Goal: Information Seeking & Learning: Learn about a topic

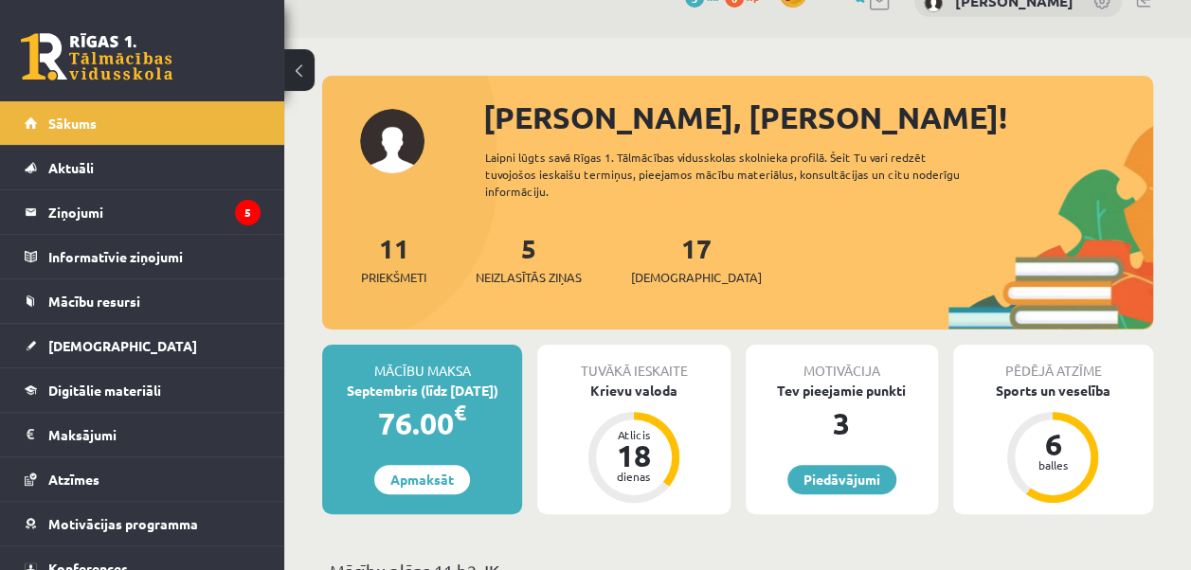
scroll to position [38, 0]
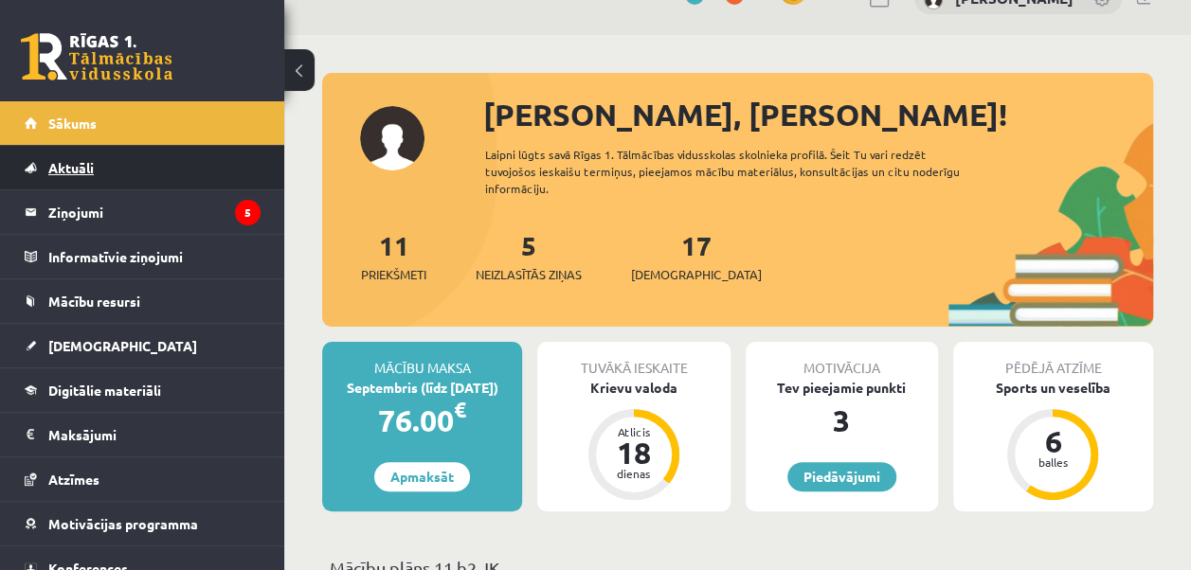
click at [78, 164] on span "Aktuāli" at bounding box center [70, 167] width 45 height 17
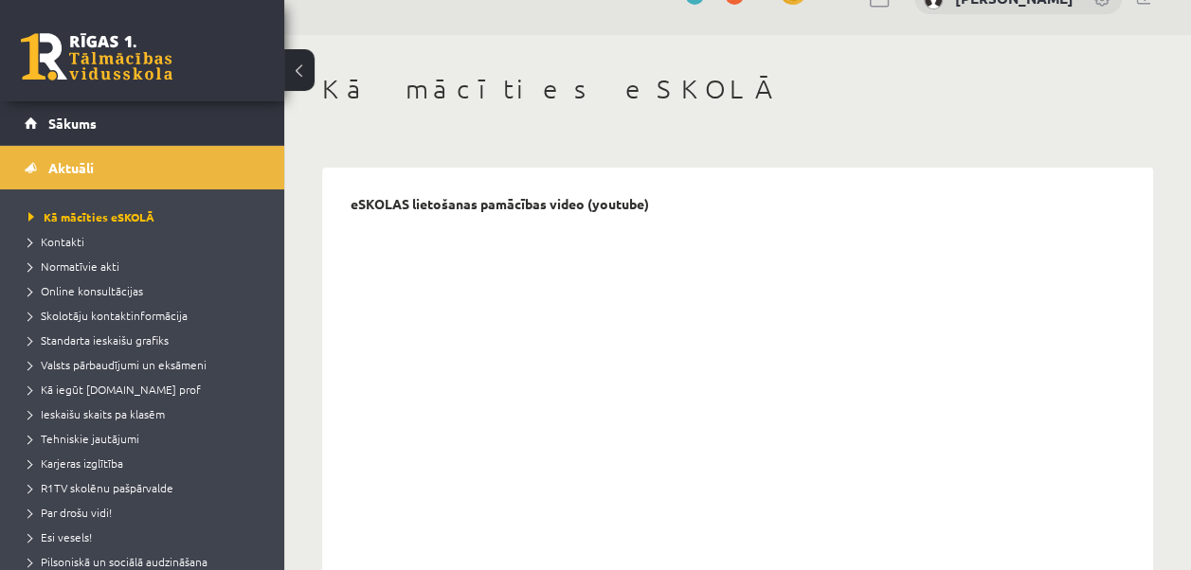
click at [303, 66] on button at bounding box center [299, 70] width 30 height 42
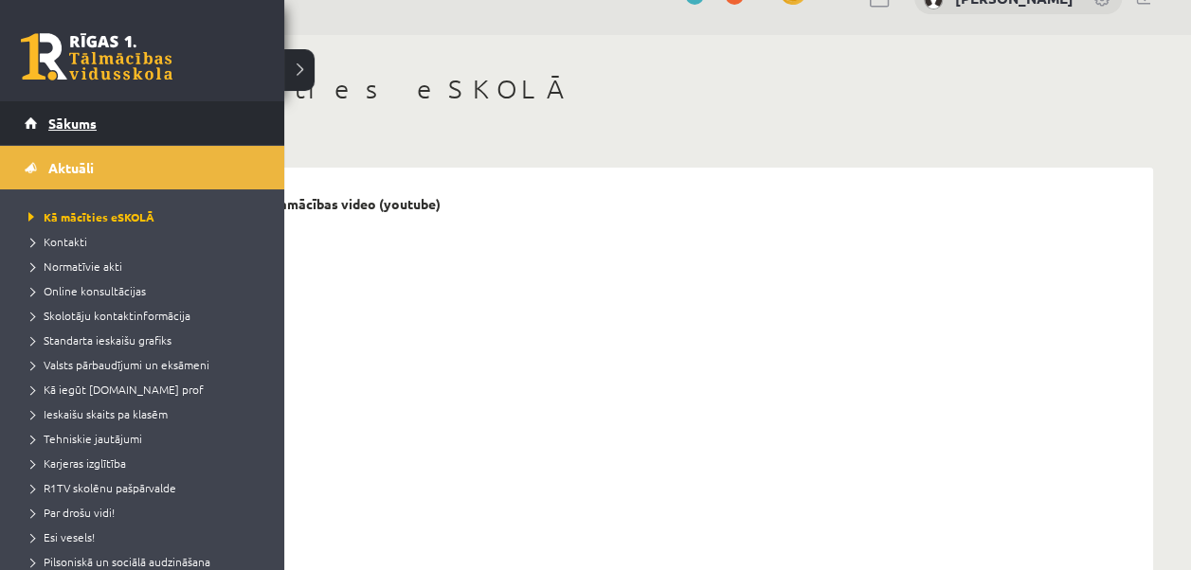
click at [39, 125] on link "Sākums" at bounding box center [143, 123] width 236 height 44
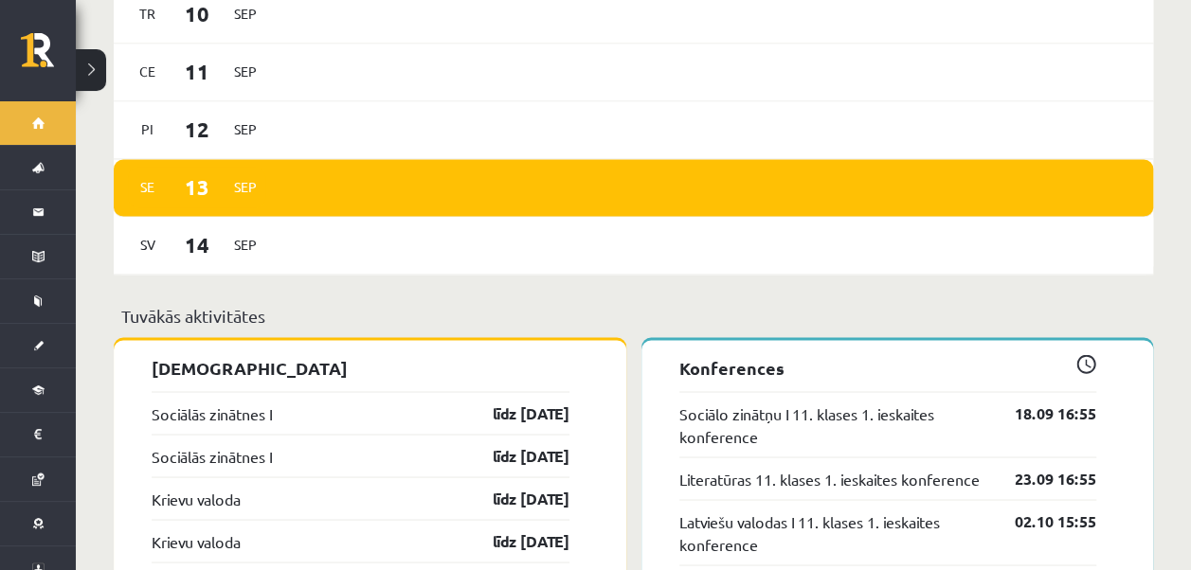
scroll to position [1438, 0]
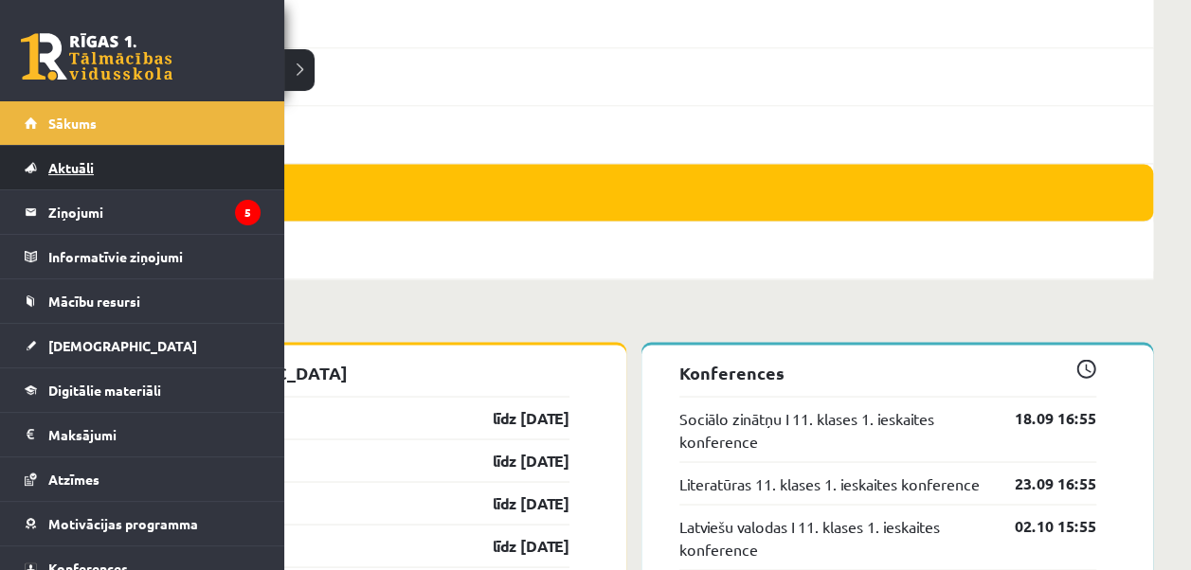
click at [95, 164] on link "Aktuāli" at bounding box center [143, 168] width 236 height 44
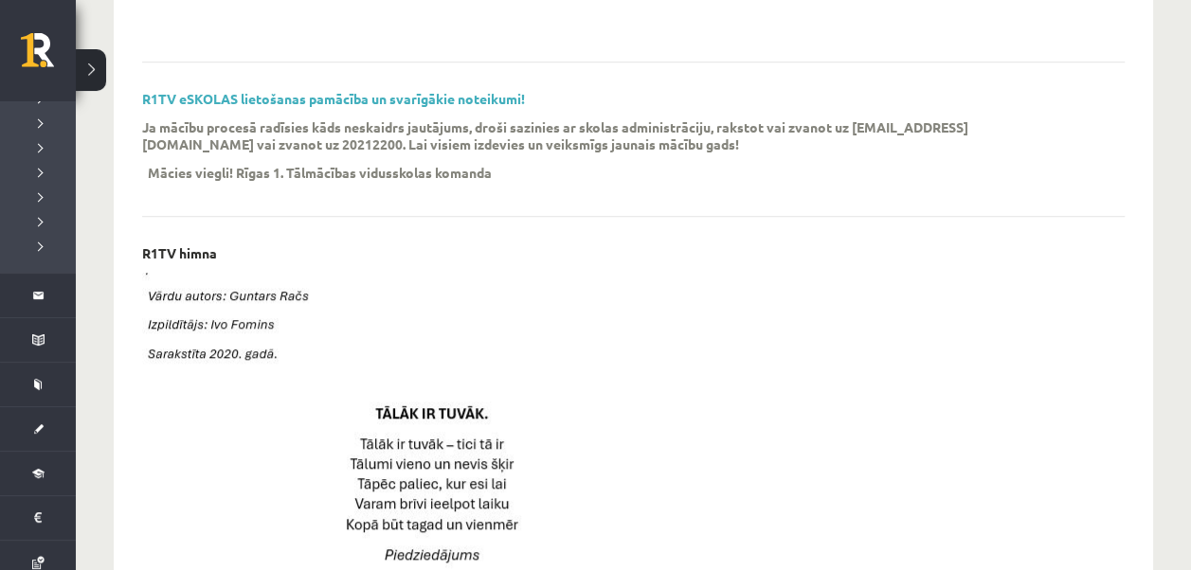
scroll to position [610, 0]
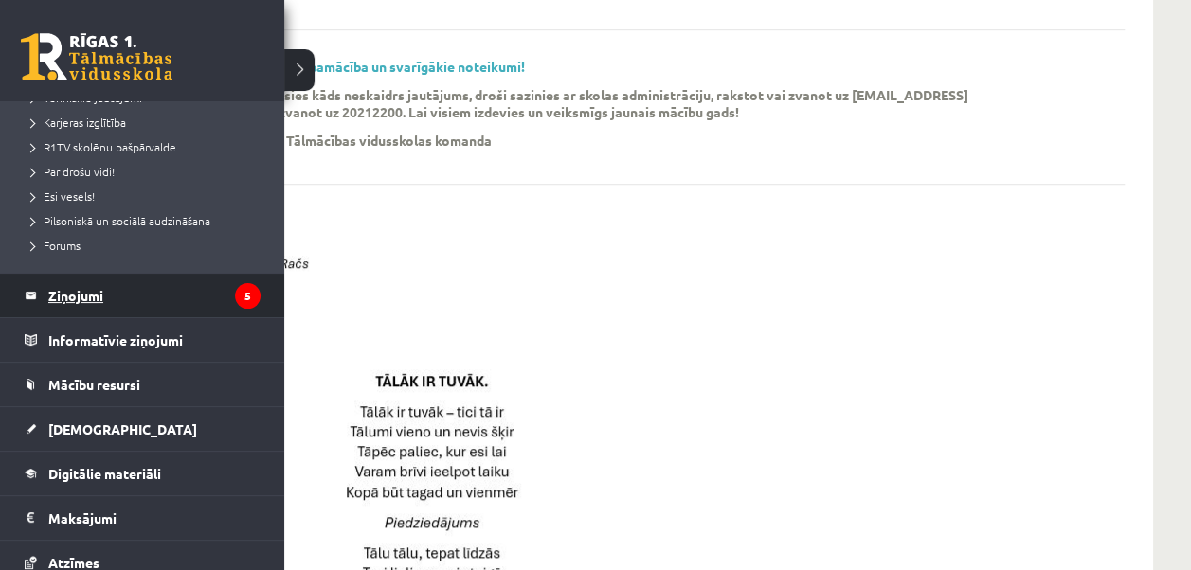
click at [80, 291] on legend "Ziņojumi 5" at bounding box center [154, 296] width 212 height 44
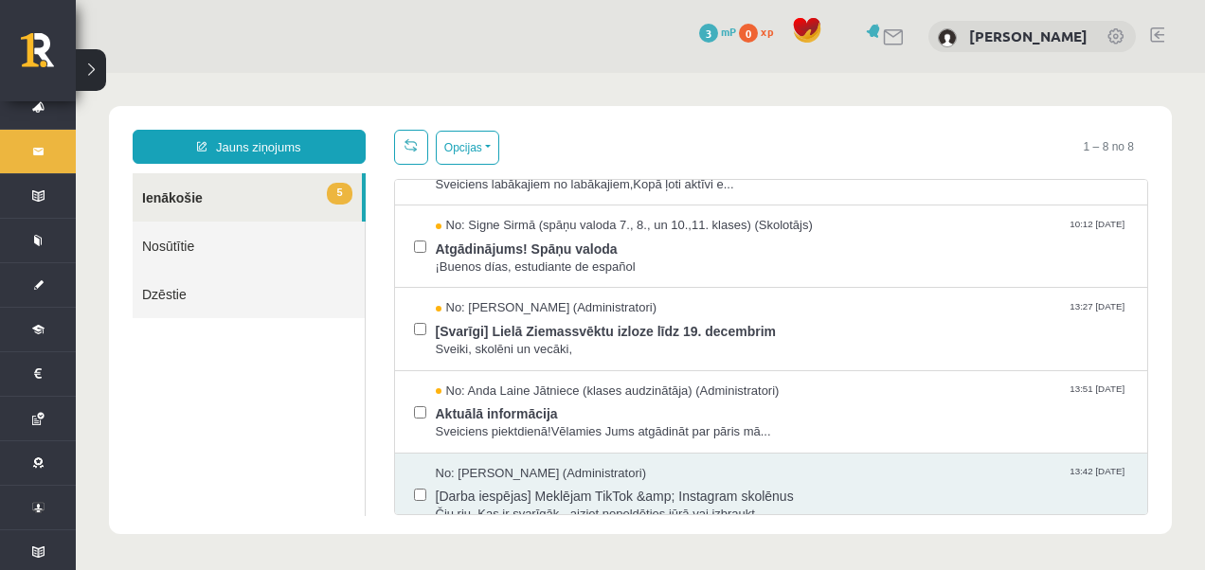
scroll to position [135, 0]
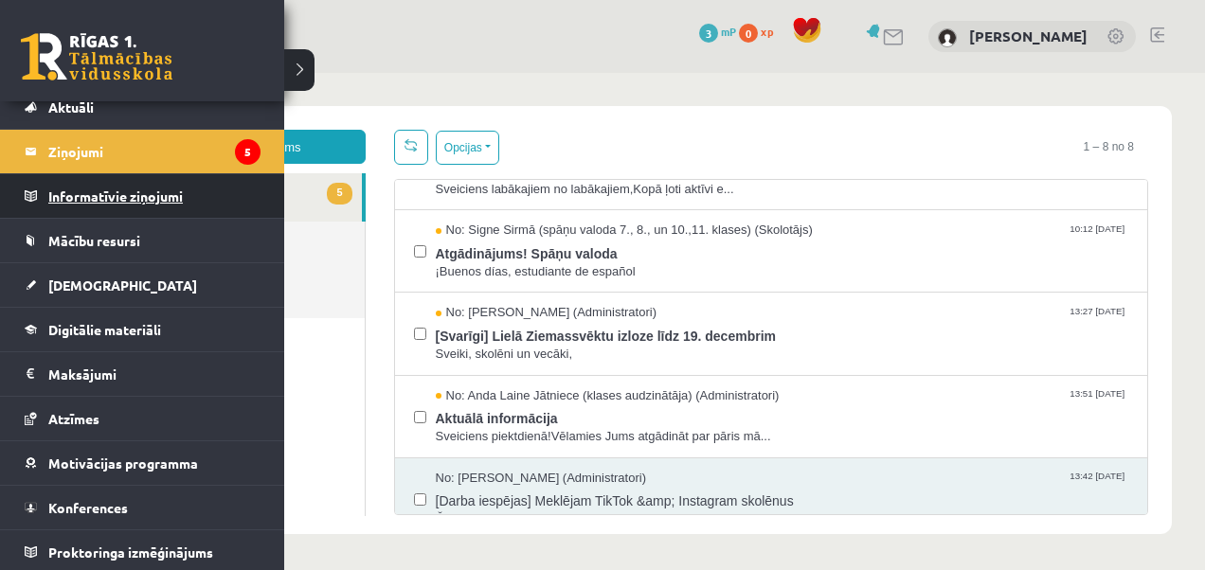
click at [89, 197] on legend "Informatīvie ziņojumi 0" at bounding box center [154, 196] width 212 height 44
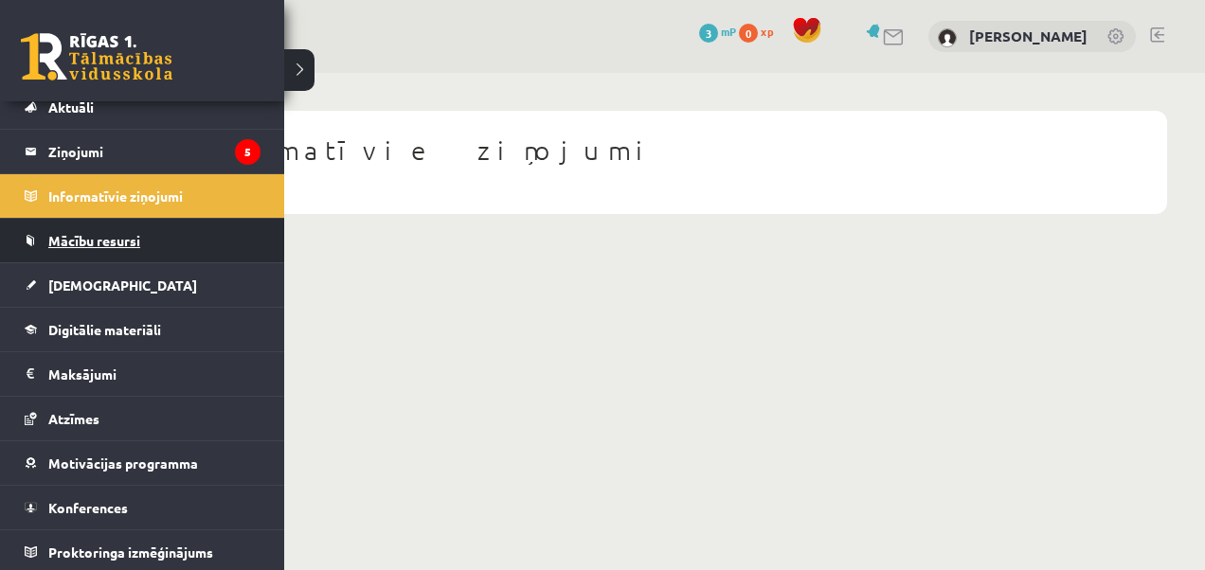
click at [45, 244] on link "Mācību resursi" at bounding box center [143, 241] width 236 height 44
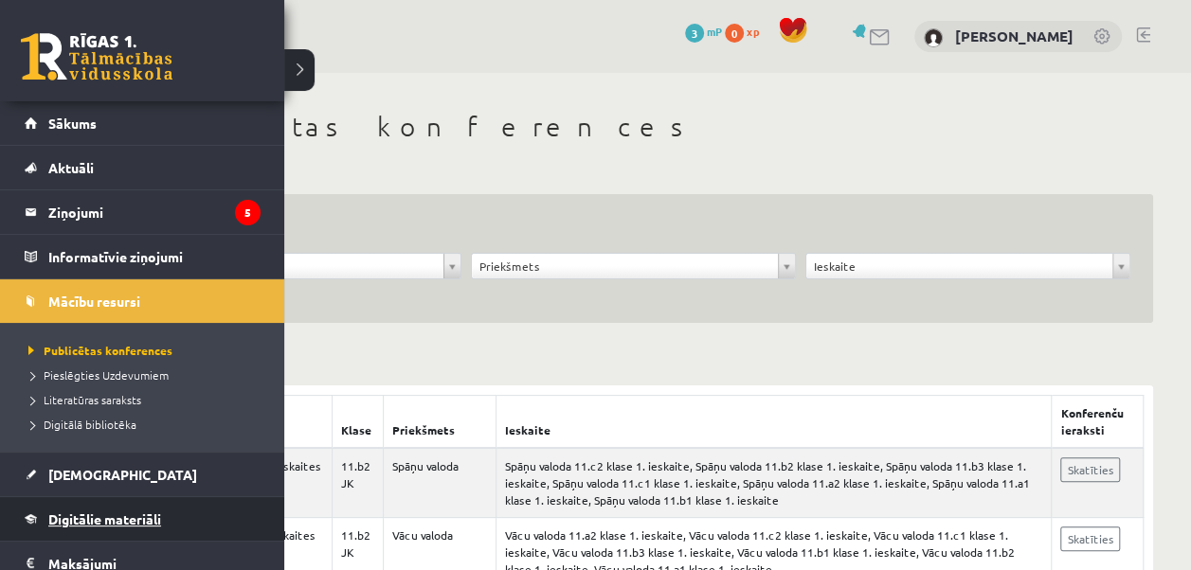
click at [115, 521] on span "Digitālie materiāli" at bounding box center [104, 519] width 113 height 17
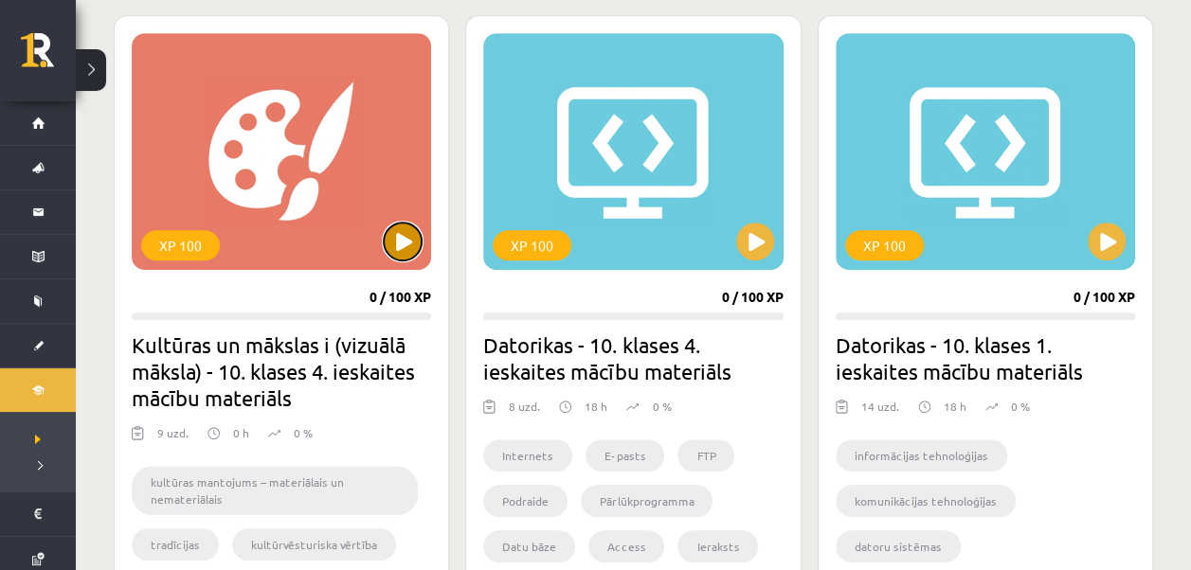
click at [404, 238] on button at bounding box center [403, 242] width 38 height 38
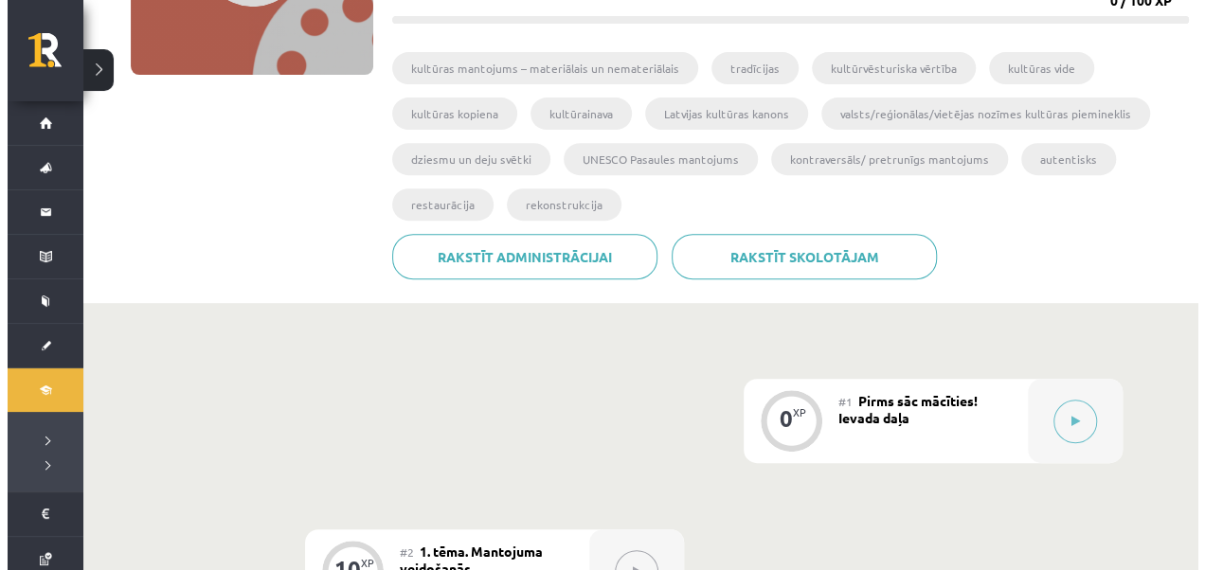
scroll to position [370, 0]
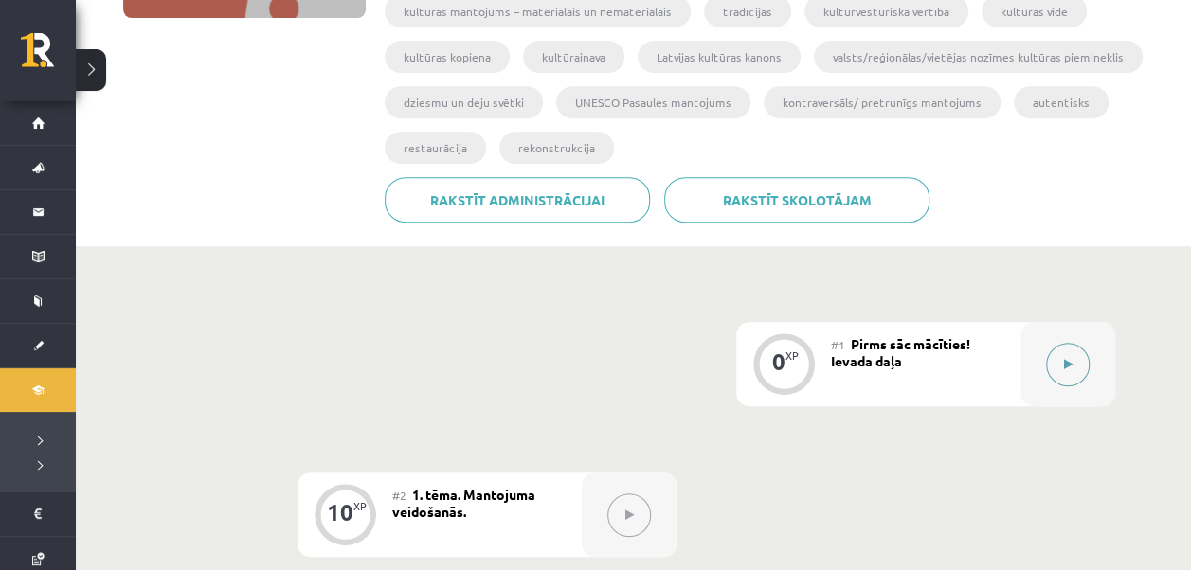
click at [1072, 361] on icon at bounding box center [1068, 364] width 9 height 11
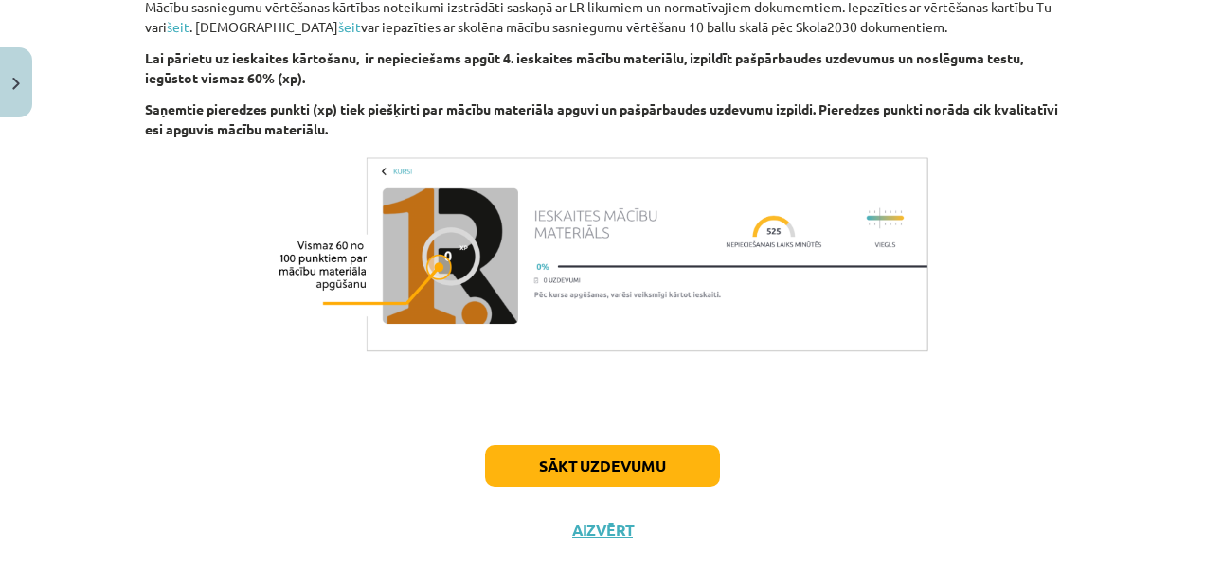
scroll to position [1420, 0]
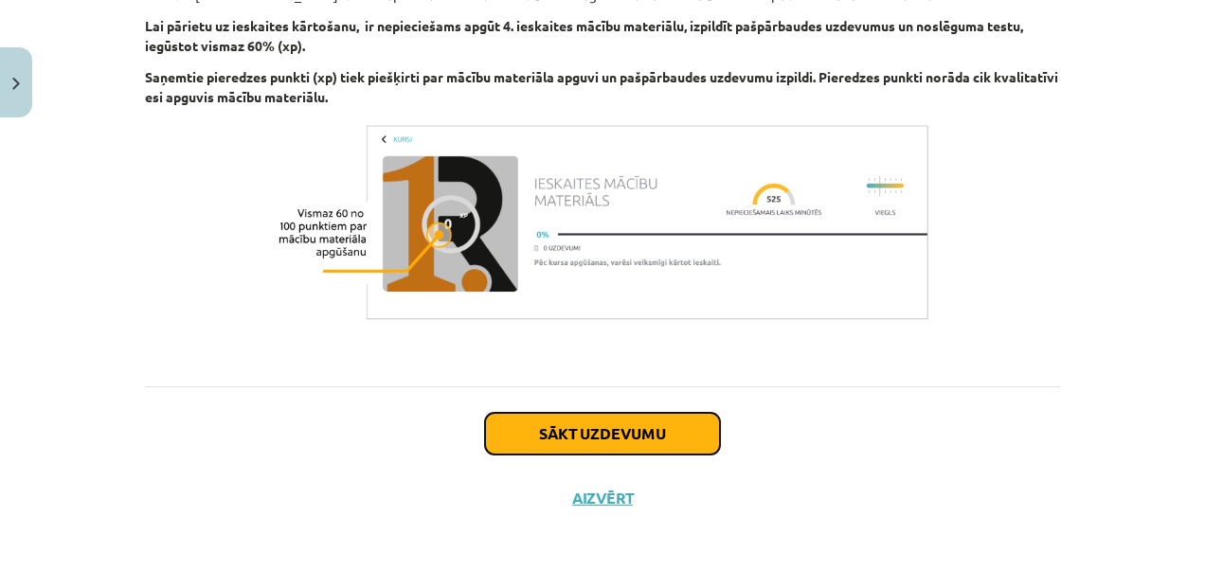
click at [630, 423] on button "Sākt uzdevumu" at bounding box center [602, 434] width 235 height 42
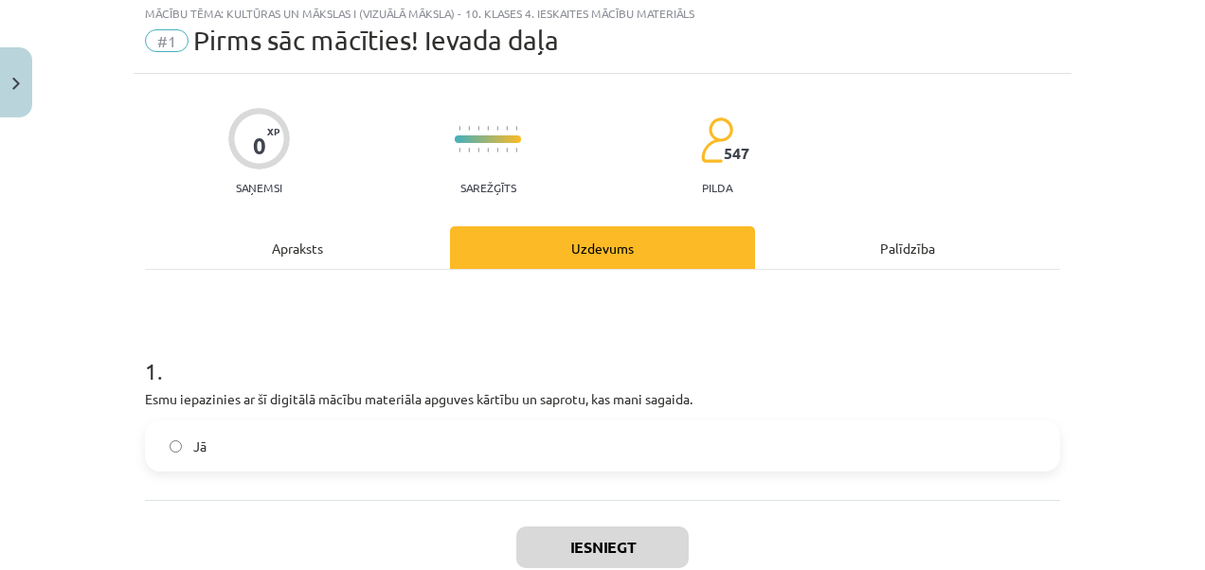
scroll to position [47, 0]
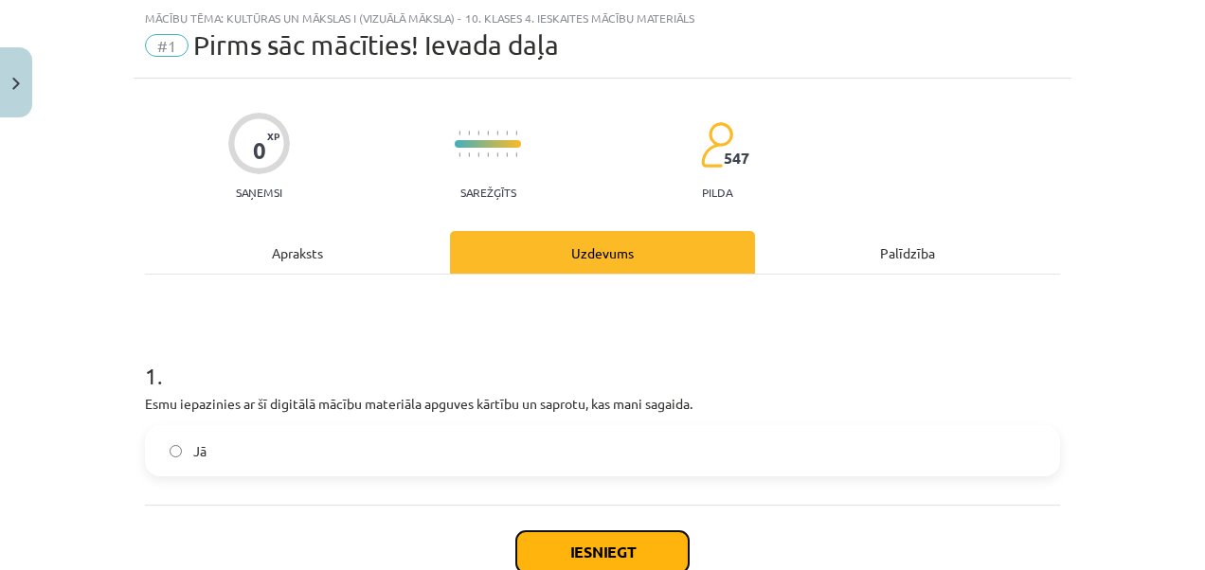
click at [625, 547] on button "Iesniegt" at bounding box center [602, 553] width 172 height 42
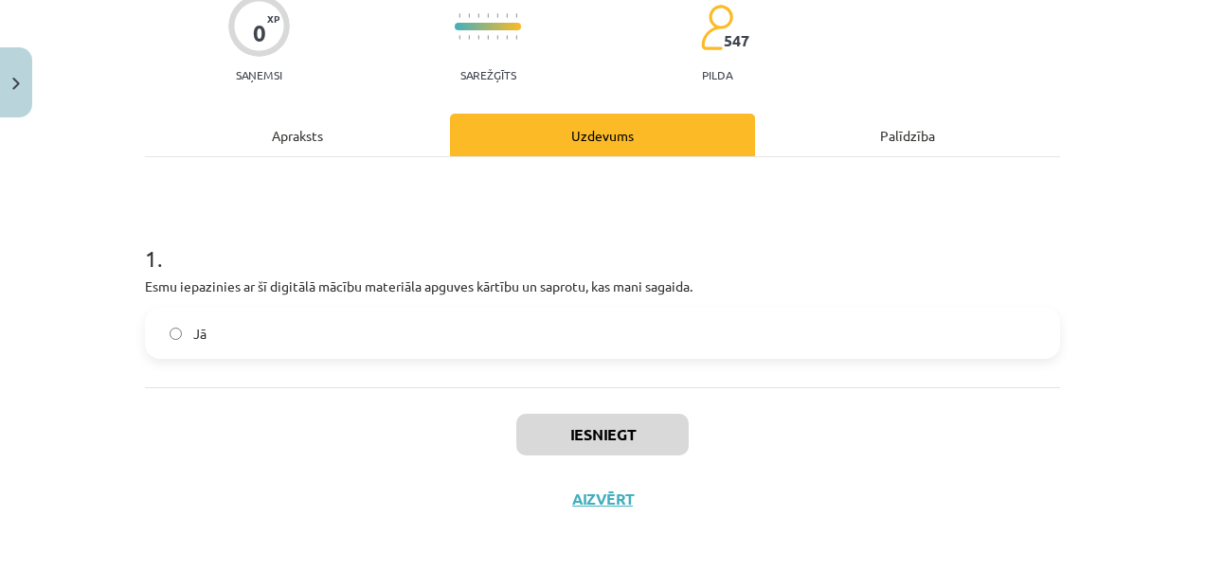
scroll to position [172, 0]
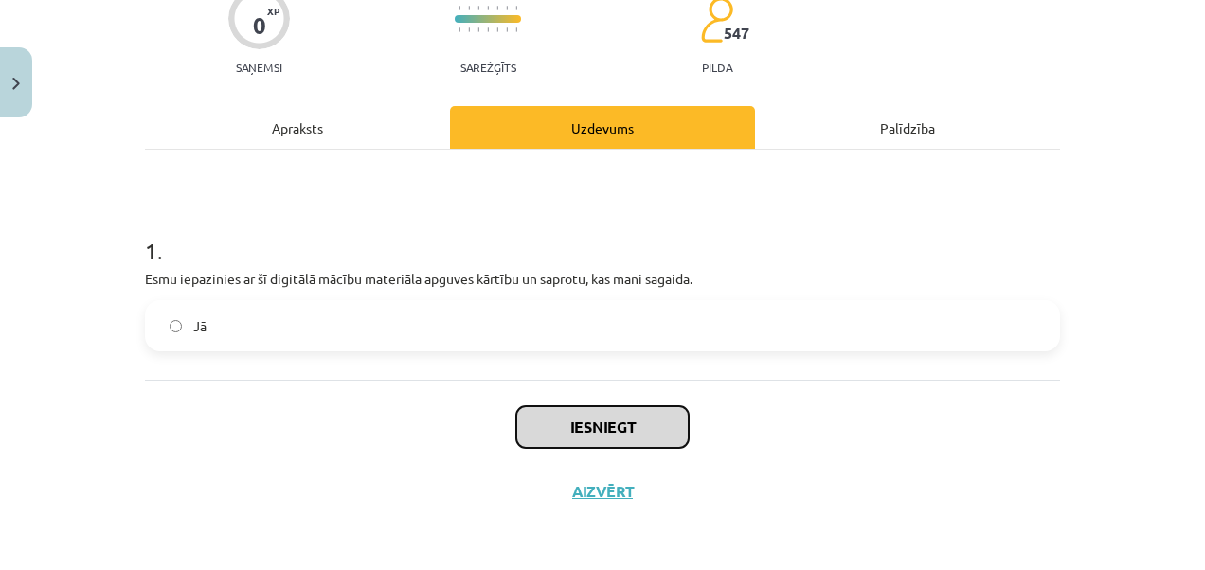
click at [618, 425] on button "Iesniegt" at bounding box center [602, 428] width 172 height 42
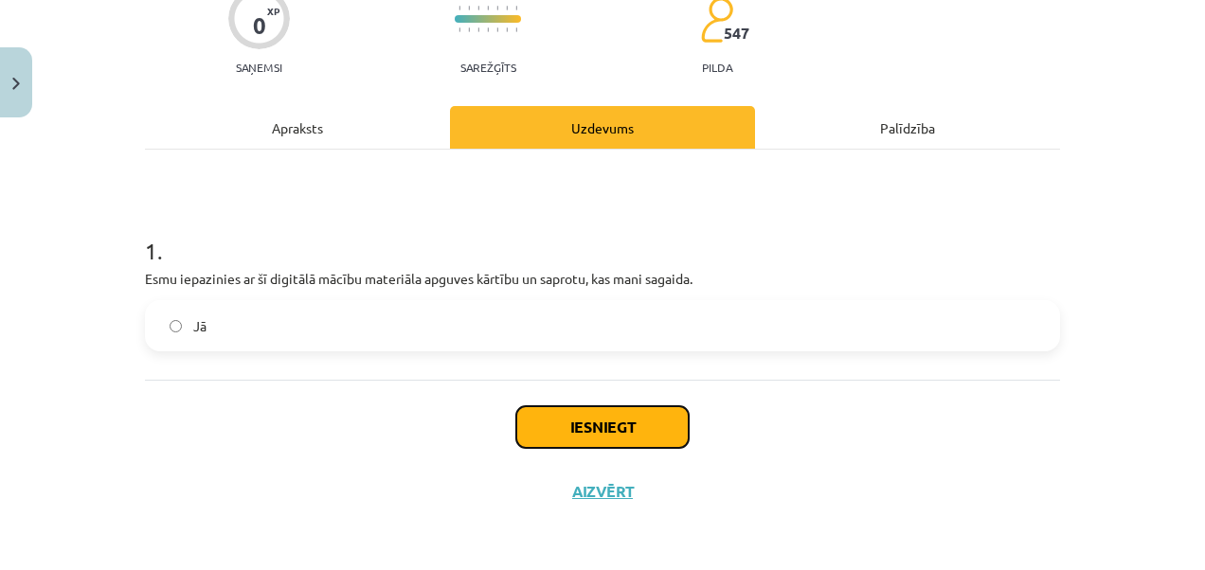
click at [618, 425] on button "Iesniegt" at bounding box center [602, 428] width 172 height 42
click at [605, 426] on button "Iesniegt" at bounding box center [602, 428] width 172 height 42
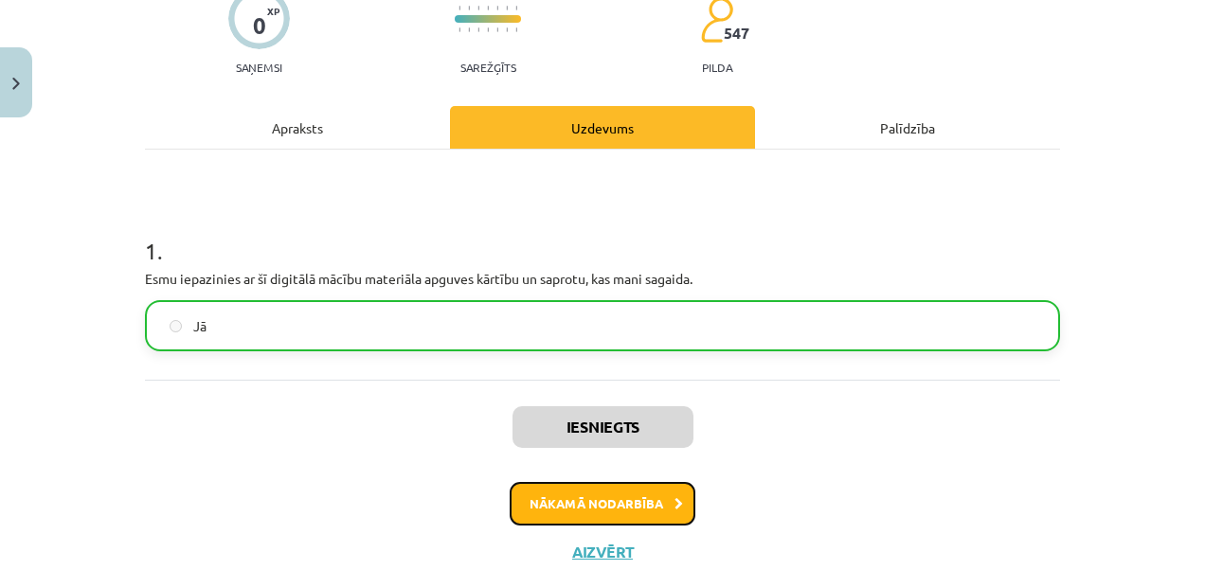
click at [627, 502] on button "Nākamā nodarbība" at bounding box center [603, 504] width 186 height 44
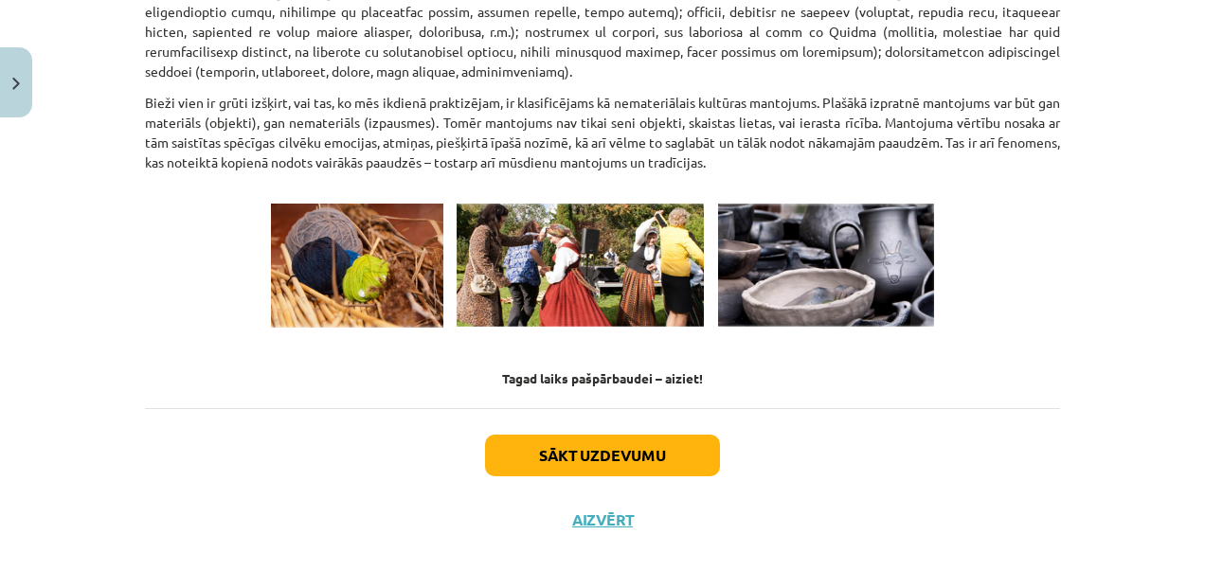
scroll to position [2733, 0]
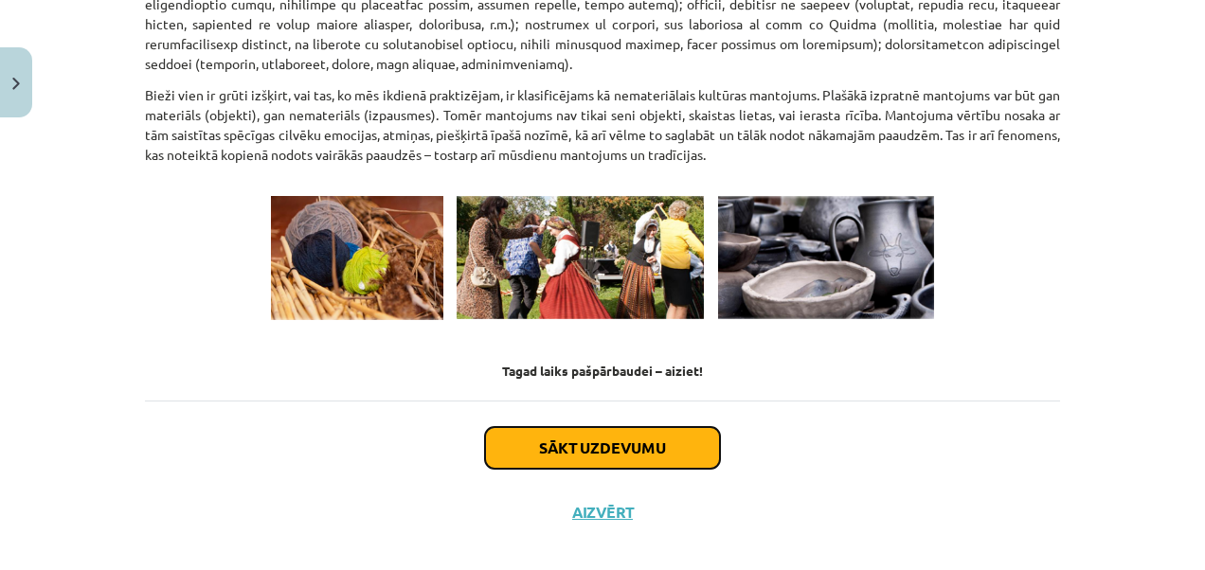
click at [569, 427] on button "Sākt uzdevumu" at bounding box center [602, 448] width 235 height 42
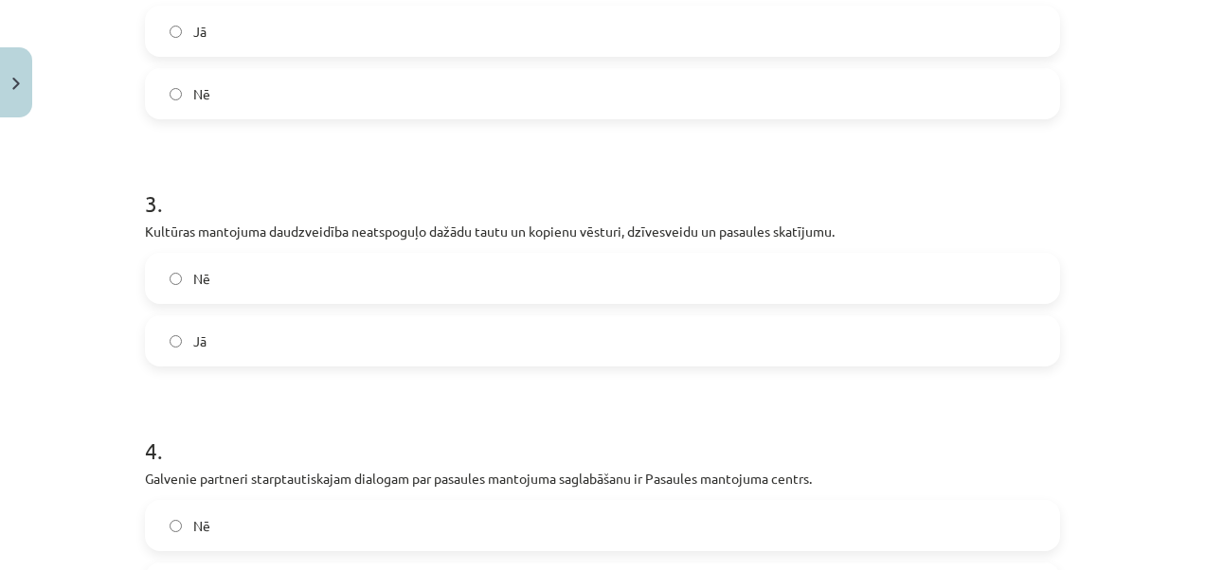
scroll to position [755, 0]
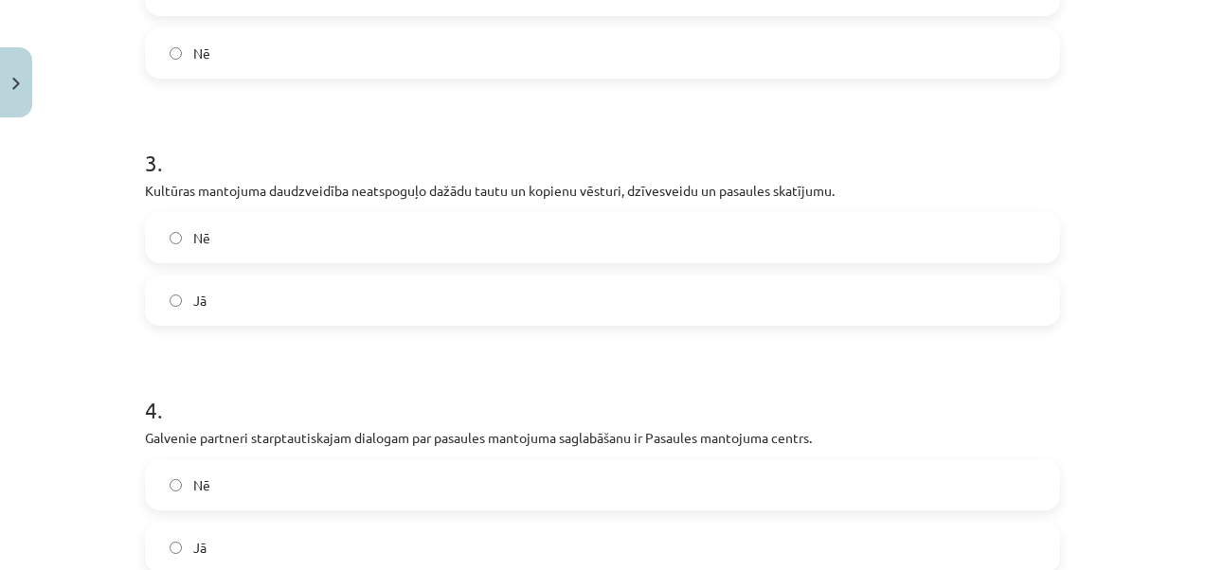
click at [179, 246] on label "Nē" at bounding box center [603, 237] width 912 height 47
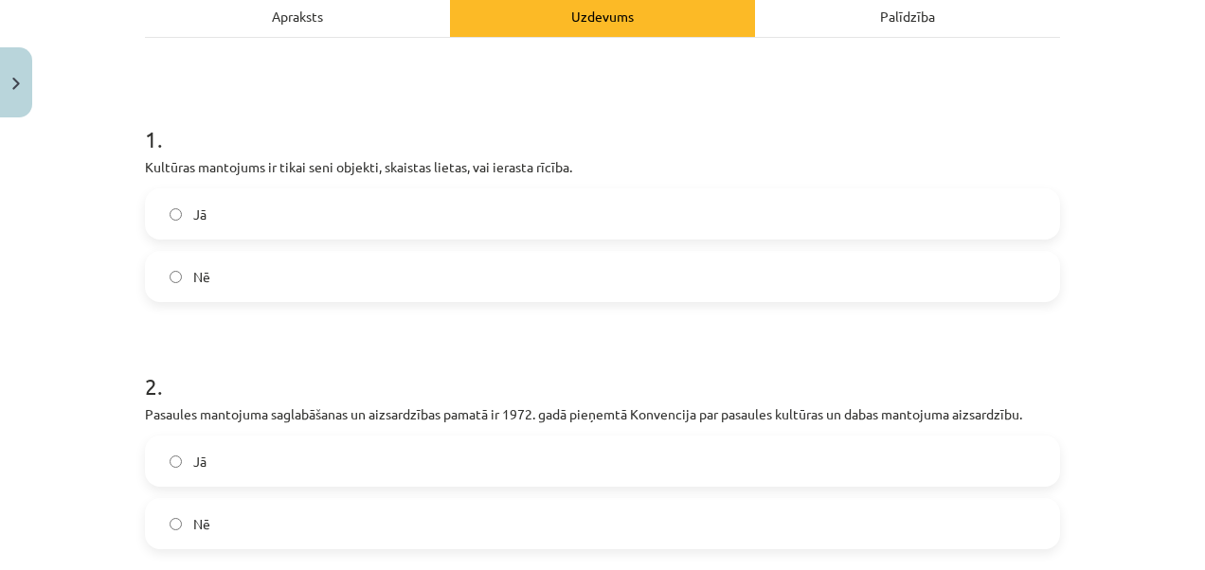
scroll to position [276, 0]
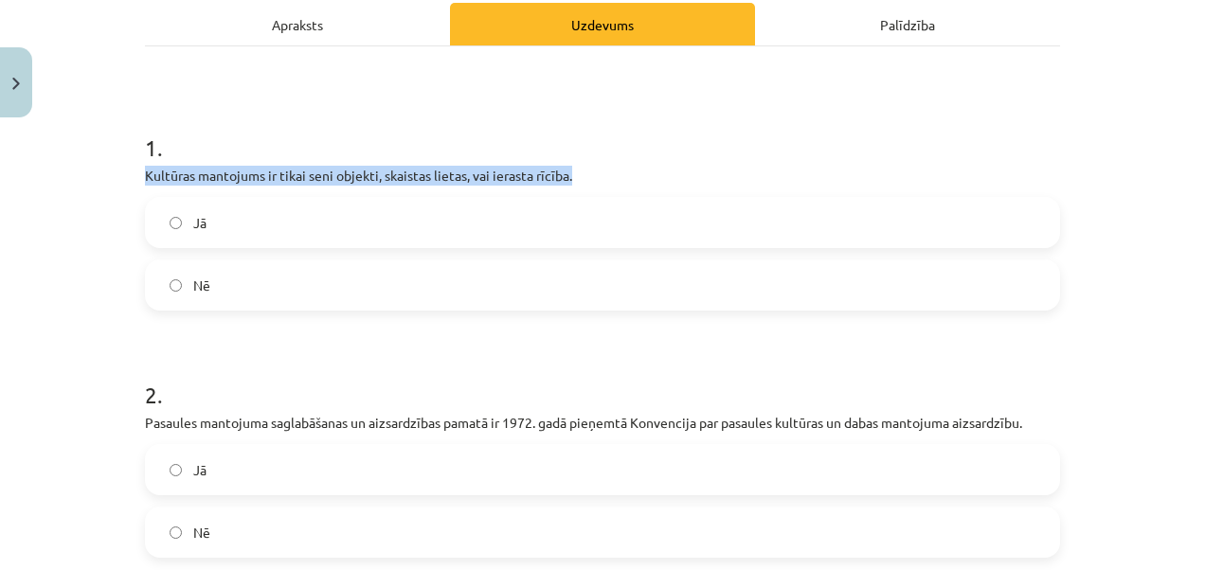
drag, startPoint x: 130, startPoint y: 169, endPoint x: 574, endPoint y: 172, distance: 444.4
drag, startPoint x: 574, startPoint y: 172, endPoint x: 494, endPoint y: 170, distance: 80.6
copy p "Kultūras mantojums ir tikai seni objekti, skaistas lietas, vai ierasta rīcība."
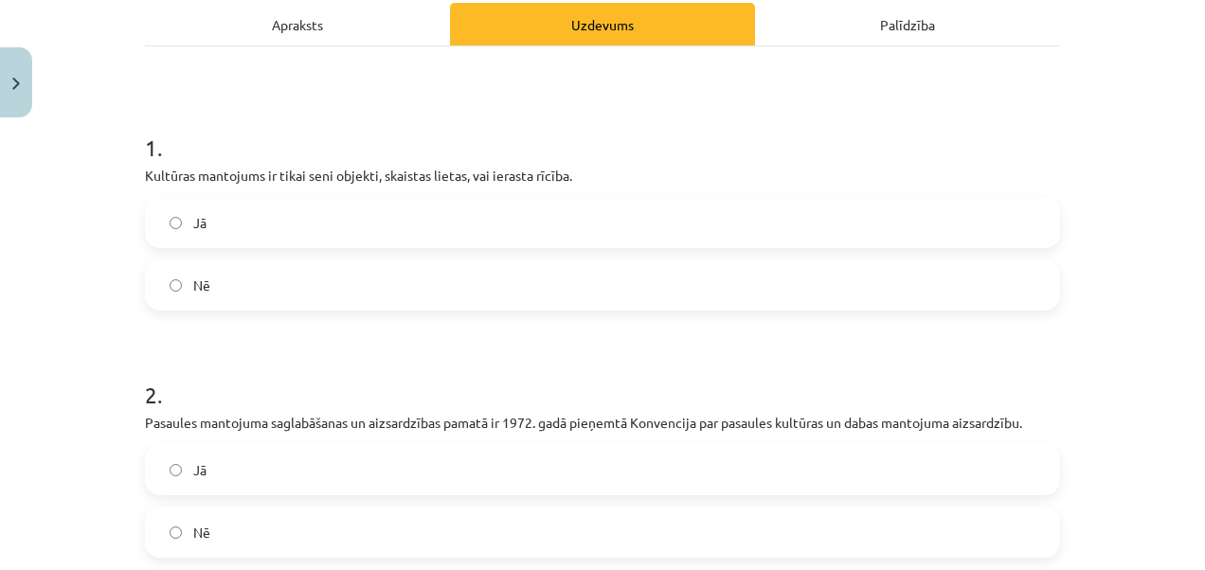
click at [1190, 202] on div "Mācību tēma: Kultūras un mākslas i (vizuālā māksla) - 10. klases 4. ieskaites m…" at bounding box center [602, 285] width 1205 height 570
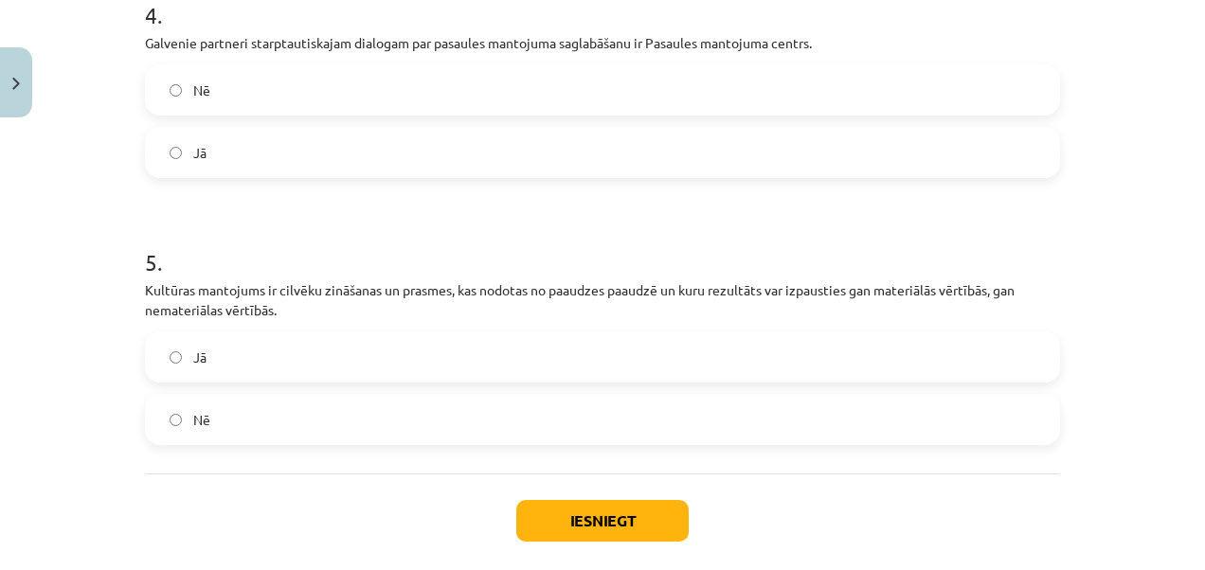
scroll to position [1244, 0]
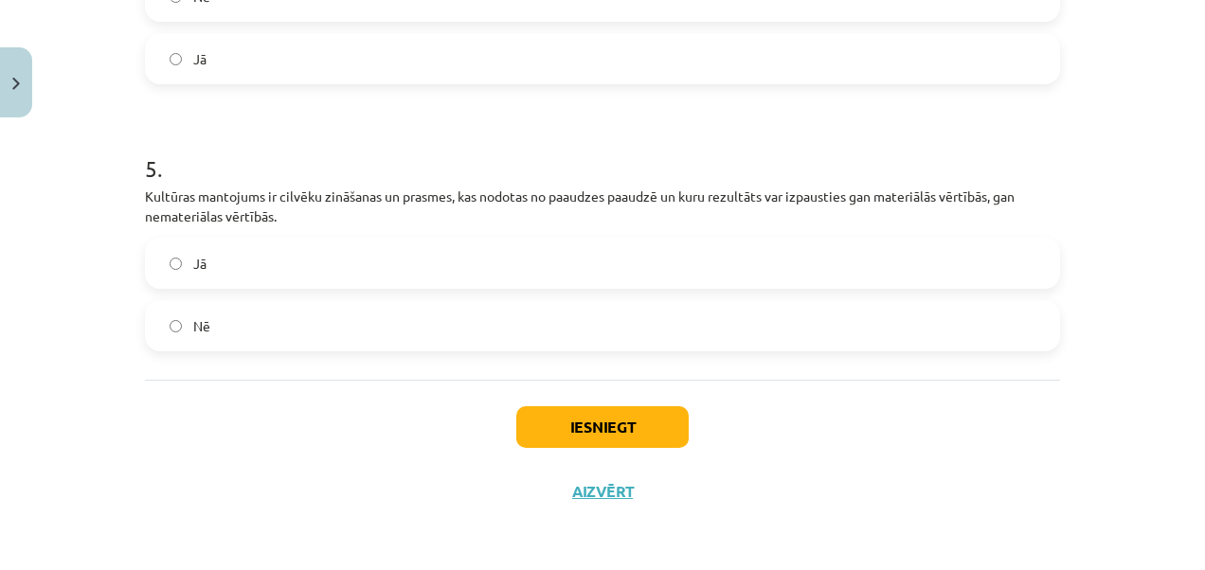
click at [202, 257] on label "Jā" at bounding box center [603, 263] width 912 height 47
click at [586, 416] on button "Iesniegt" at bounding box center [602, 428] width 172 height 42
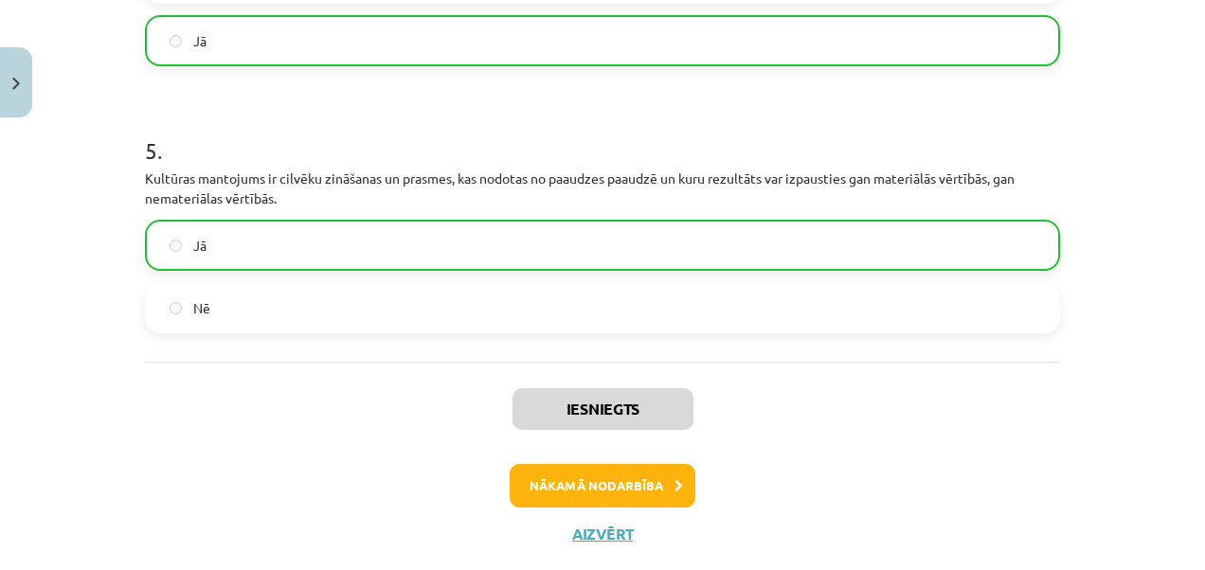
scroll to position [1304, 0]
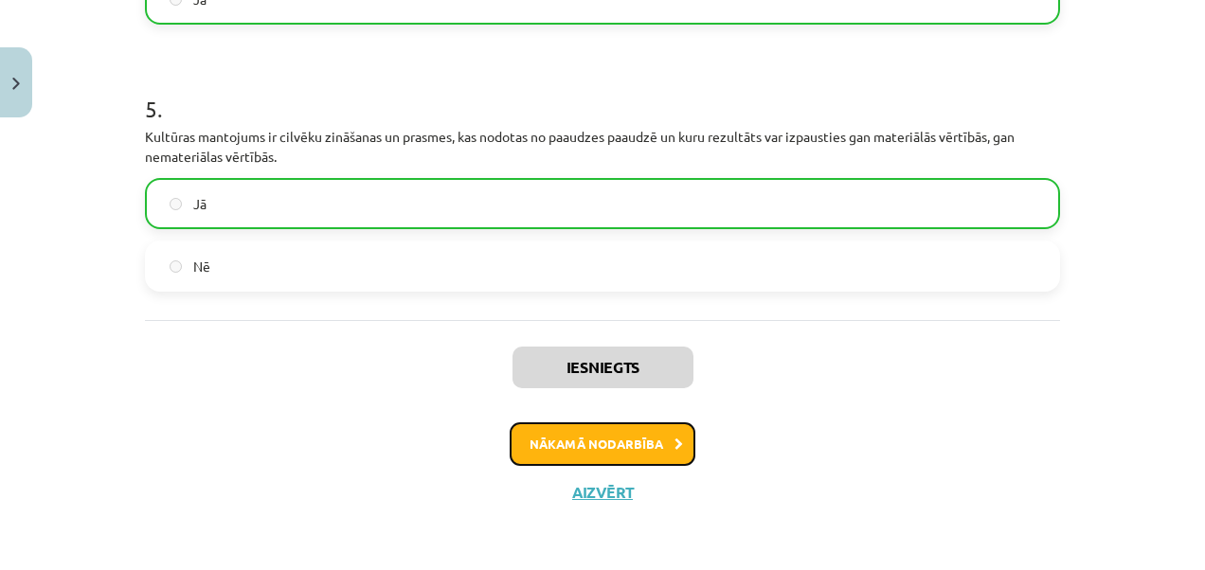
click at [642, 433] on button "Nākamā nodarbība" at bounding box center [603, 445] width 186 height 44
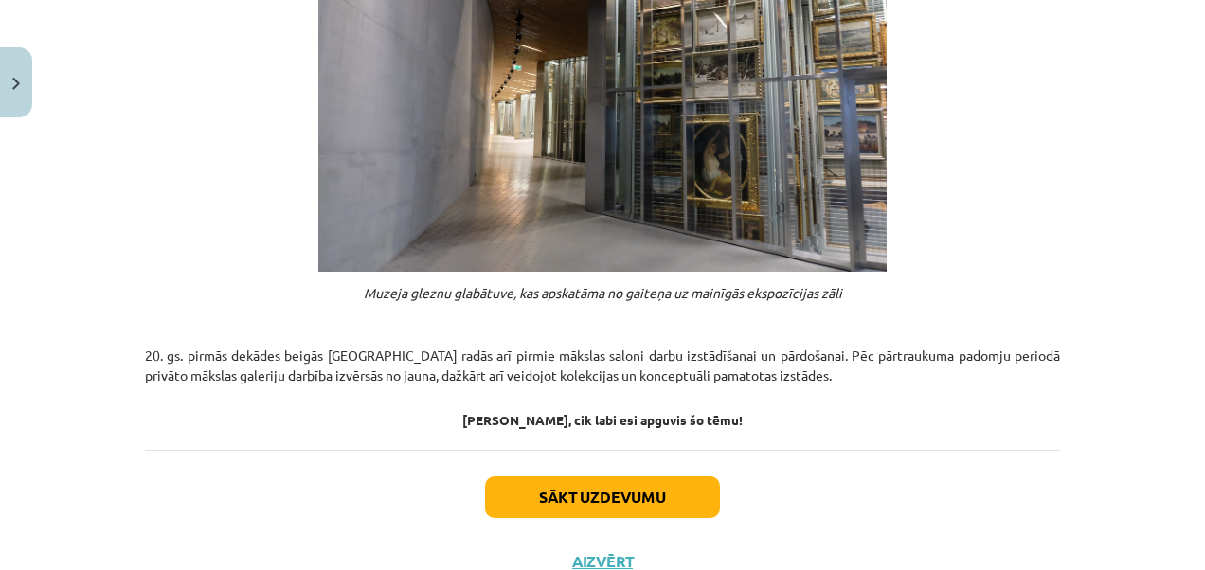
scroll to position [1593, 0]
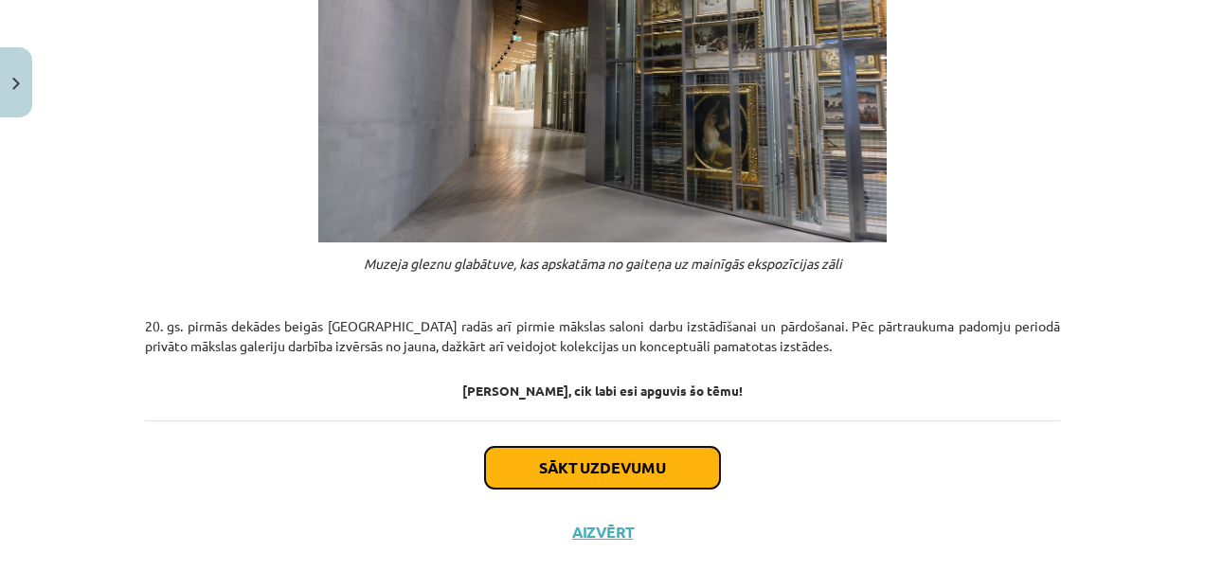
click at [641, 447] on button "Sākt uzdevumu" at bounding box center [602, 468] width 235 height 42
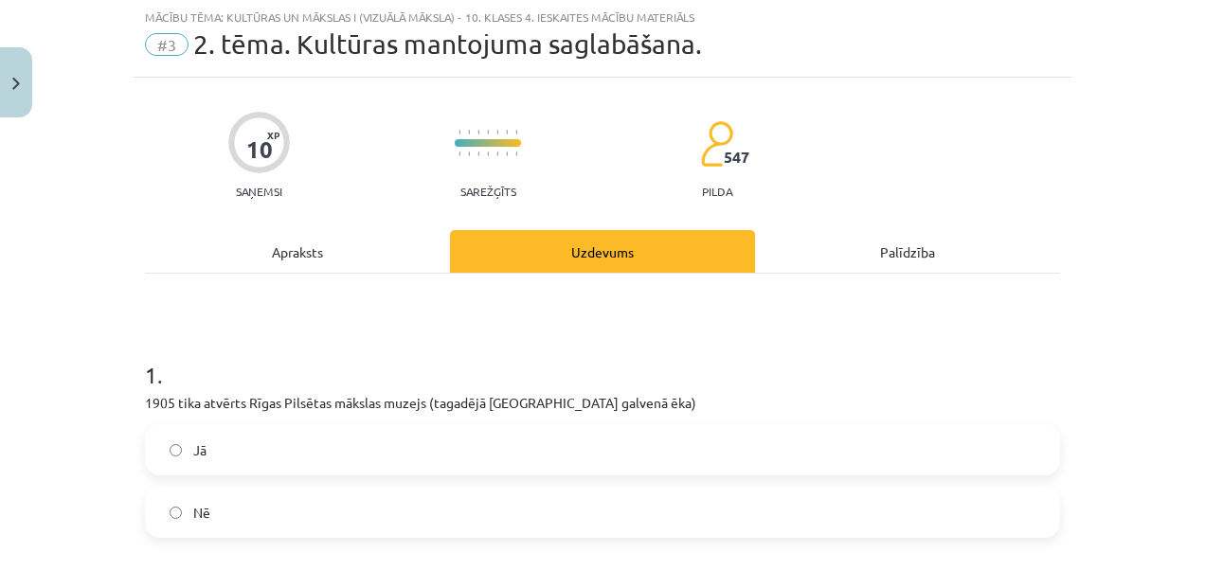
scroll to position [47, 0]
click at [168, 457] on label "Jā" at bounding box center [603, 450] width 912 height 47
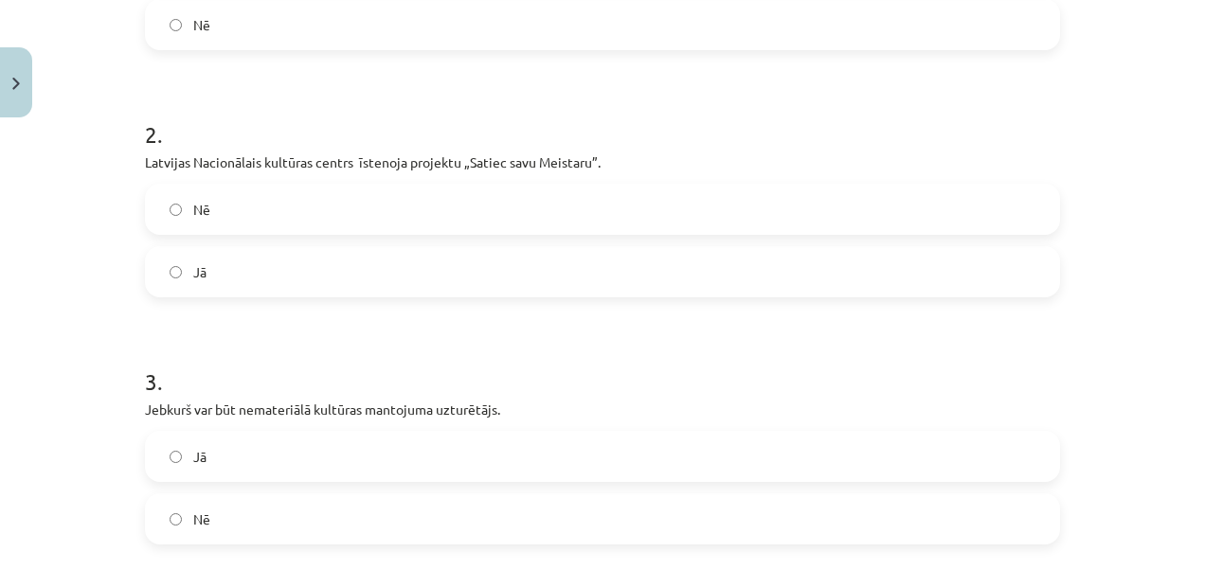
scroll to position [543, 0]
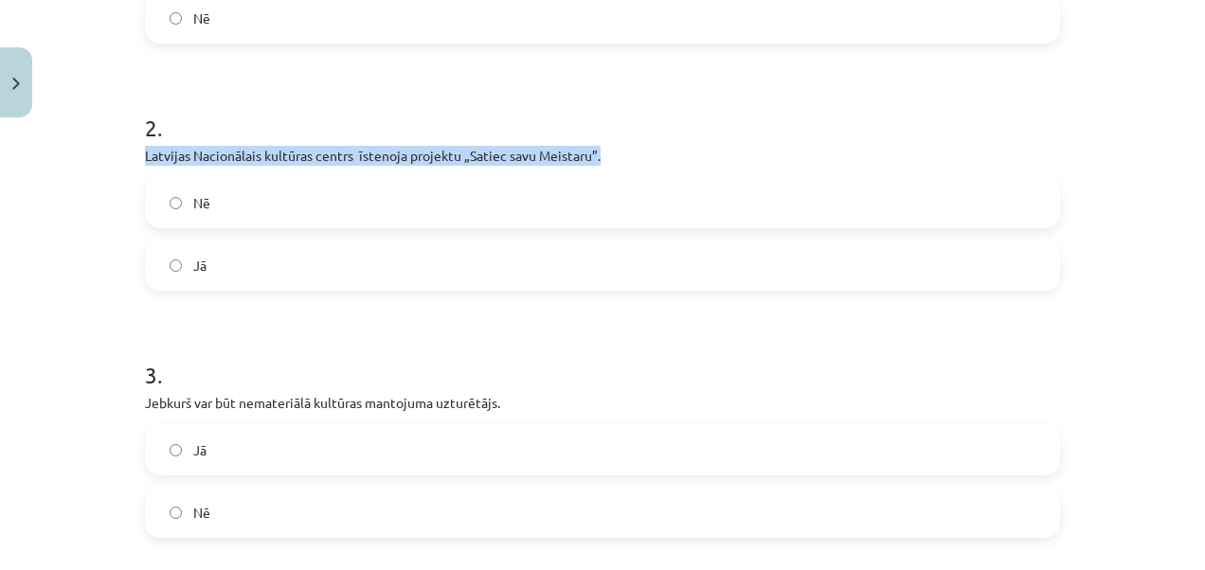
drag, startPoint x: 146, startPoint y: 155, endPoint x: 597, endPoint y: 155, distance: 451.1
click at [597, 155] on div "10 XP Saņemsi Sarežģīts 547 pilda Apraksts Uzdevums Palīdzība 1 . 1905 tika atv…" at bounding box center [603, 394] width 938 height 1622
drag, startPoint x: 597, startPoint y: 155, endPoint x: 572, endPoint y: 154, distance: 24.7
click at [572, 154] on p "Latvijas Nacionālais kultūras centrs īstenoja projektu „Satiec savu Meistaru”." at bounding box center [602, 156] width 915 height 20
copy p "Latvijas Nacionālais kultūras centrs īstenoja projektu „Satiec savu Meistaru”."
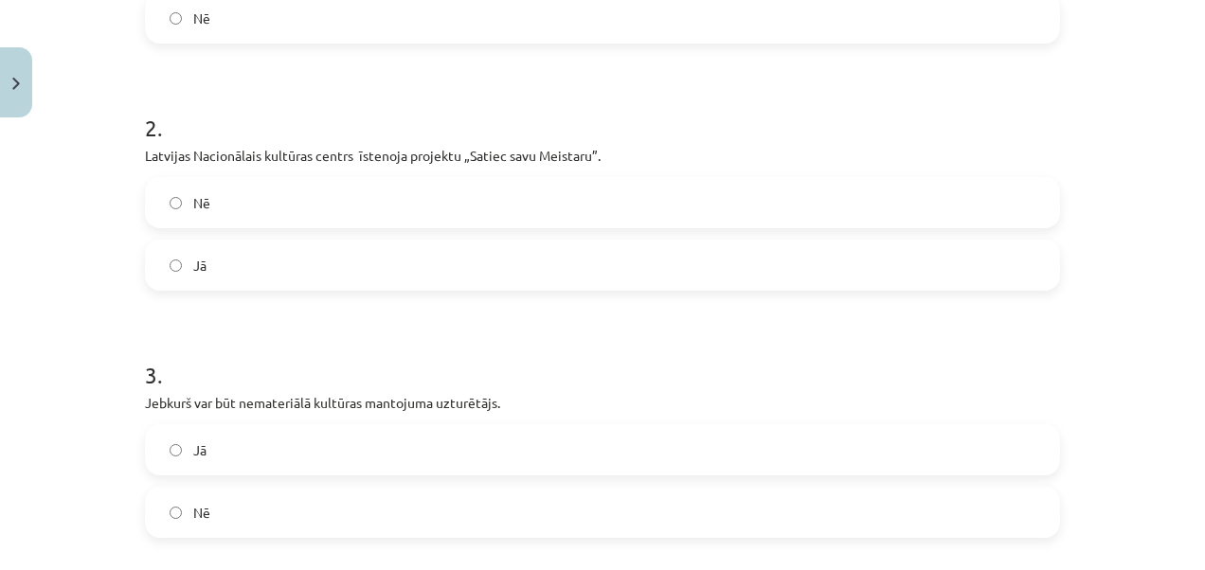
click at [28, 205] on div "Mācību tēma: Kultūras un mākslas i (vizuālā māksla) - 10. klases 4. ieskaites m…" at bounding box center [602, 285] width 1205 height 570
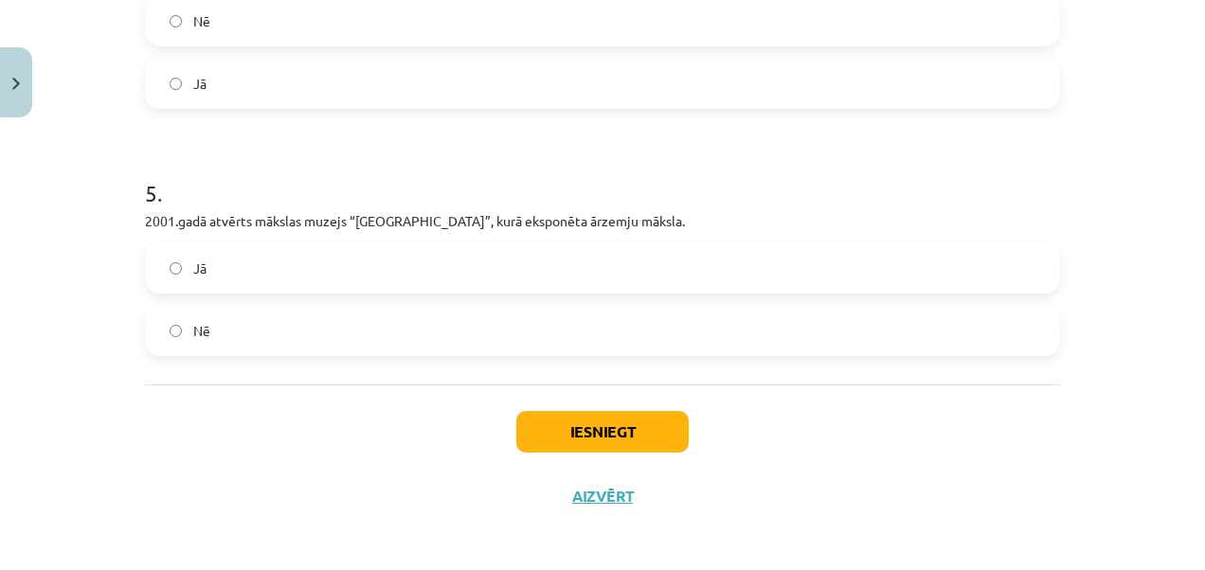
scroll to position [1224, 0]
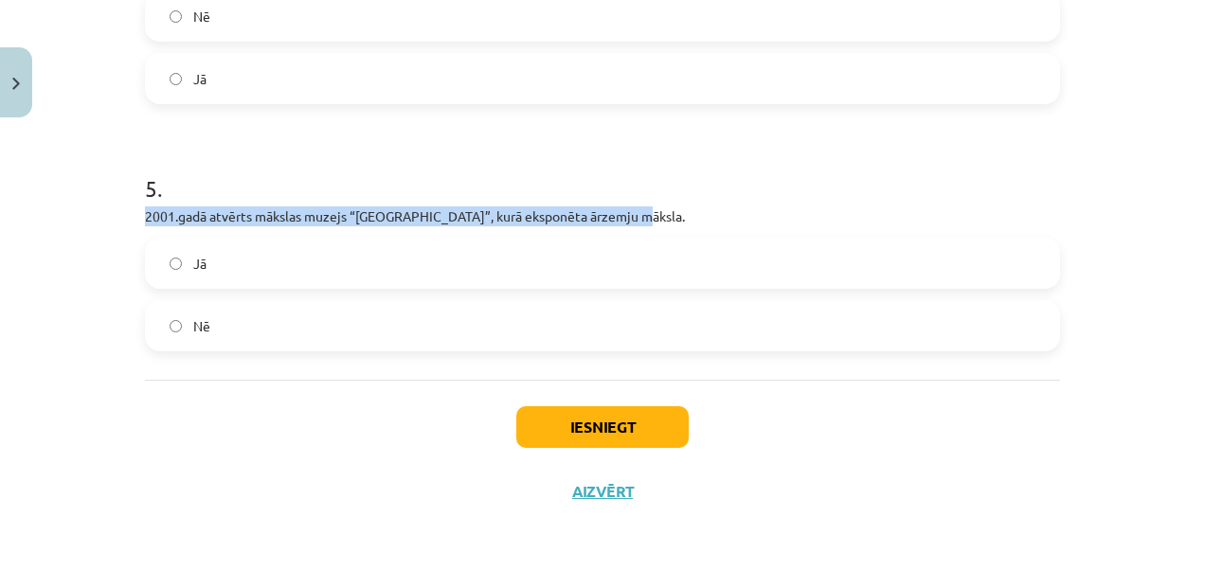
drag, startPoint x: 132, startPoint y: 216, endPoint x: 632, endPoint y: 217, distance: 500.3
drag, startPoint x: 632, startPoint y: 217, endPoint x: 572, endPoint y: 217, distance: 59.7
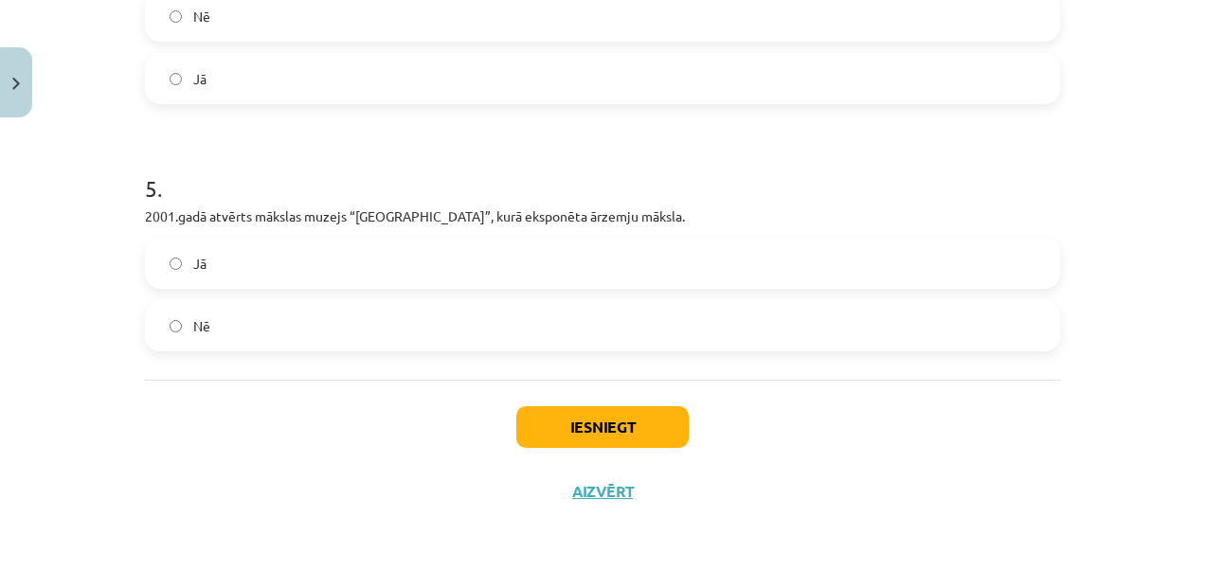
click at [598, 426] on button "Iesniegt" at bounding box center [602, 428] width 172 height 42
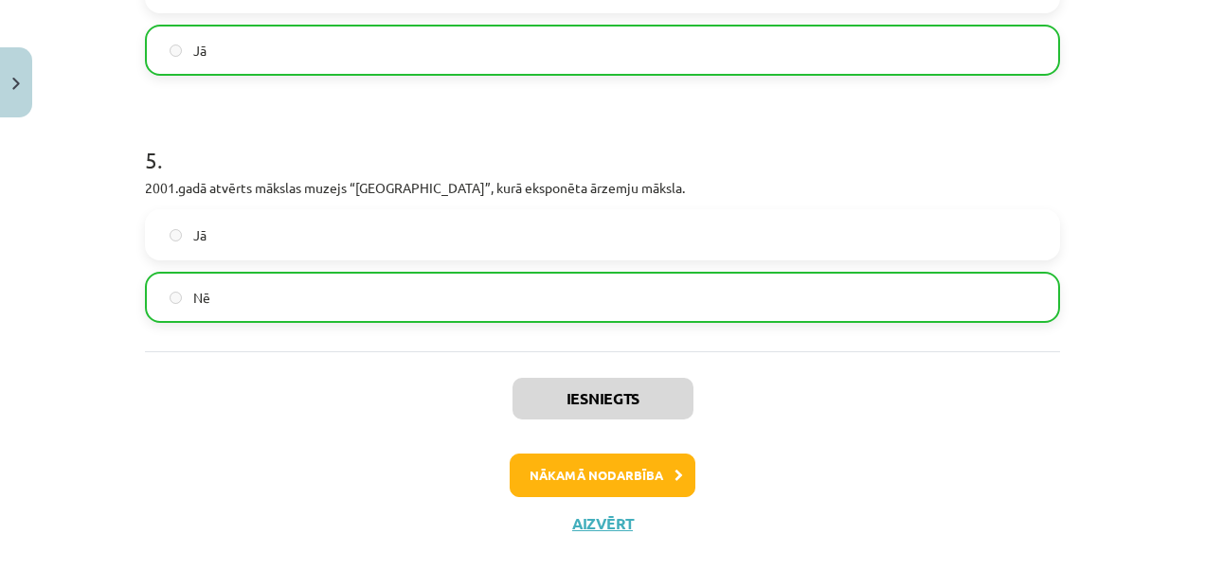
scroll to position [1283, 0]
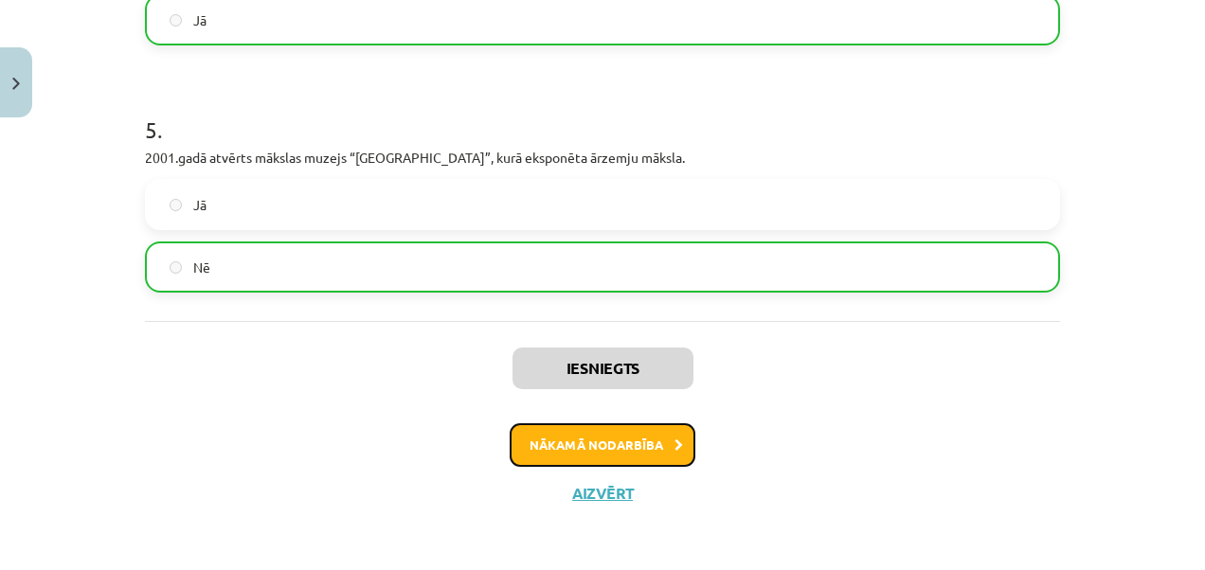
click at [635, 445] on button "Nākamā nodarbība" at bounding box center [603, 446] width 186 height 44
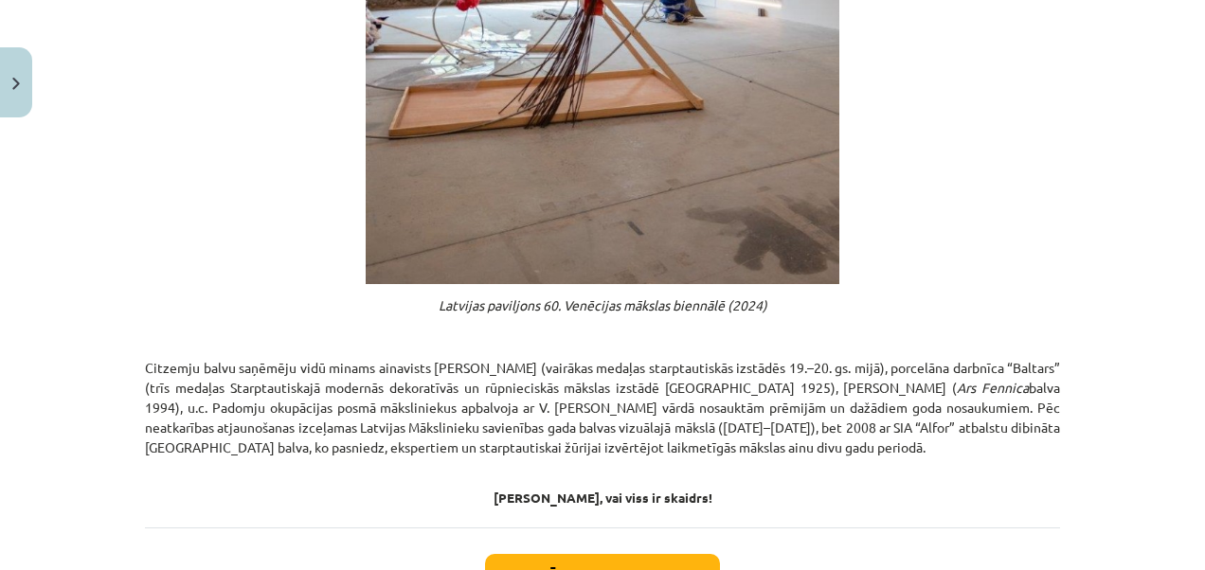
scroll to position [1147, 0]
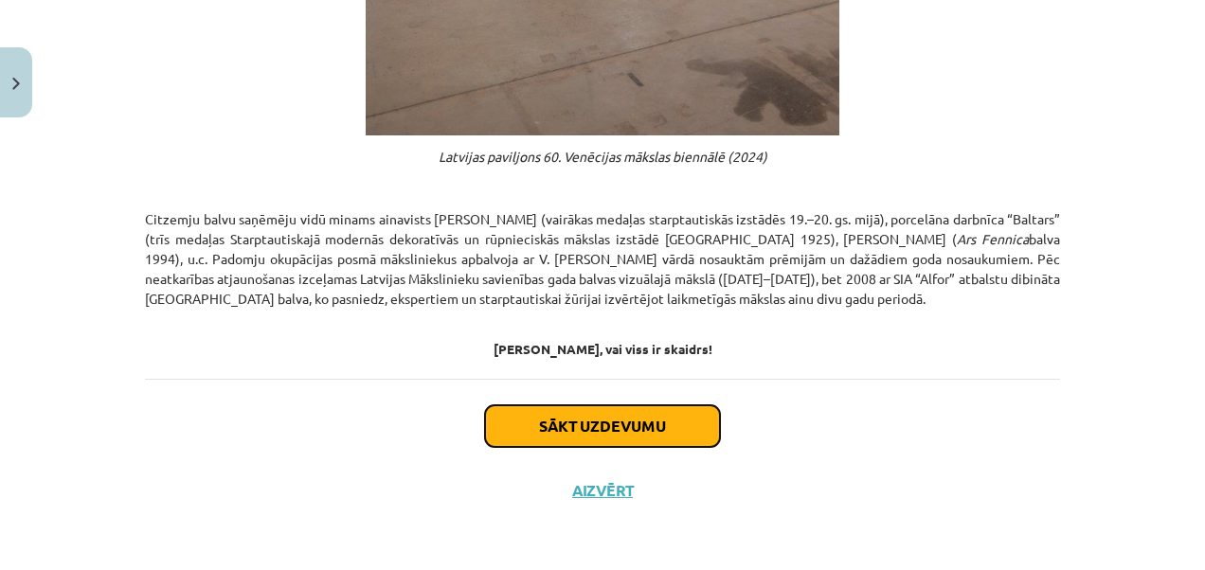
click at [566, 436] on button "Sākt uzdevumu" at bounding box center [602, 427] width 235 height 42
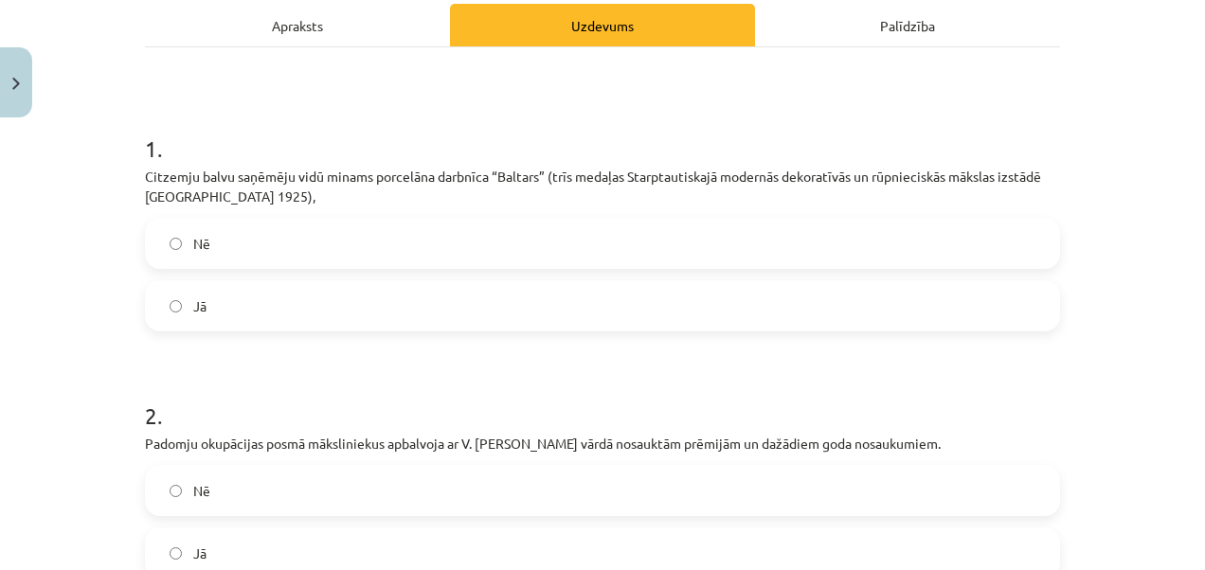
scroll to position [313, 0]
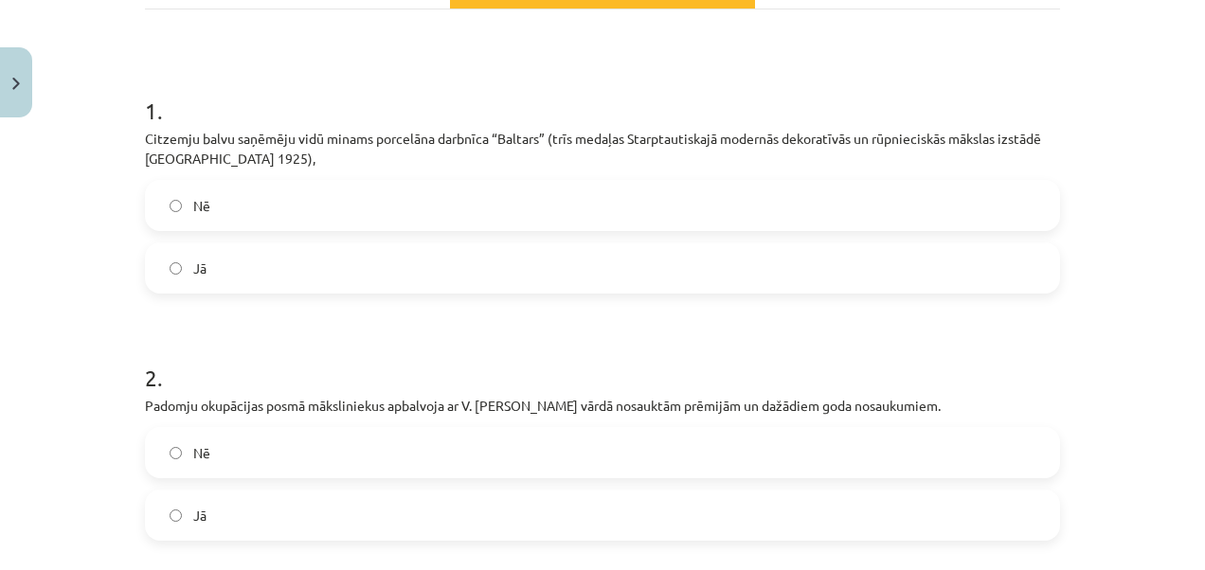
click at [150, 292] on label "Jā" at bounding box center [603, 267] width 912 height 47
click at [225, 292] on label "Jā" at bounding box center [603, 267] width 912 height 47
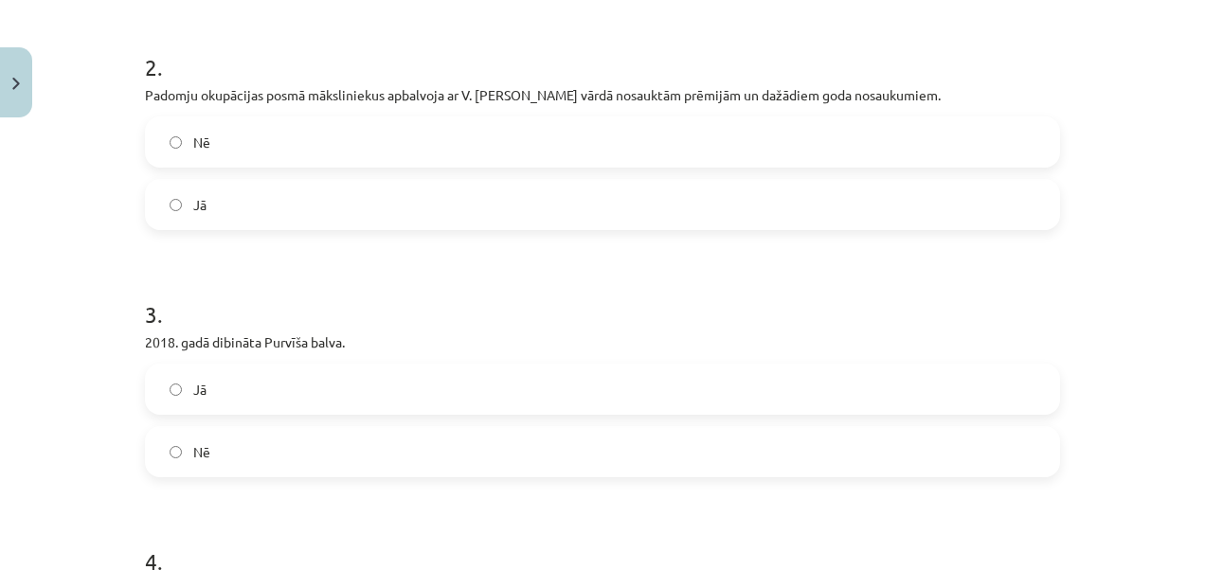
scroll to position [640, 0]
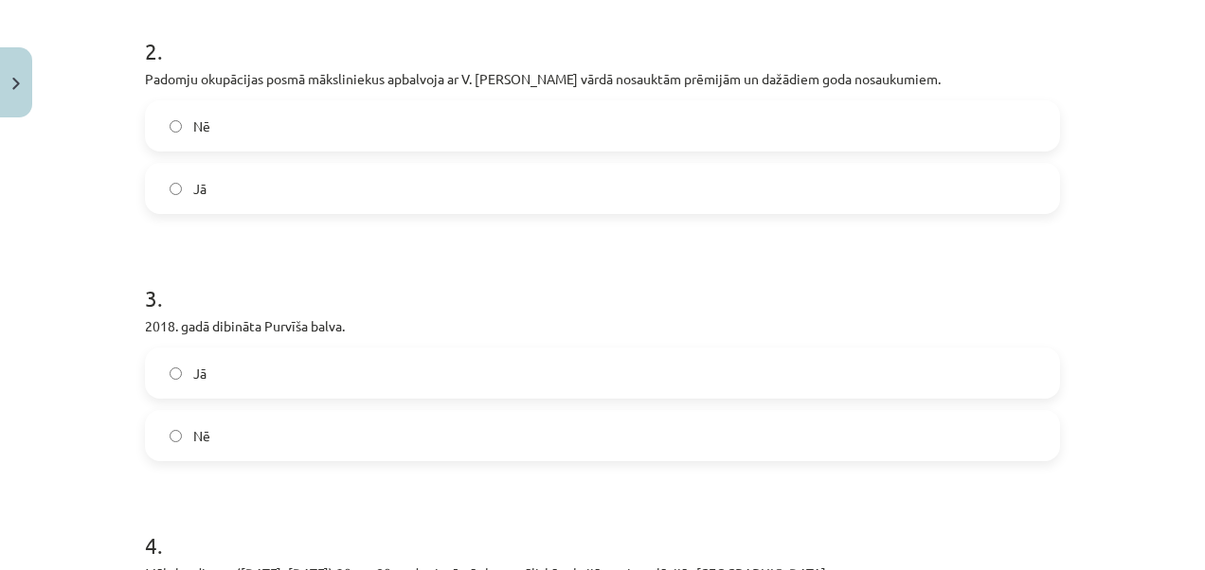
click at [212, 212] on label "Jā" at bounding box center [603, 188] width 912 height 47
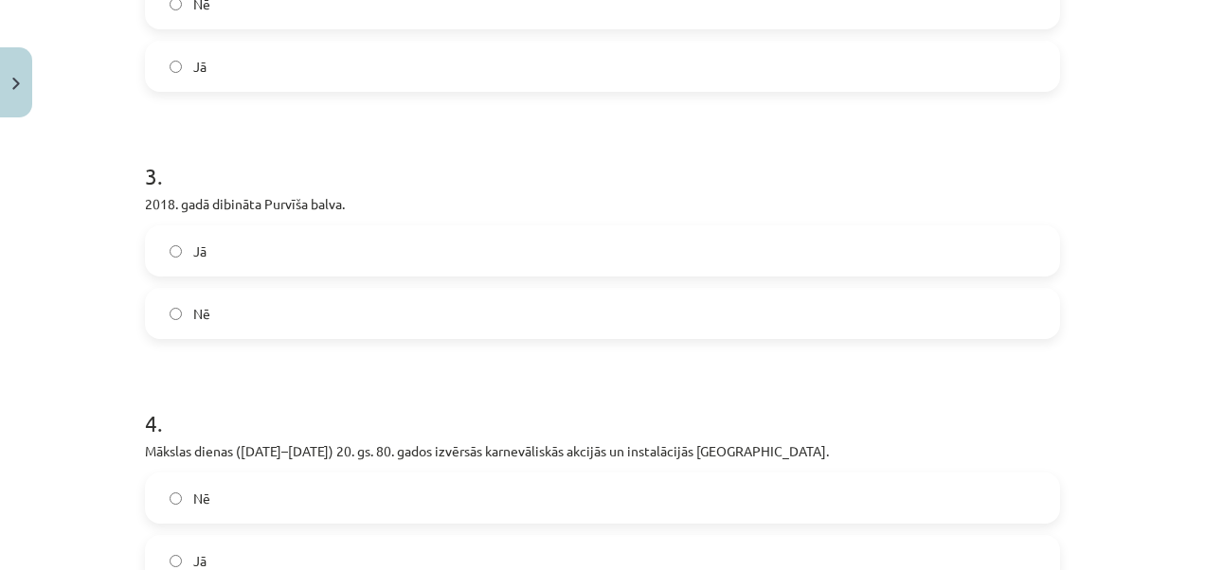
scroll to position [866, 0]
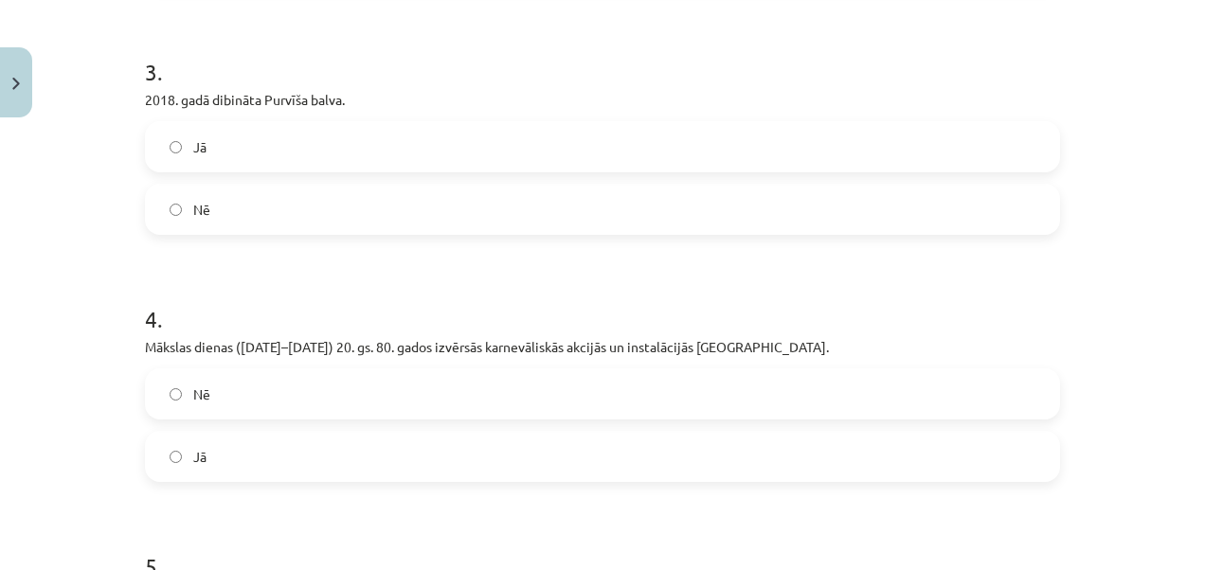
click at [193, 220] on span "Nē" at bounding box center [201, 210] width 17 height 20
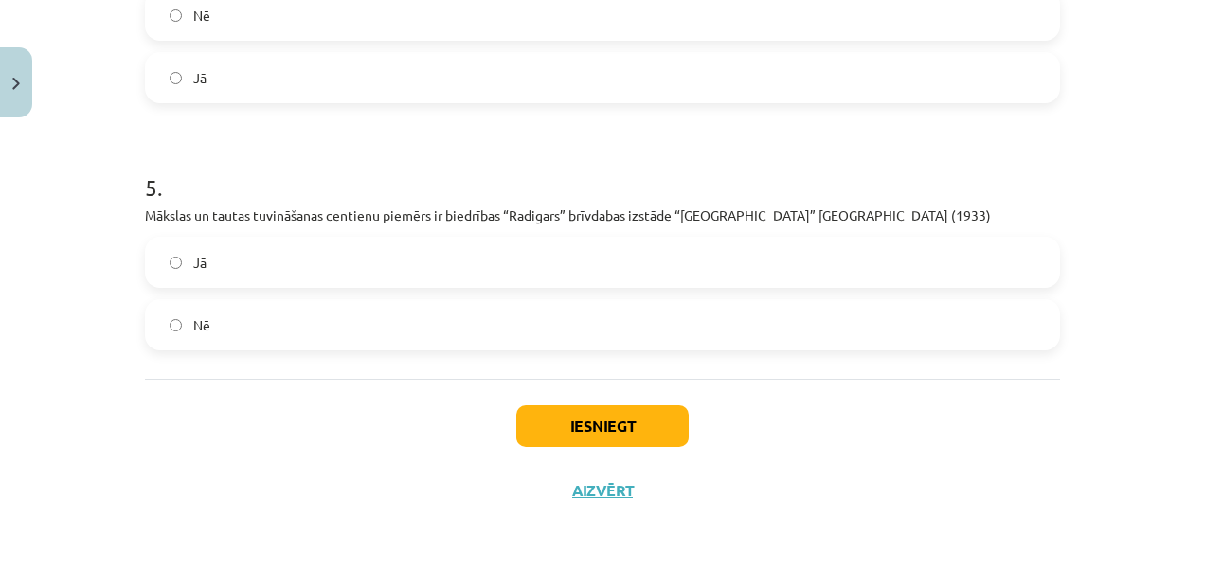
scroll to position [1275, 0]
click at [161, 262] on label "Jā" at bounding box center [603, 262] width 912 height 47
click at [584, 418] on button "Iesniegt" at bounding box center [602, 427] width 172 height 42
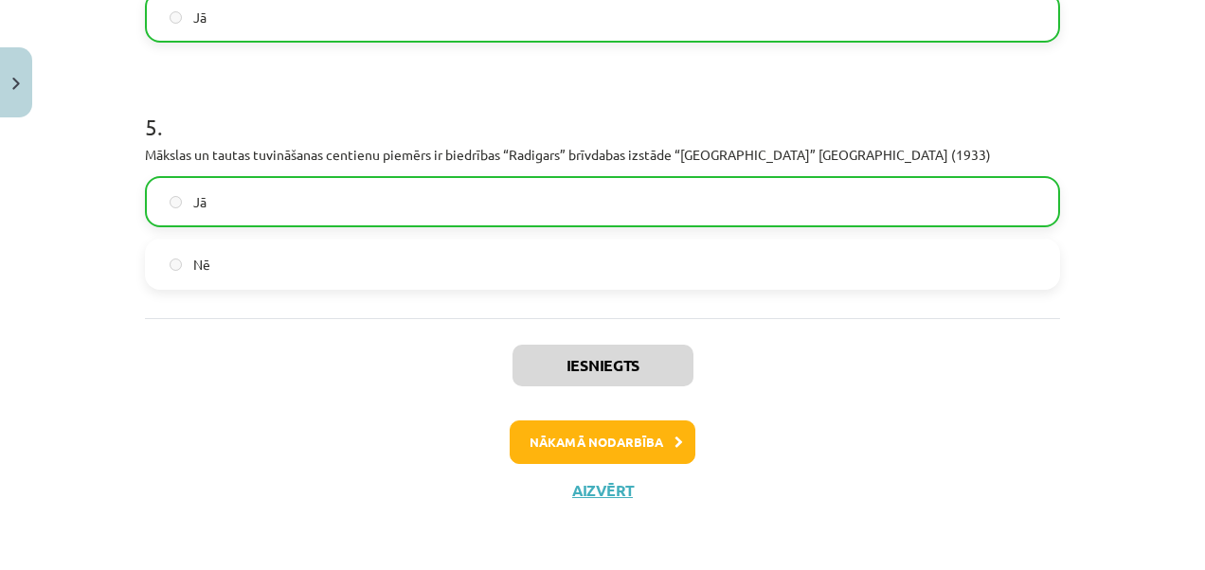
scroll to position [1334, 0]
click at [589, 437] on button "Nākamā nodarbība" at bounding box center [603, 443] width 186 height 44
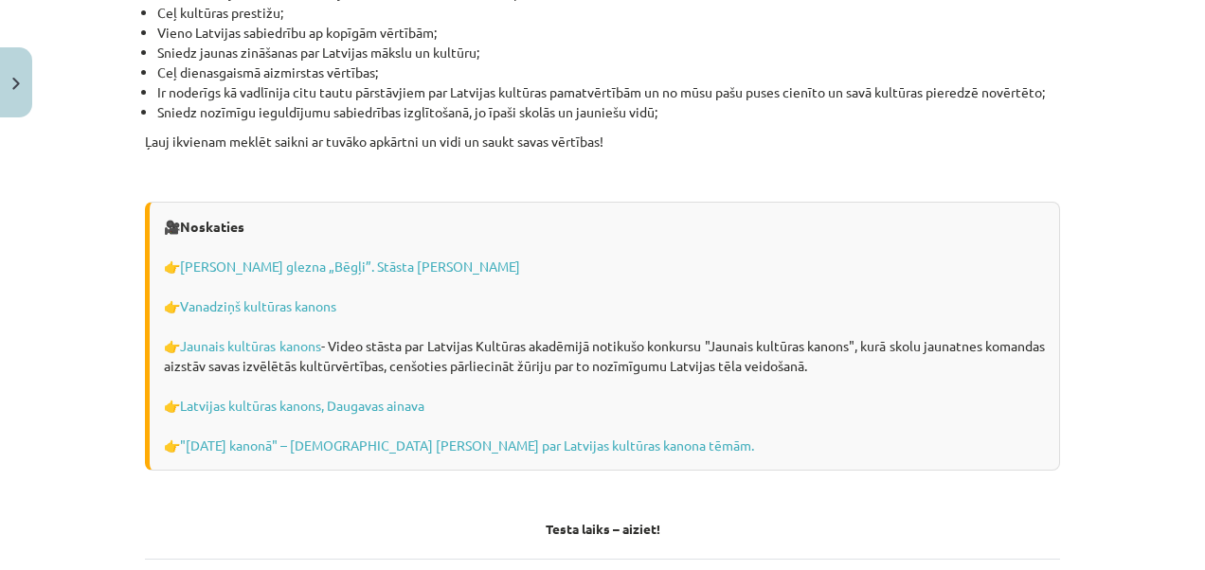
scroll to position [5401, 0]
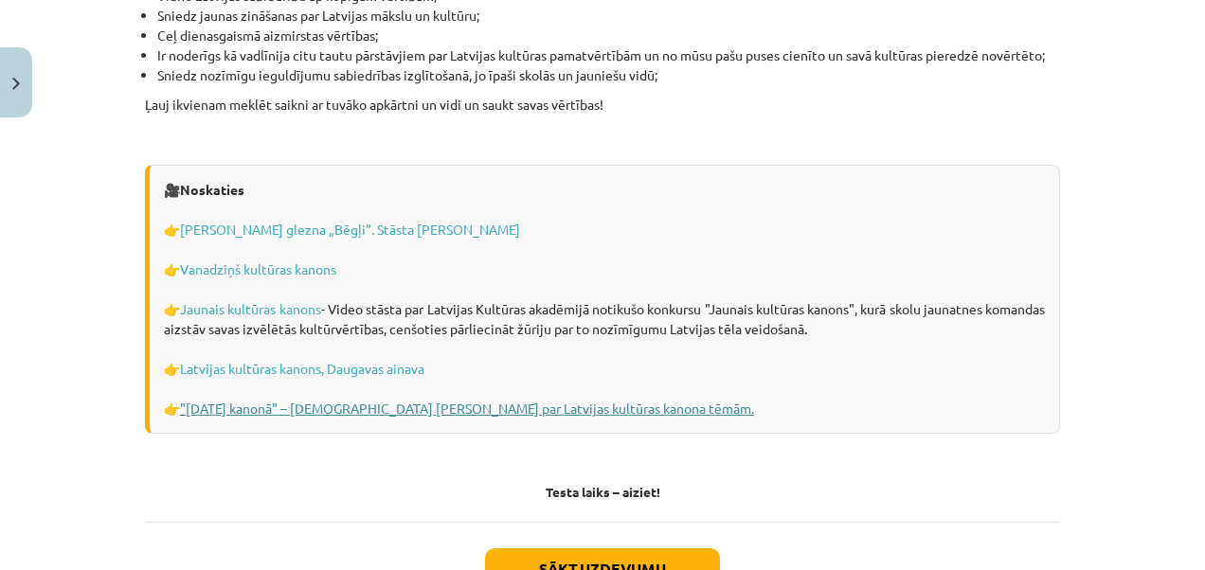
click at [382, 400] on link ""Ziemassvētki kanonā" – tiešsaistes viktorīna skolēniem par Latvijas kultūras k…" at bounding box center [467, 408] width 574 height 17
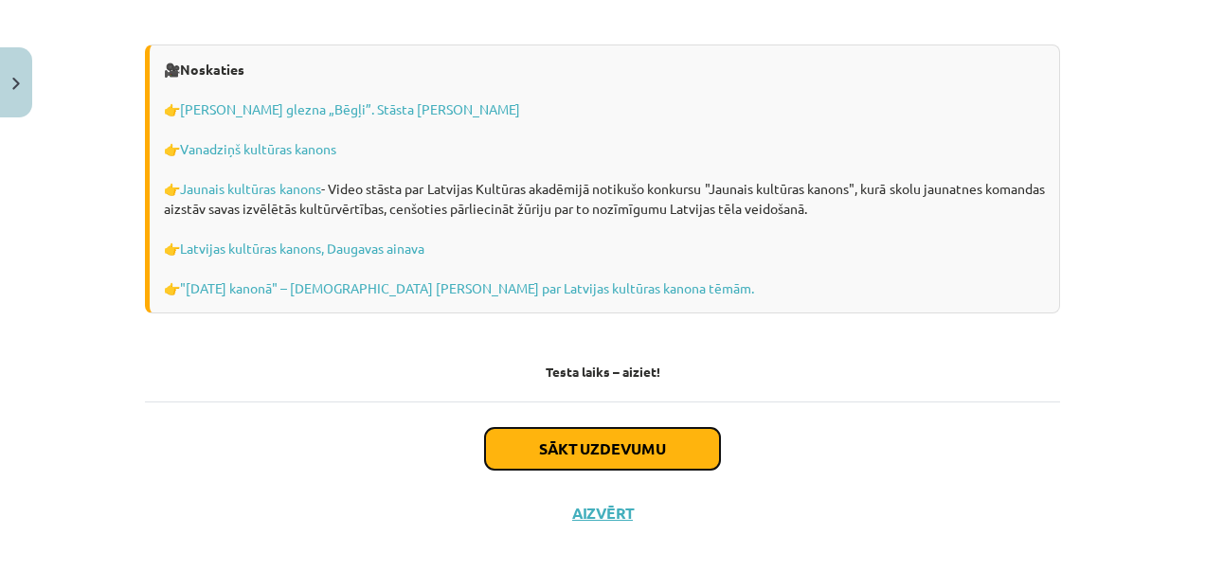
click at [662, 433] on button "Sākt uzdevumu" at bounding box center [602, 449] width 235 height 42
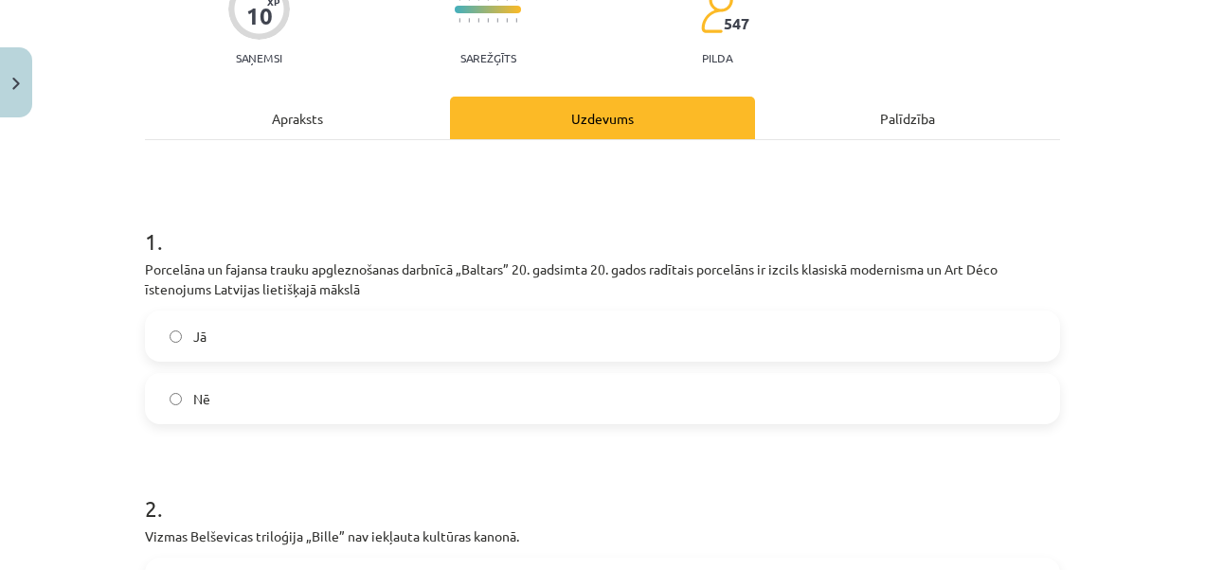
scroll to position [187, 0]
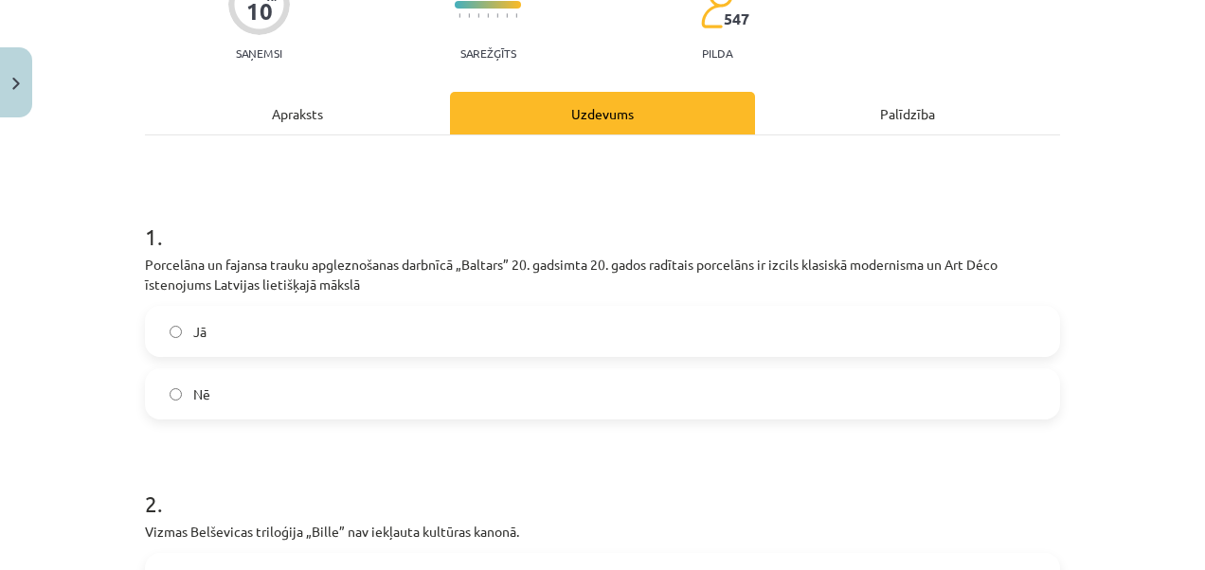
click at [514, 337] on label "Jā" at bounding box center [603, 331] width 912 height 47
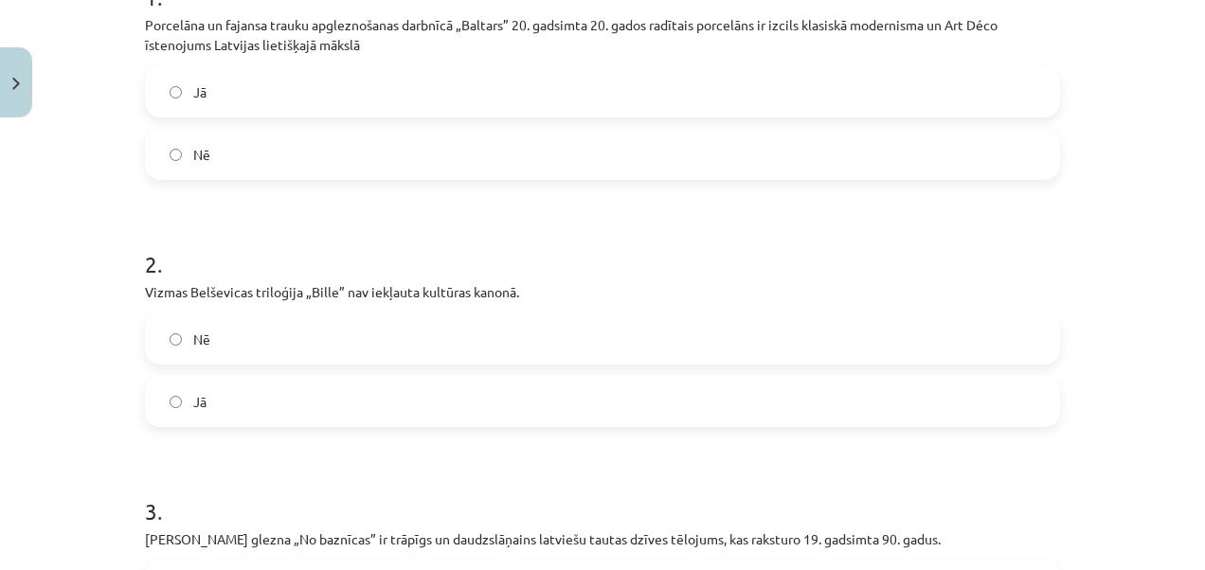
scroll to position [453, 0]
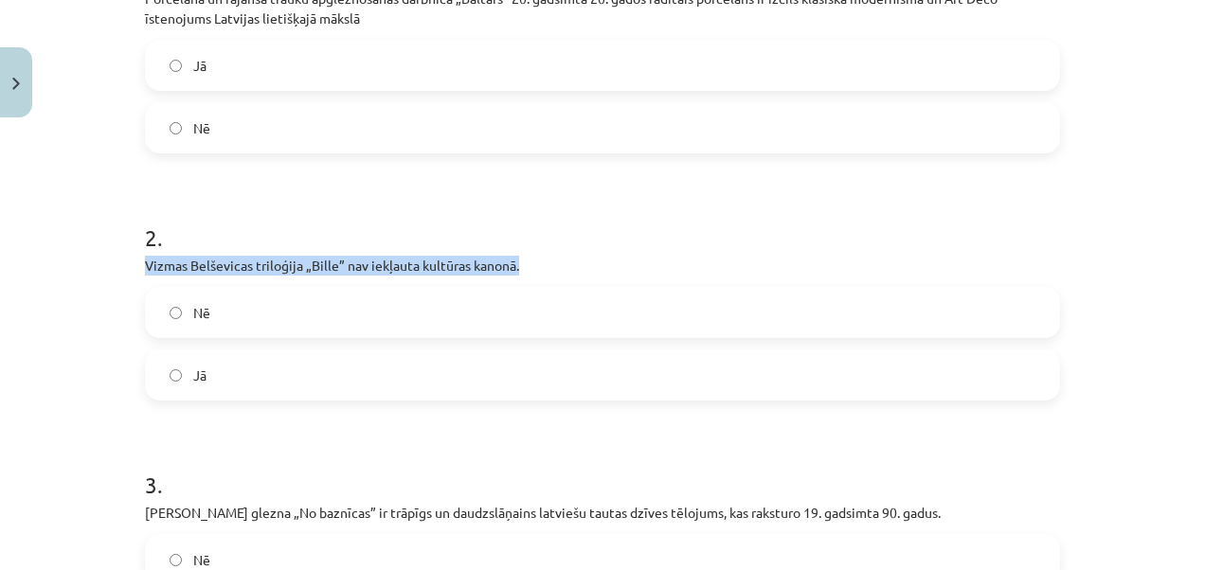
drag, startPoint x: 138, startPoint y: 268, endPoint x: 527, endPoint y: 267, distance: 388.5
click at [529, 267] on p "Vizmas Belševicas triloģija „Bille” nav iekļauta kultūras kanonā." at bounding box center [602, 266] width 915 height 20
drag, startPoint x: 527, startPoint y: 267, endPoint x: 487, endPoint y: 267, distance: 39.8
click at [52, 334] on div "Mācību tēma: Kultūras un mākslas i (vizuālā māksla) - 10. klases 4. ieskaites m…" at bounding box center [602, 285] width 1205 height 570
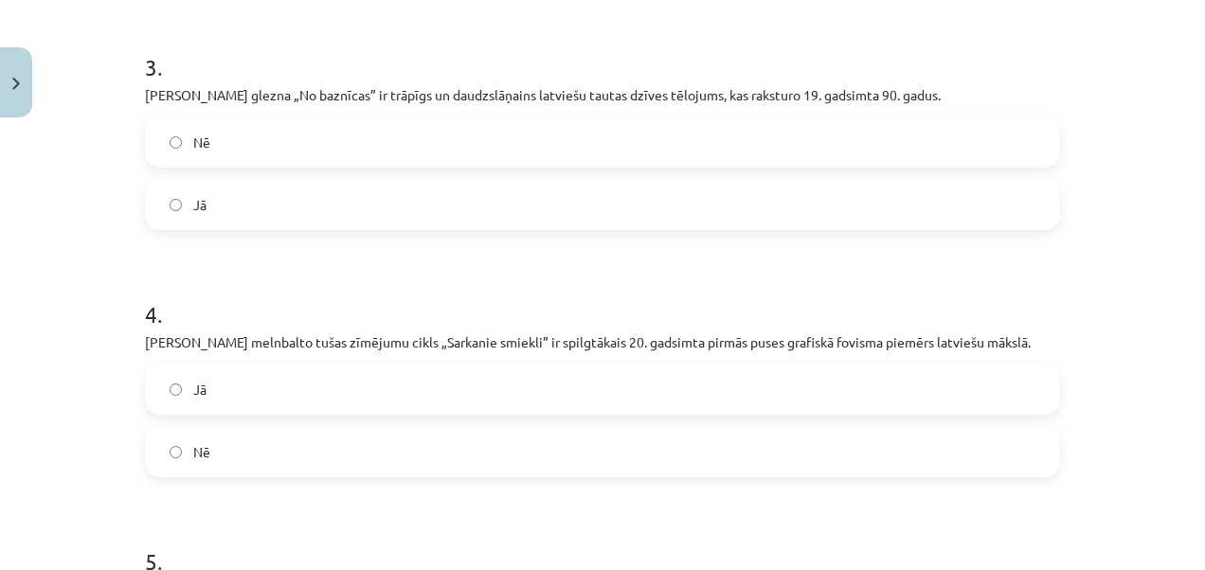
scroll to position [886, 0]
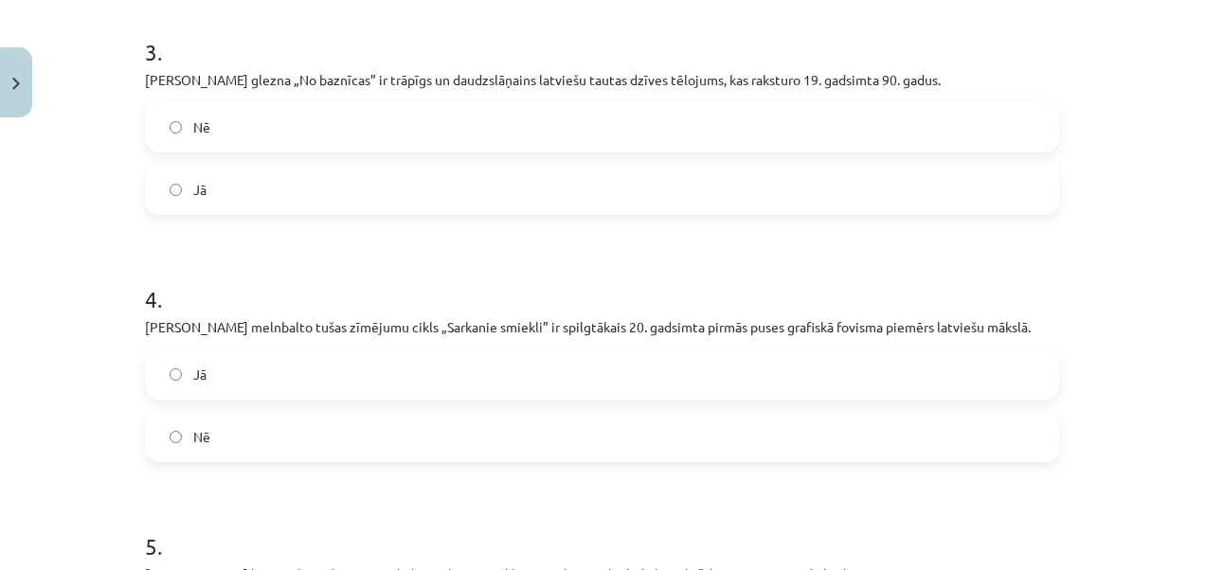
drag, startPoint x: 131, startPoint y: 74, endPoint x: 939, endPoint y: 83, distance: 808.4
click at [939, 83] on div "10 XP Saņemsi Sarežģīts 547 pilda Apraksts Uzdevums Palīdzība 1 . Porcelāna un …" at bounding box center [603, 61] width 938 height 1642
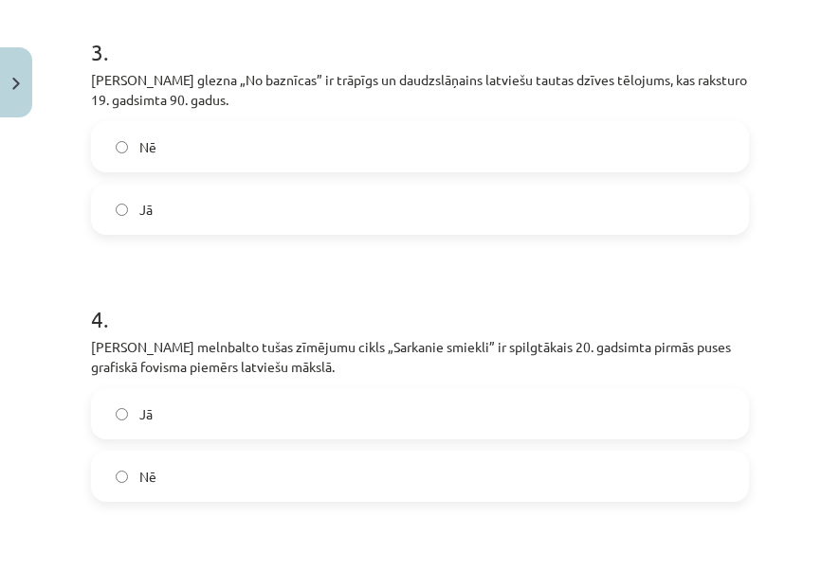
click at [797, 203] on div "Mācību tēma: Kultūras un mākslas i (vizuālā māksla) - 10. klases 4. ieskaites m…" at bounding box center [420, 285] width 840 height 570
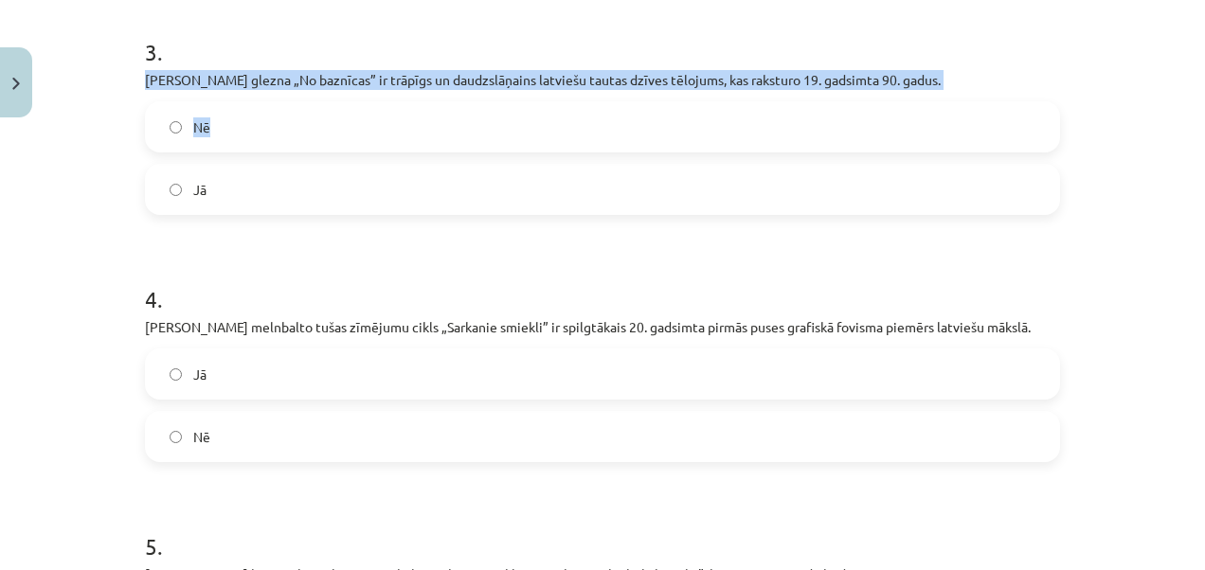
drag, startPoint x: 135, startPoint y: 80, endPoint x: 941, endPoint y: 93, distance: 806.5
click at [941, 93] on div "10 XP Saņemsi Sarežģīts 547 pilda Apraksts Uzdevums Palīdzība 1 . Porcelāna un …" at bounding box center [603, 61] width 938 height 1642
drag, startPoint x: 941, startPoint y: 93, endPoint x: 898, endPoint y: 85, distance: 43.3
copy div "Jaņa Rozentāla glezna „No baznīcas” ir trāpīgs un daudzslāņains latviešu tautas…"
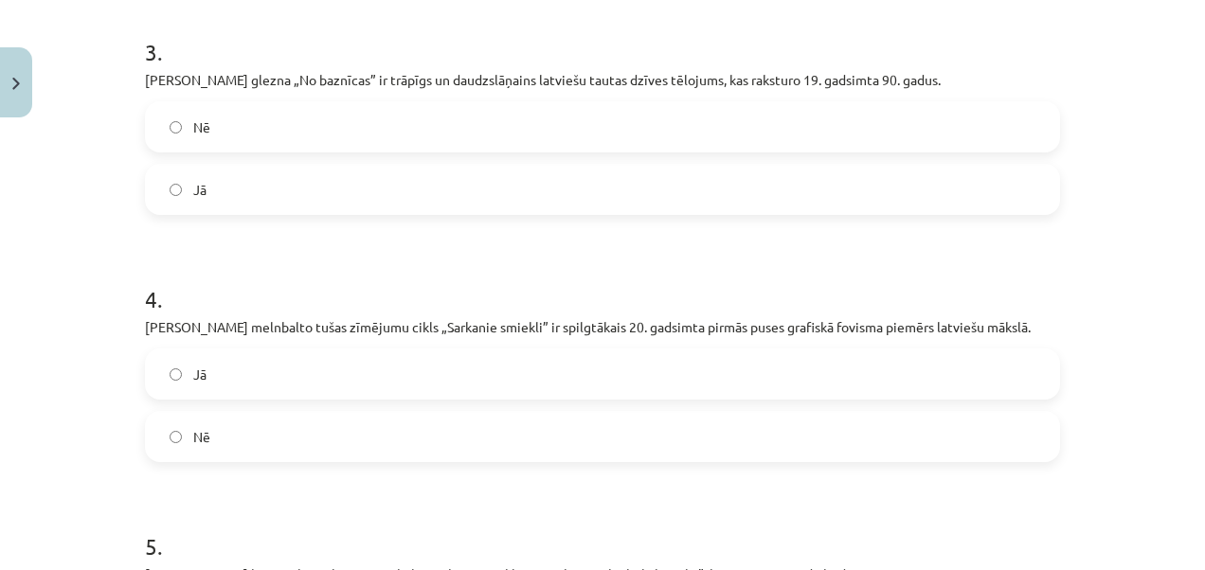
click at [72, 206] on div "Mācību tēma: Kultūras un mākslas i (vizuālā māksla) - 10. klases 4. ieskaites m…" at bounding box center [602, 285] width 1205 height 570
click at [214, 190] on label "Jā" at bounding box center [603, 189] width 912 height 47
click at [898, 330] on p "Kārļa Padega melnbalto tušas zīmējumu cikls „Sarkanie smiekli” ir spilgtākais 2…" at bounding box center [602, 327] width 915 height 20
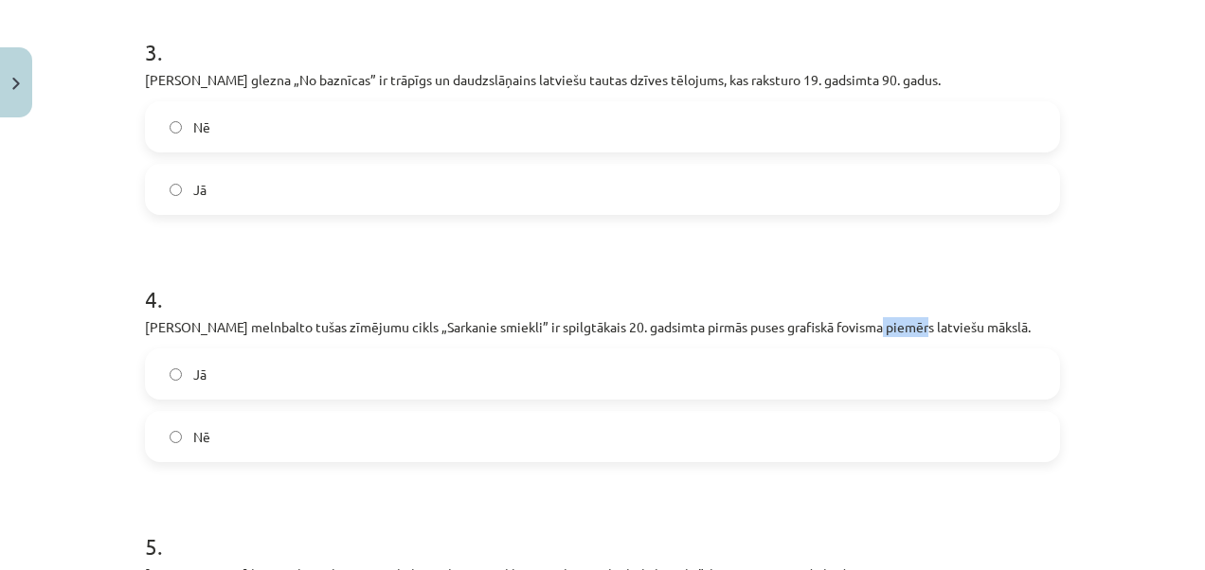
click at [898, 330] on p "Kārļa Padega melnbalto tušas zīmējumu cikls „Sarkanie smiekli” ir spilgtākais 2…" at bounding box center [602, 327] width 915 height 20
drag, startPoint x: 898, startPoint y: 330, endPoint x: 745, endPoint y: 333, distance: 153.5
click at [745, 333] on p "Kārļa Padega melnbalto tušas zīmējumu cikls „Sarkanie smiekli” ir spilgtākais 2…" at bounding box center [602, 327] width 915 height 20
click at [745, 332] on p "Kārļa Padega melnbalto tušas zīmējumu cikls „Sarkanie smiekli” ir spilgtākais 2…" at bounding box center [602, 327] width 915 height 20
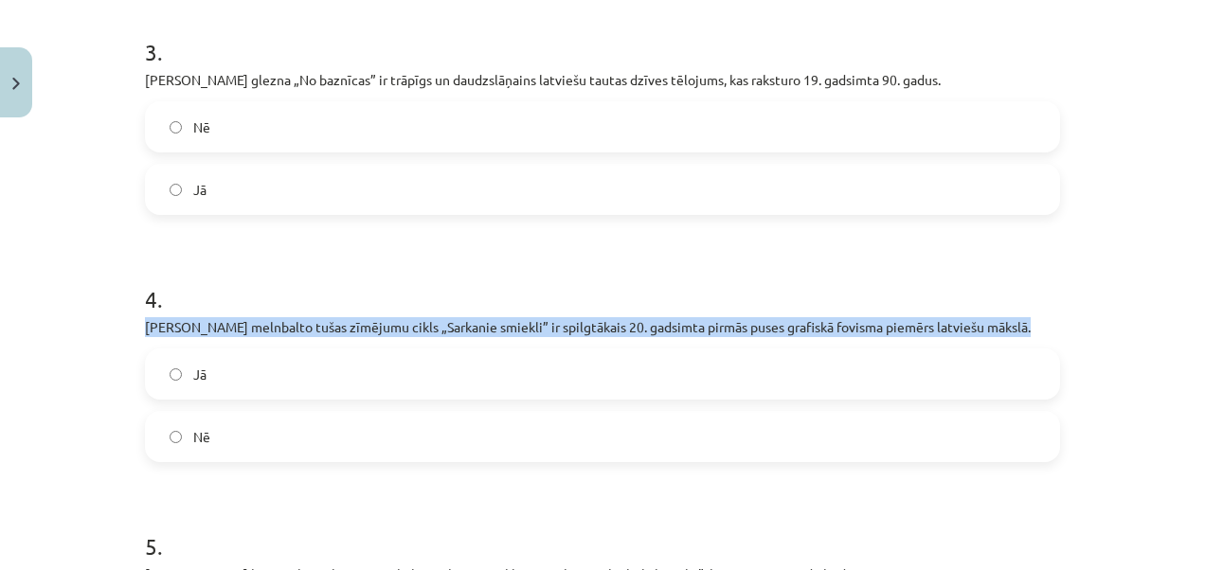
drag, startPoint x: 745, startPoint y: 332, endPoint x: 726, endPoint y: 322, distance: 21.2
copy div "Kārļa Padega melnbalto tušas zīmējumu cikls „Sarkanie smiekli” ir spilgtākais 2…"
click at [58, 334] on div "Mācību tēma: Kultūras un mākslas i (vizuālā māksla) - 10. klases 4. ieskaites m…" at bounding box center [602, 285] width 1205 height 570
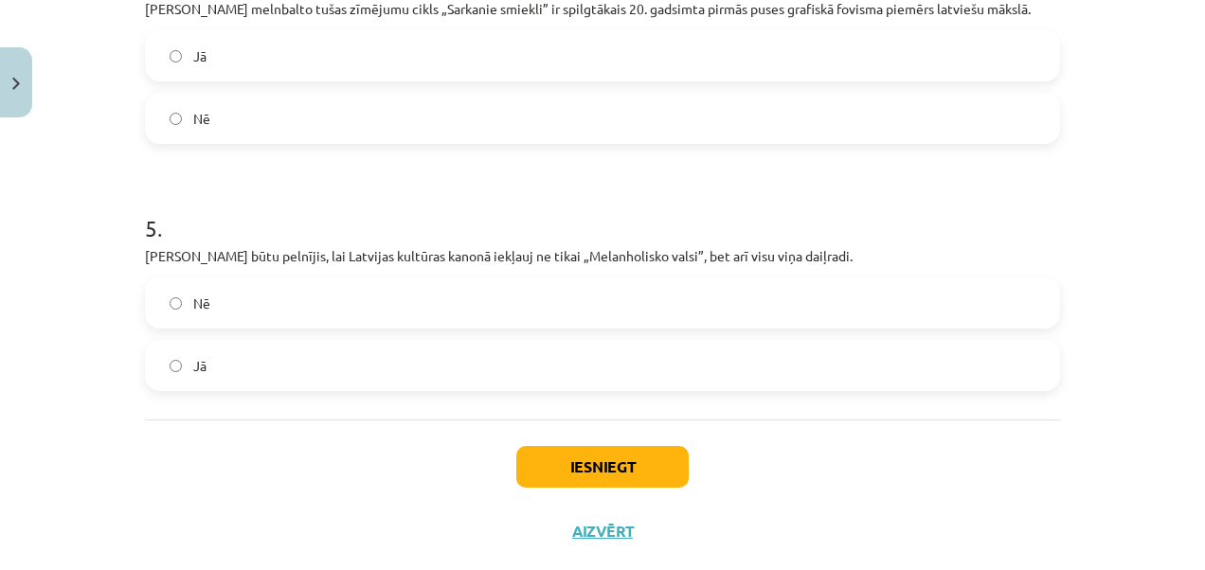
scroll to position [1220, 0]
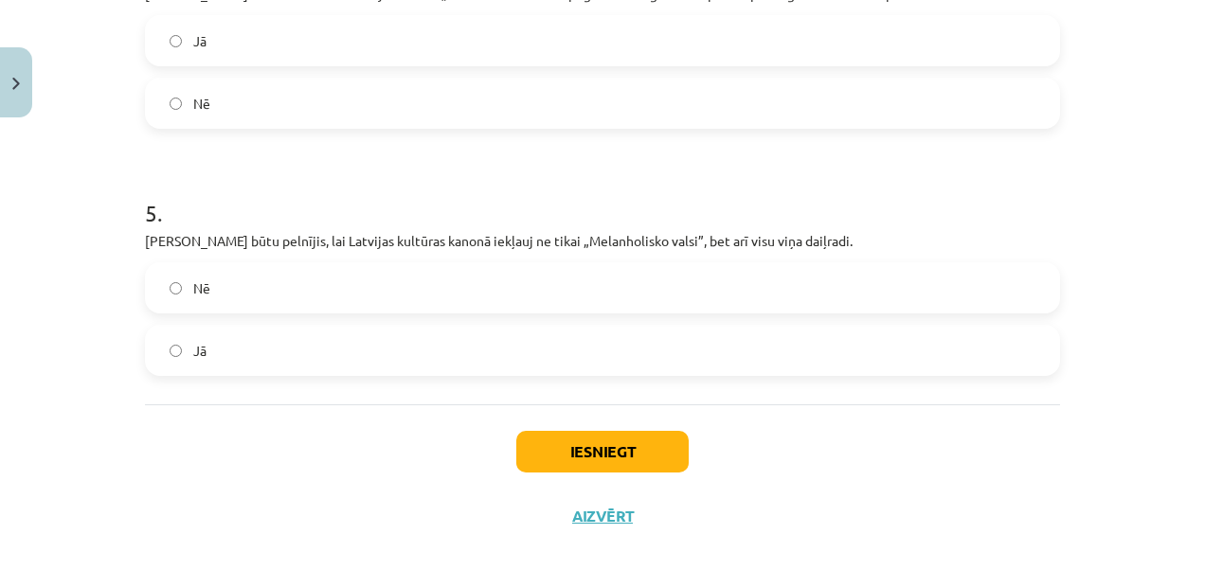
click at [646, 341] on label "Jā" at bounding box center [603, 350] width 912 height 47
click at [578, 462] on button "Iesniegt" at bounding box center [602, 452] width 172 height 42
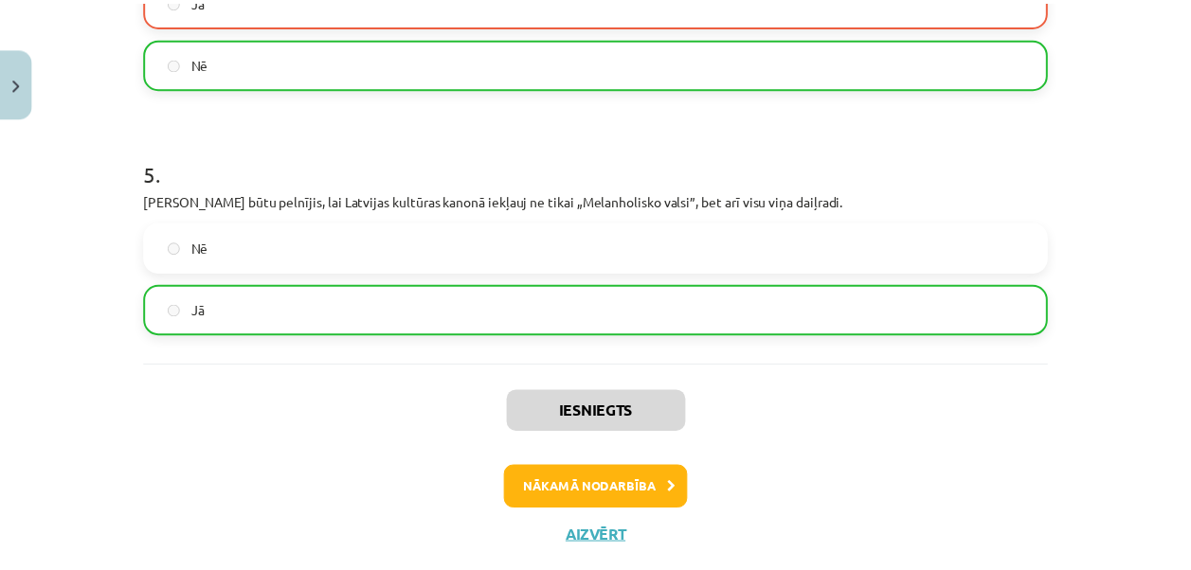
scroll to position [1304, 0]
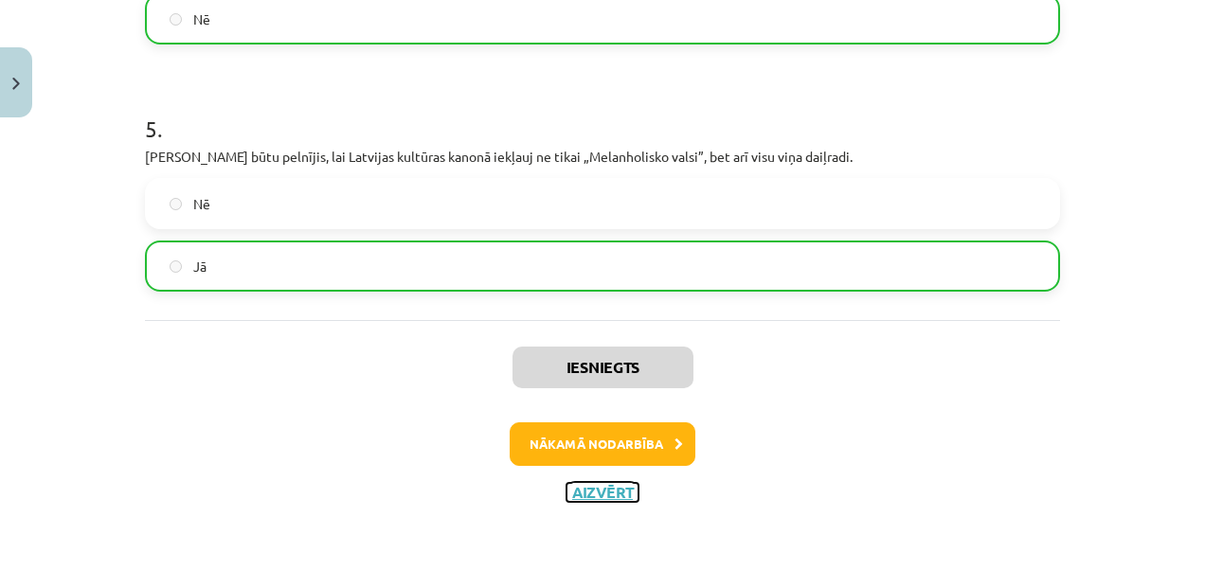
click at [595, 495] on button "Aizvērt" at bounding box center [603, 492] width 72 height 19
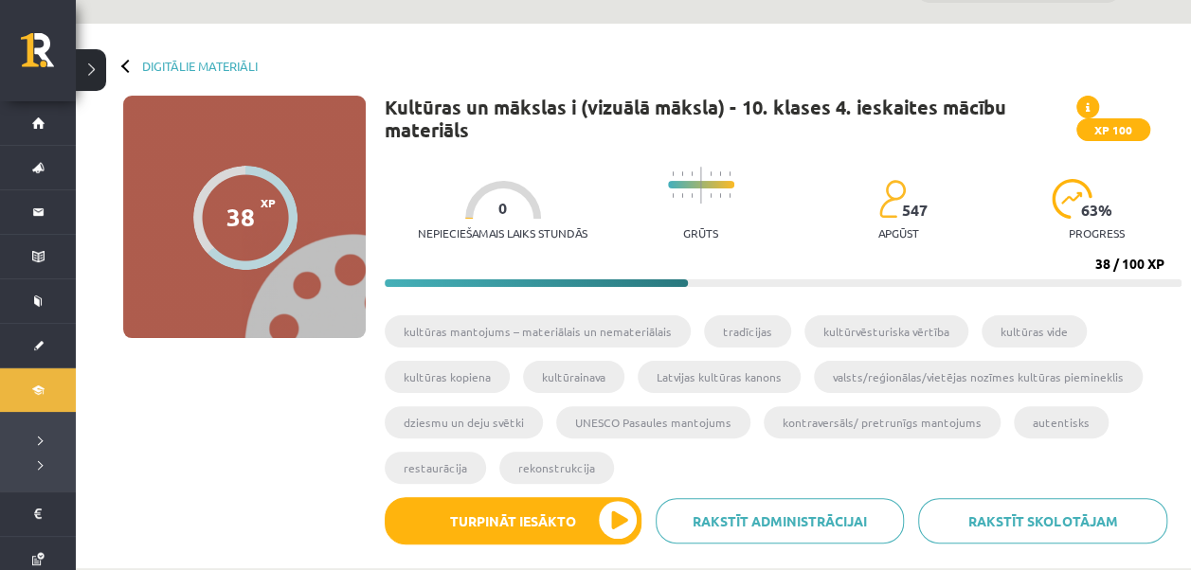
scroll to position [46, 0]
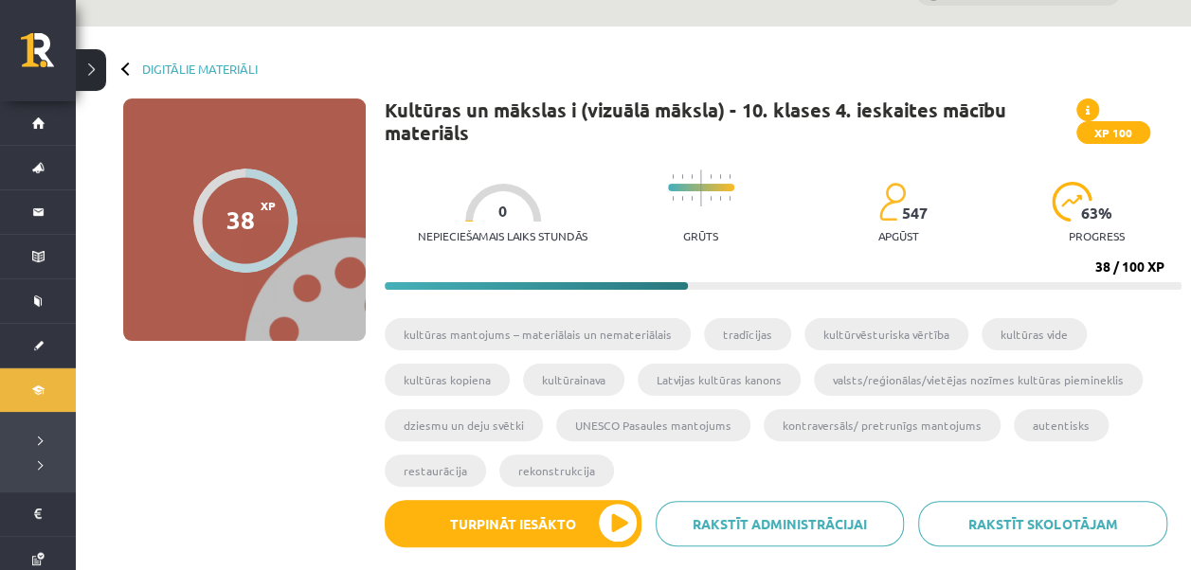
click at [1087, 111] on icon at bounding box center [1088, 110] width 4 height 11
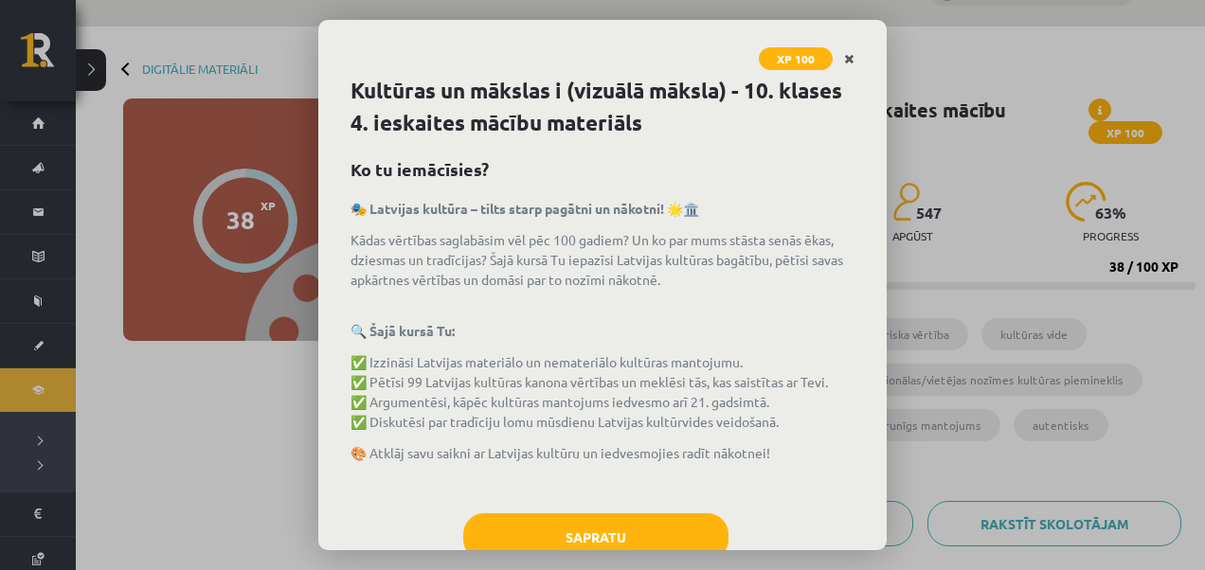
click at [857, 59] on link "Close" at bounding box center [849, 59] width 33 height 37
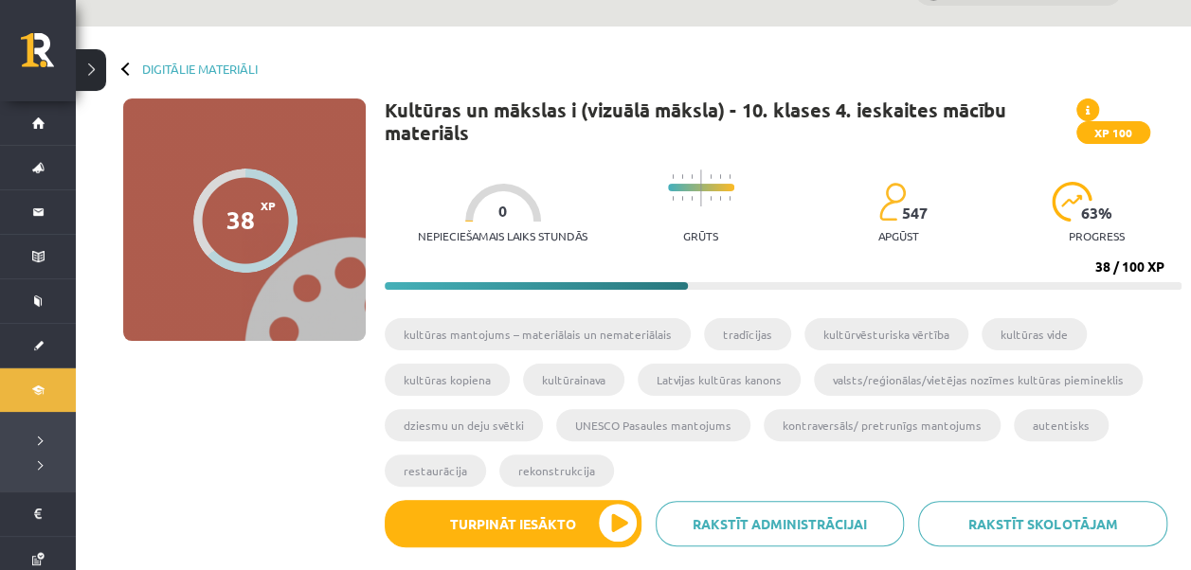
click at [1080, 201] on img at bounding box center [1072, 202] width 41 height 40
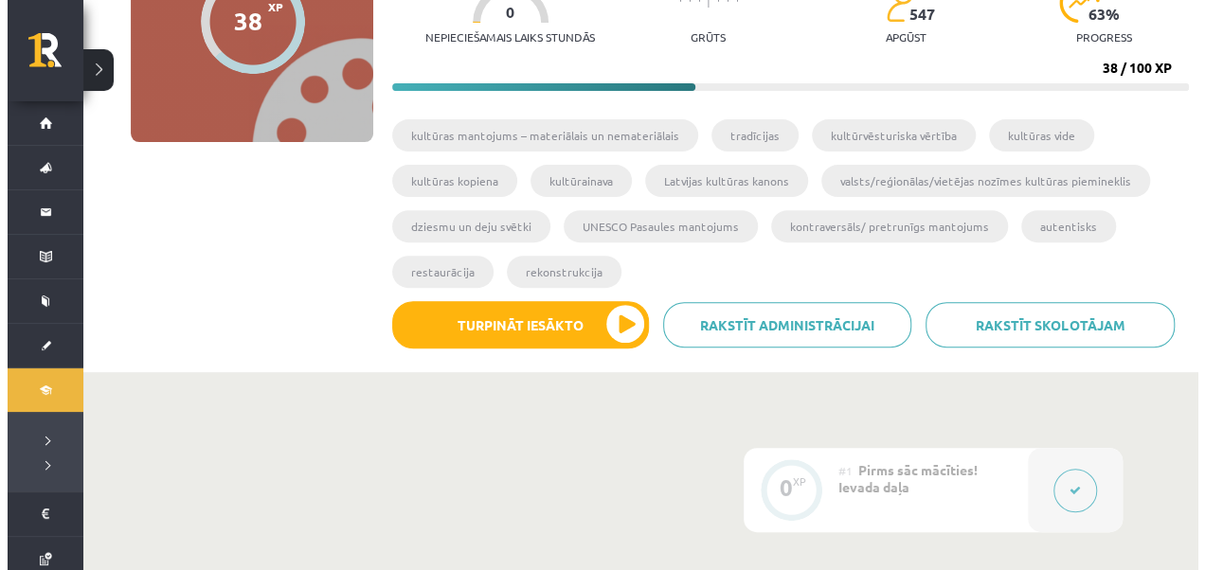
scroll to position [203, 0]
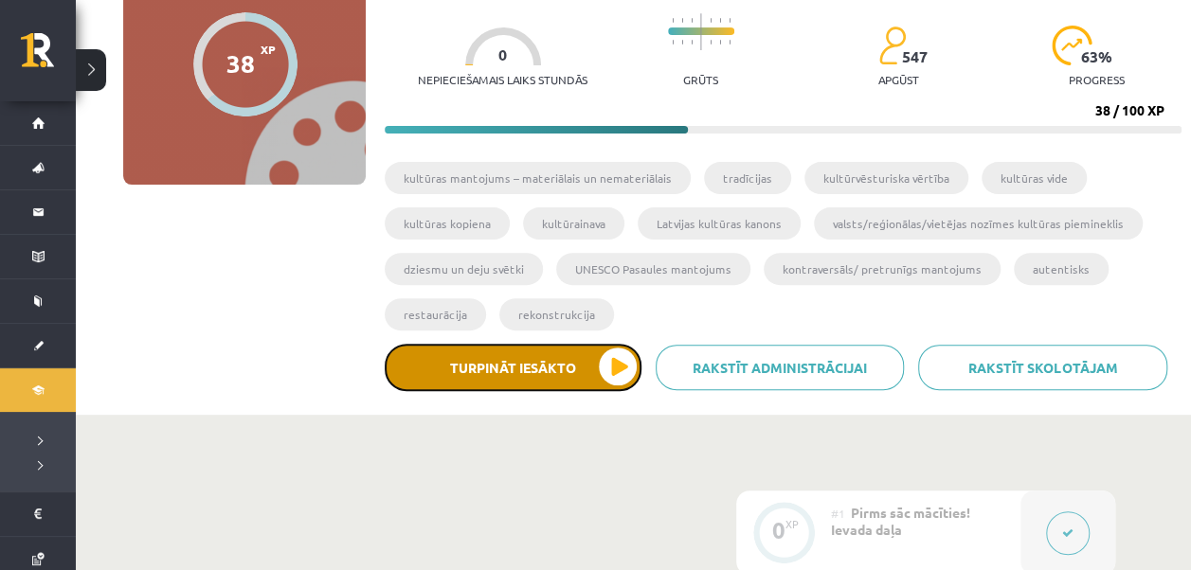
click at [618, 377] on button "Turpināt iesākto" at bounding box center [513, 367] width 257 height 47
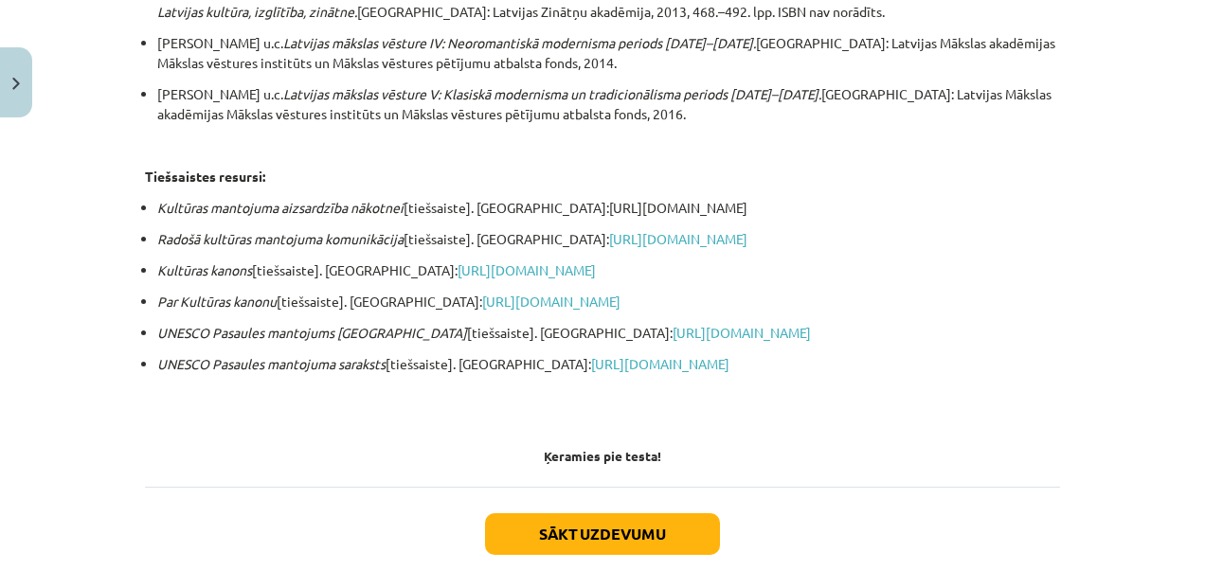
scroll to position [3705, 0]
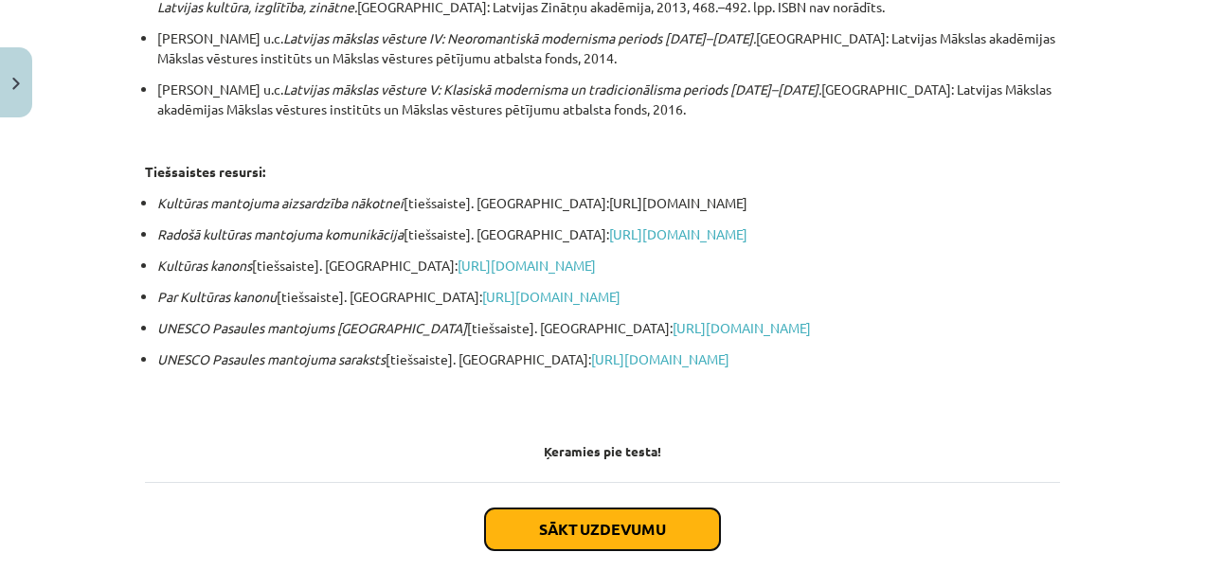
click at [597, 509] on button "Sākt uzdevumu" at bounding box center [602, 530] width 235 height 42
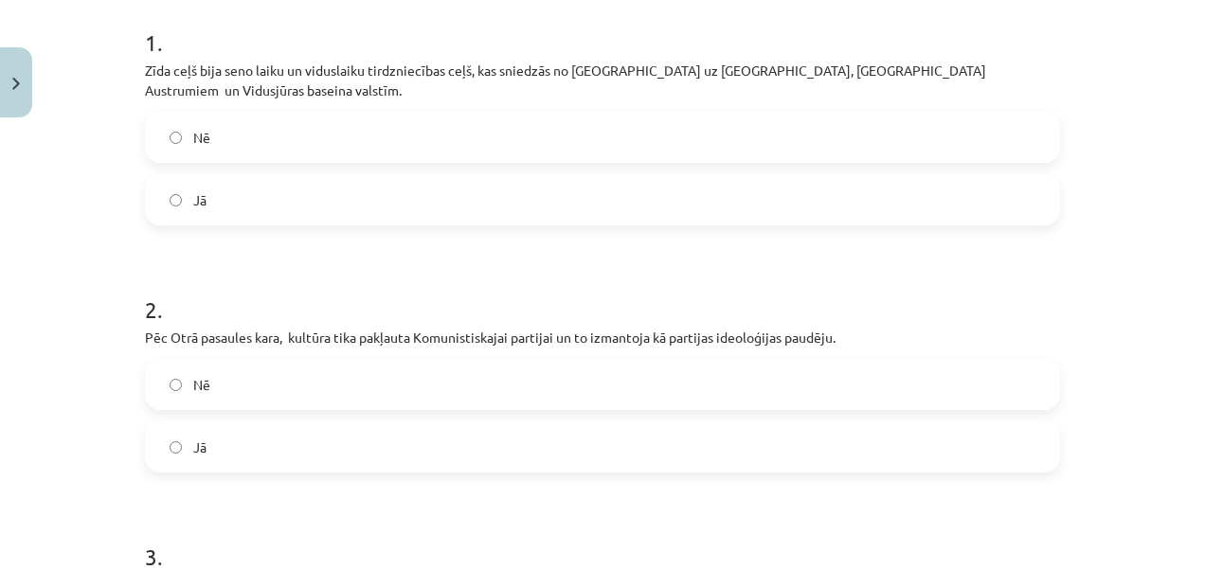
scroll to position [383, 0]
click at [275, 182] on label "Jā" at bounding box center [603, 197] width 912 height 47
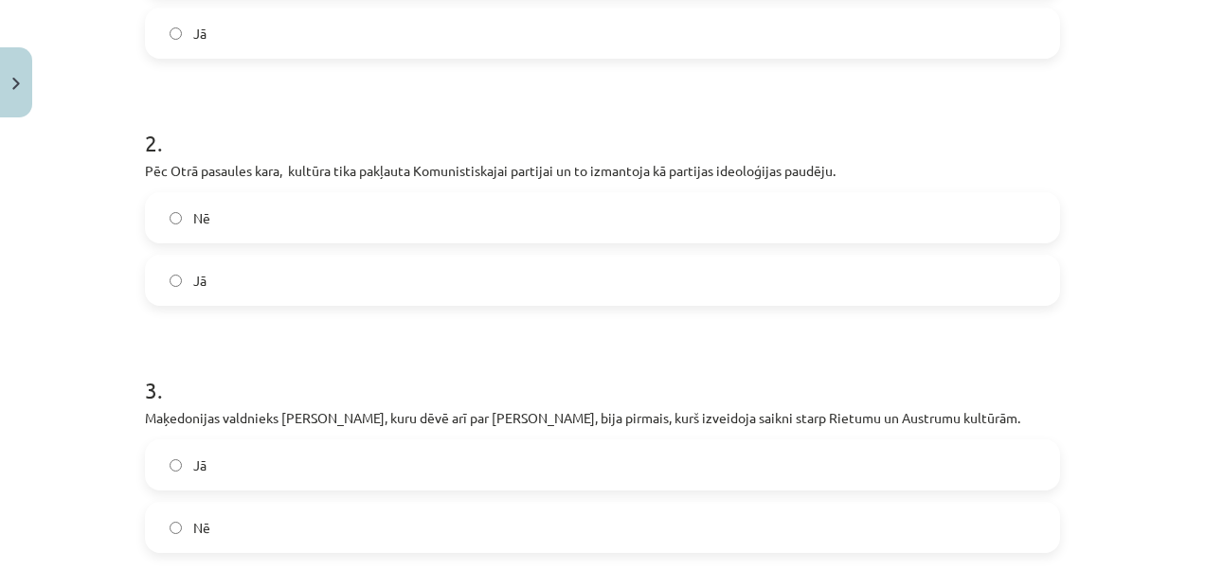
scroll to position [550, 0]
click at [301, 255] on label "Jā" at bounding box center [603, 278] width 912 height 47
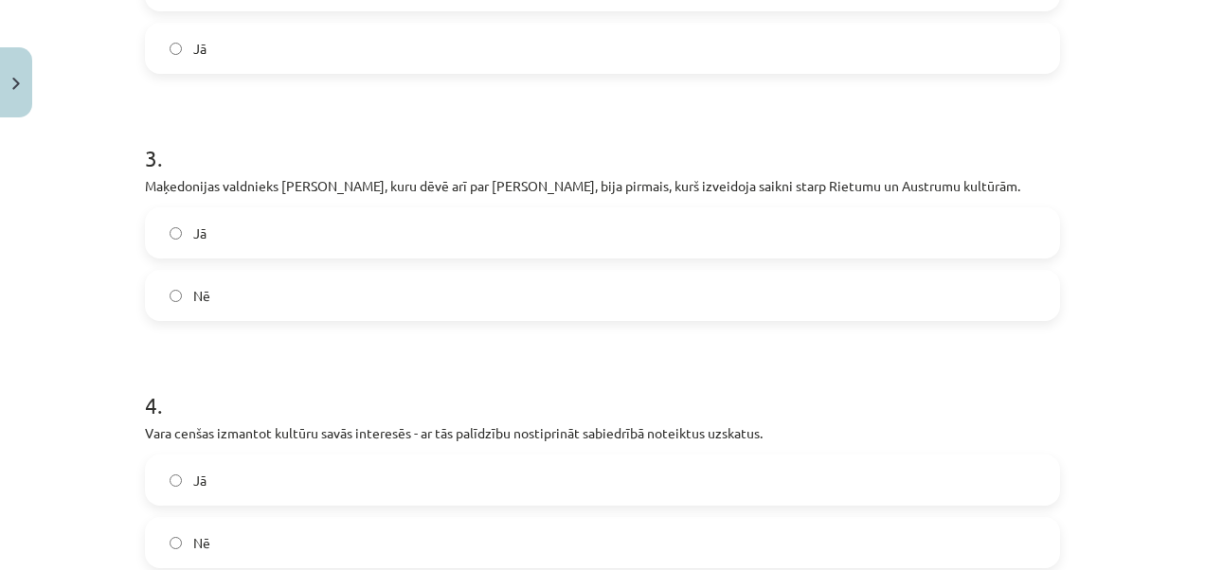
scroll to position [795, 0]
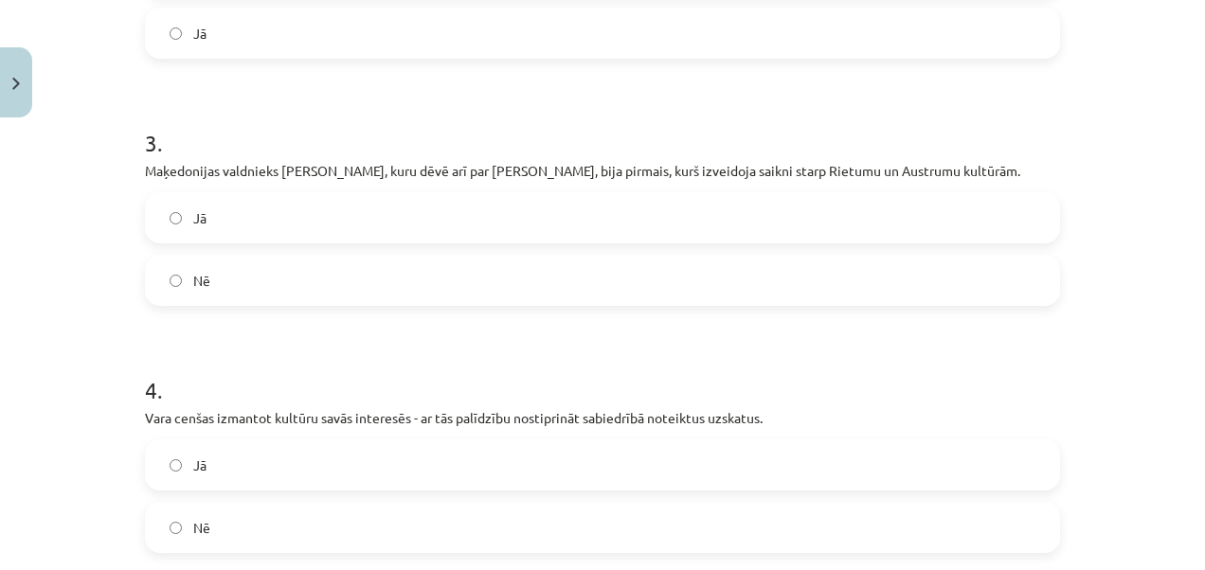
click at [308, 201] on label "Jā" at bounding box center [603, 217] width 912 height 47
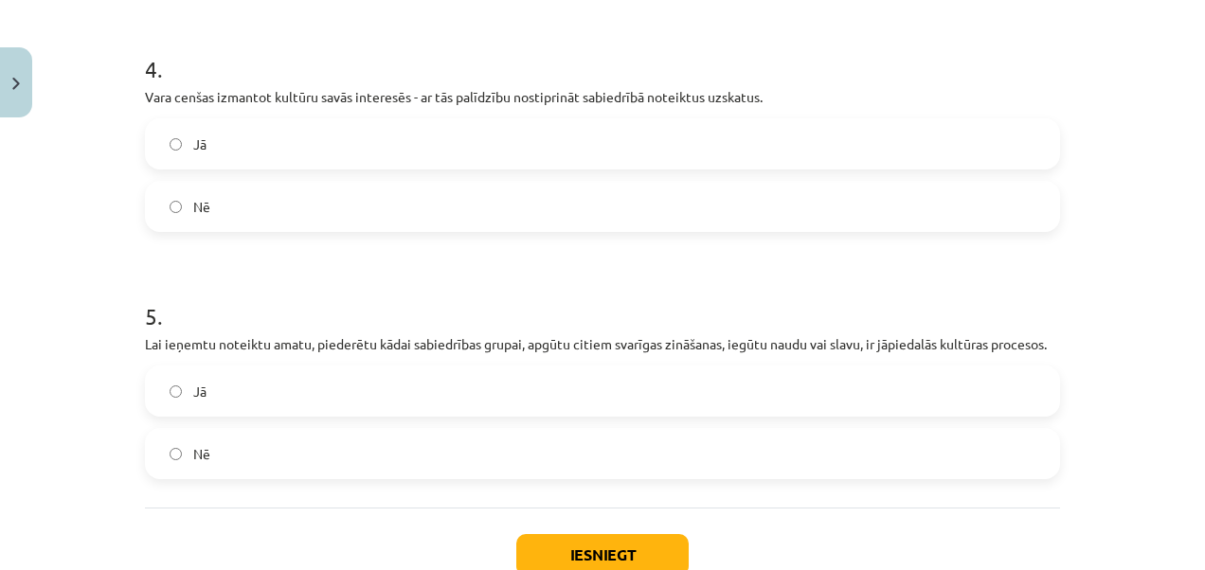
scroll to position [1130, 0]
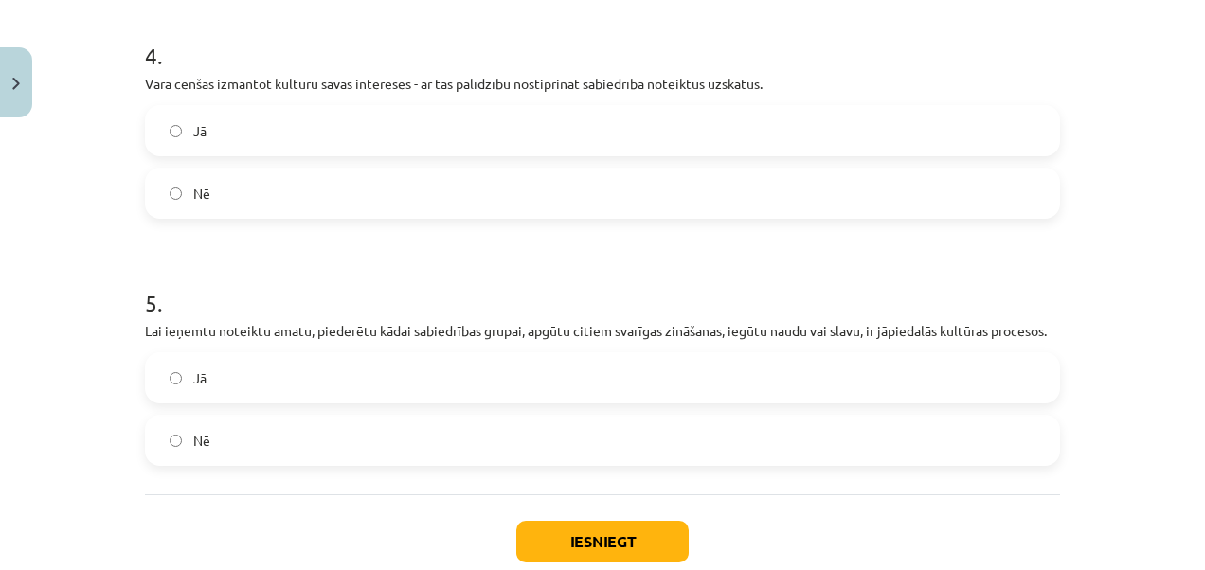
click at [636, 364] on label "Jā" at bounding box center [603, 377] width 912 height 47
click at [175, 125] on label "Jā" at bounding box center [603, 130] width 912 height 47
click at [627, 527] on button "Iesniegt" at bounding box center [602, 542] width 172 height 42
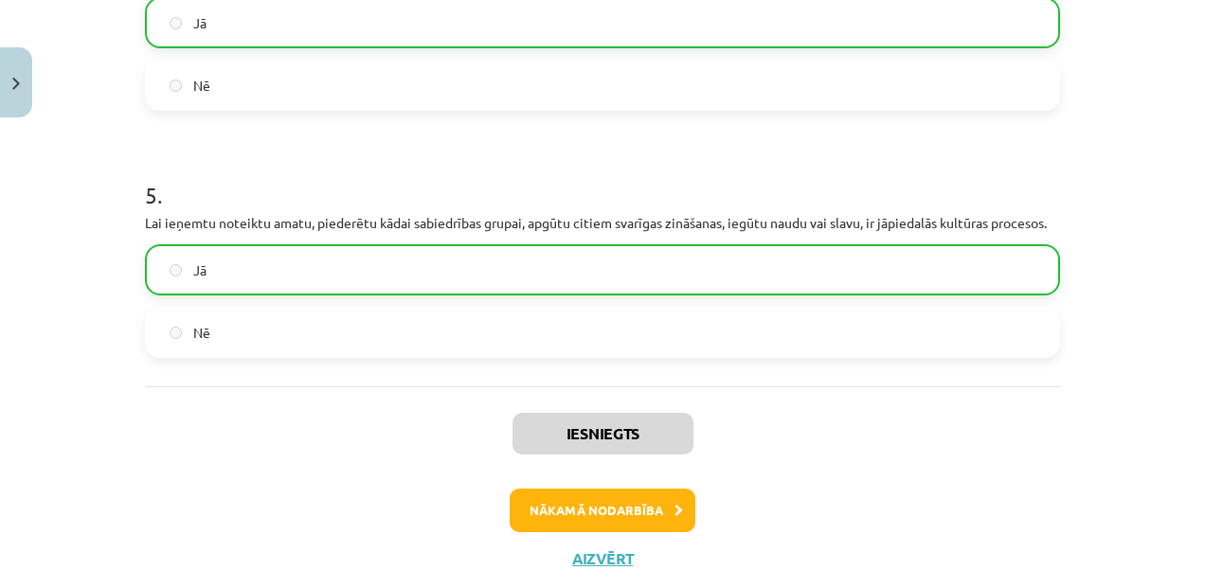
scroll to position [1283, 0]
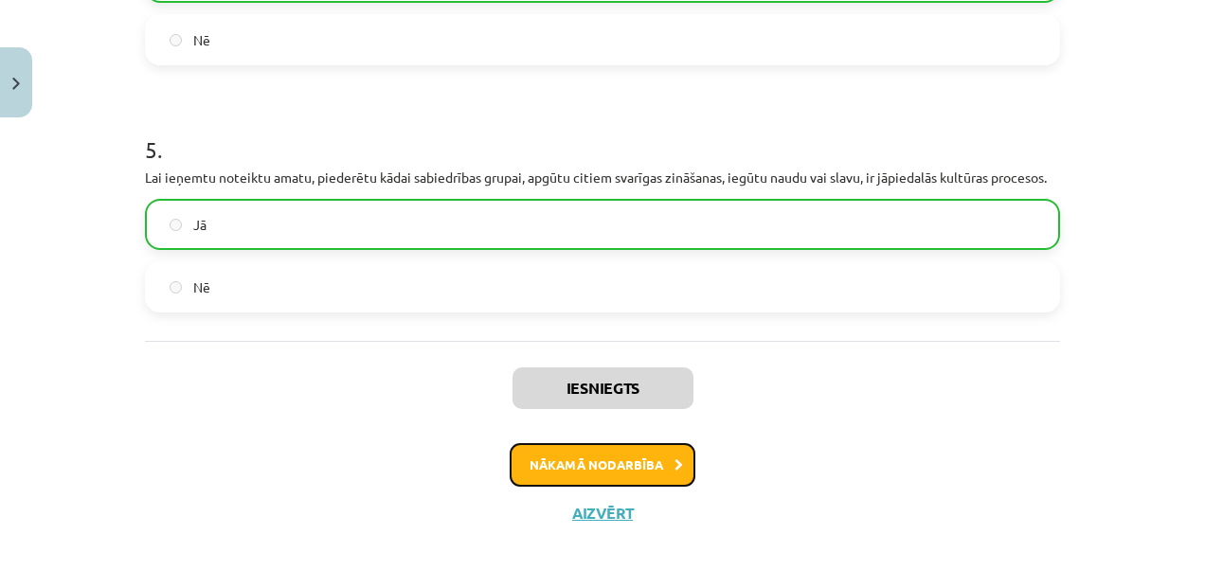
click at [658, 443] on button "Nākamā nodarbība" at bounding box center [603, 465] width 186 height 44
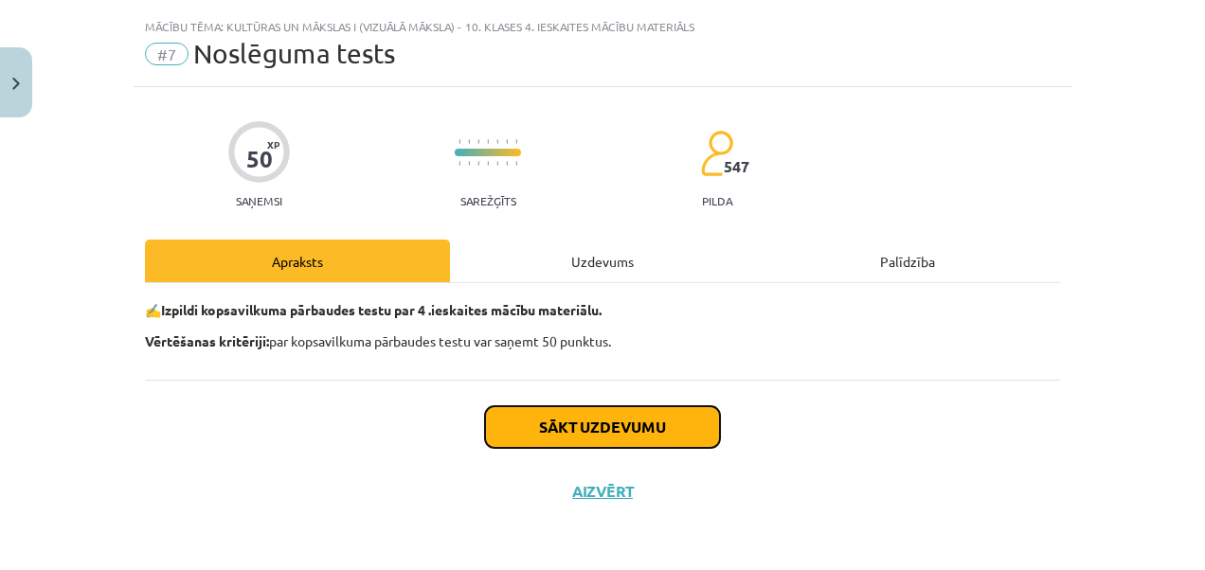
click at [601, 421] on button "Sākt uzdevumu" at bounding box center [602, 428] width 235 height 42
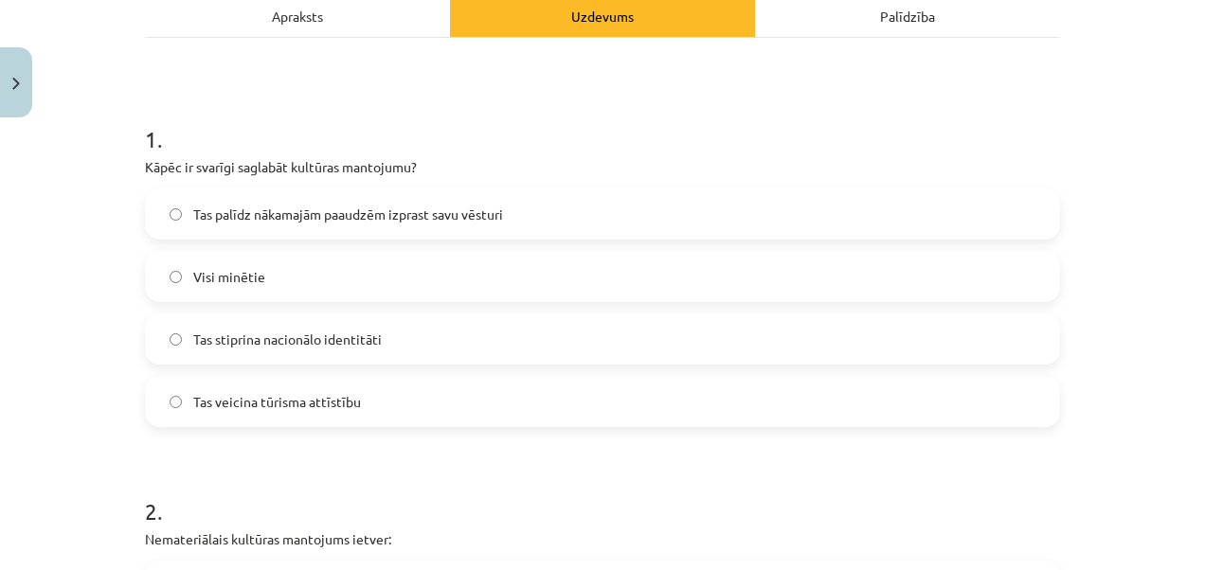
scroll to position [318, 0]
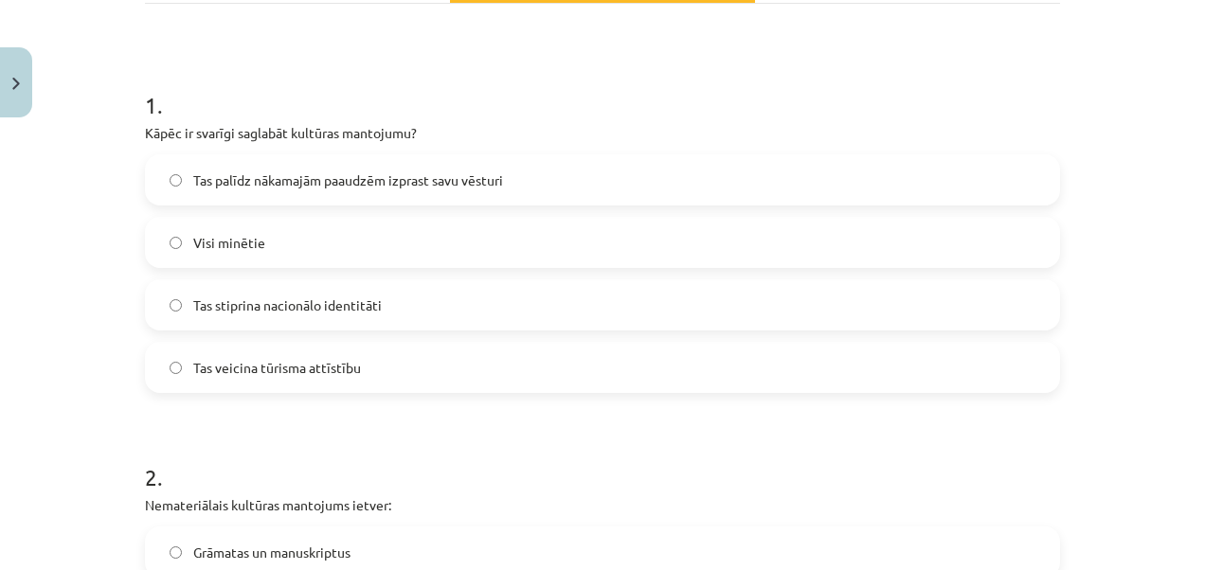
click at [248, 246] on span "Visi minētie" at bounding box center [229, 243] width 72 height 20
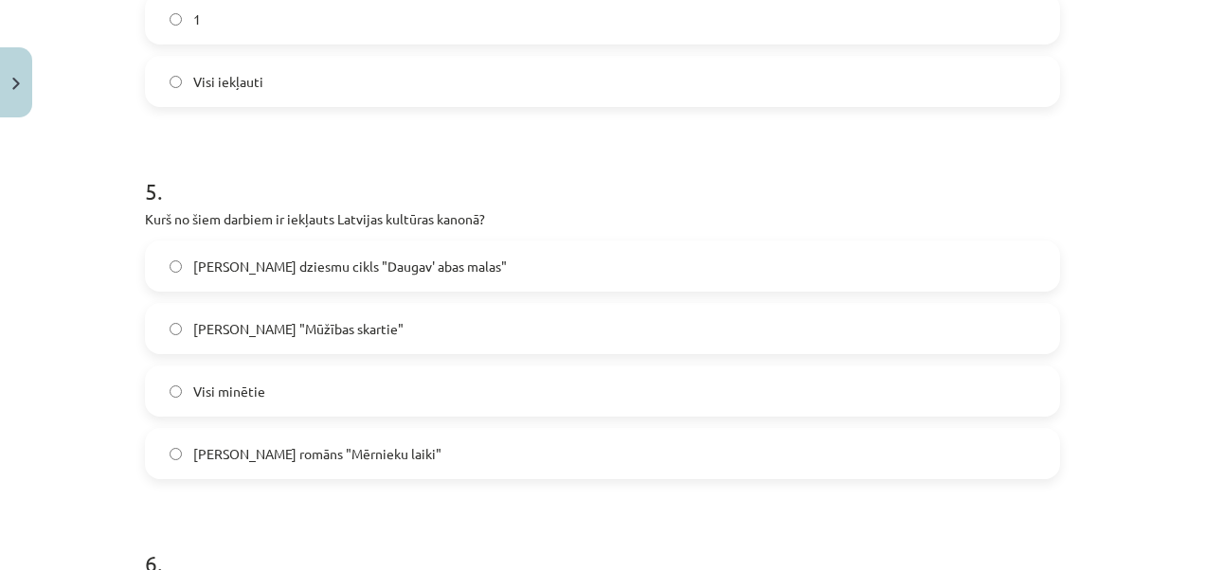
scroll to position [2358, 0]
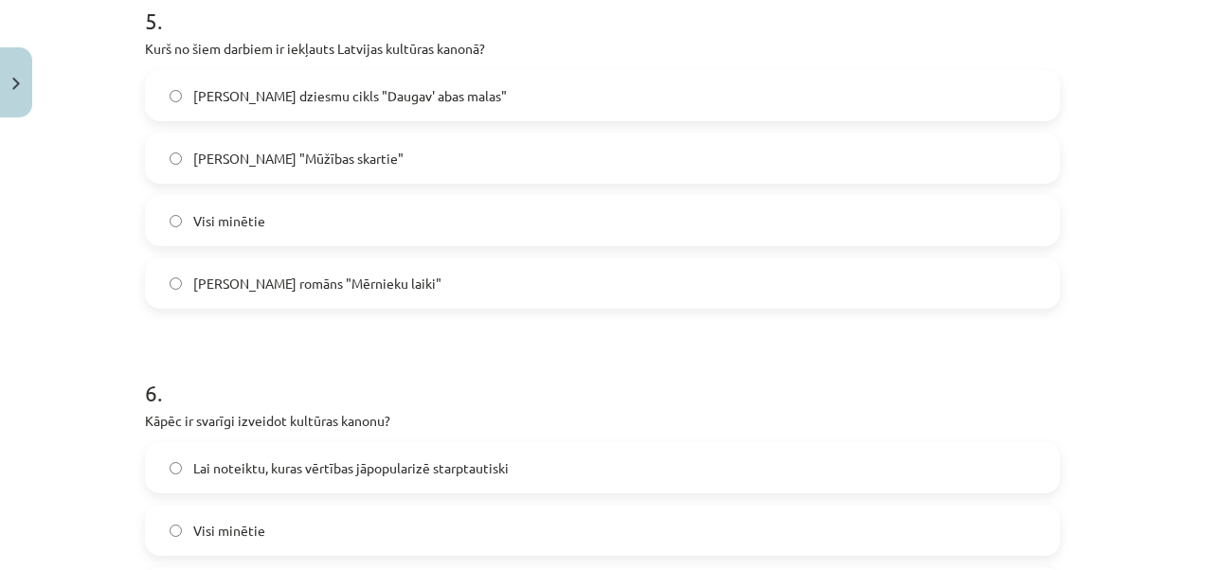
click at [193, 284] on span "Brāļu Kaudzīšu romāns "Mērnieku laiki"" at bounding box center [317, 284] width 248 height 20
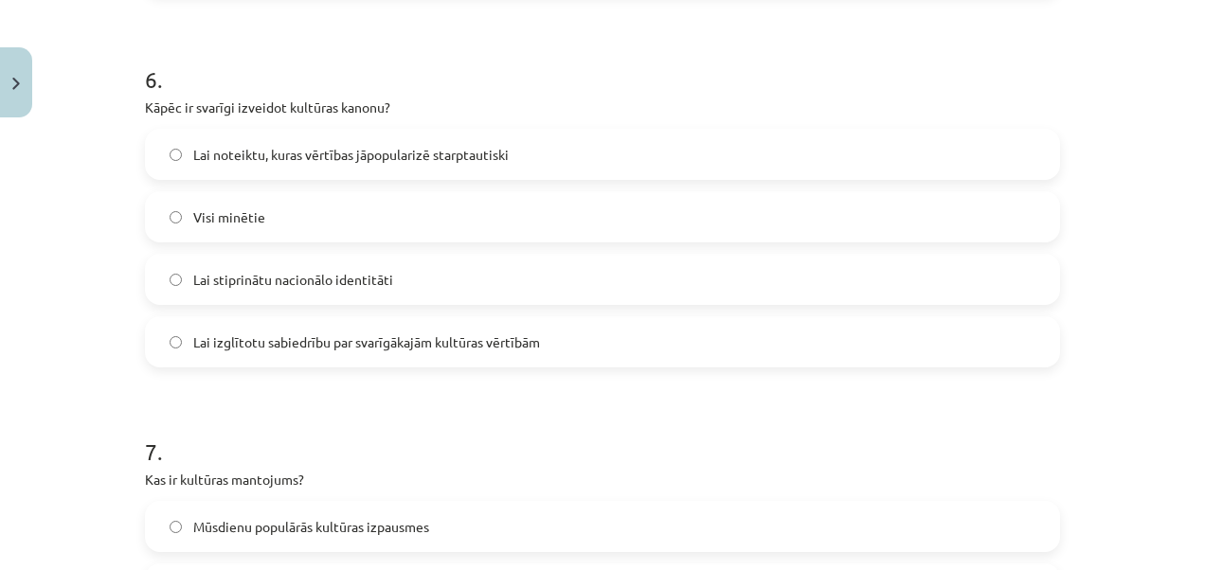
scroll to position [2729, 0]
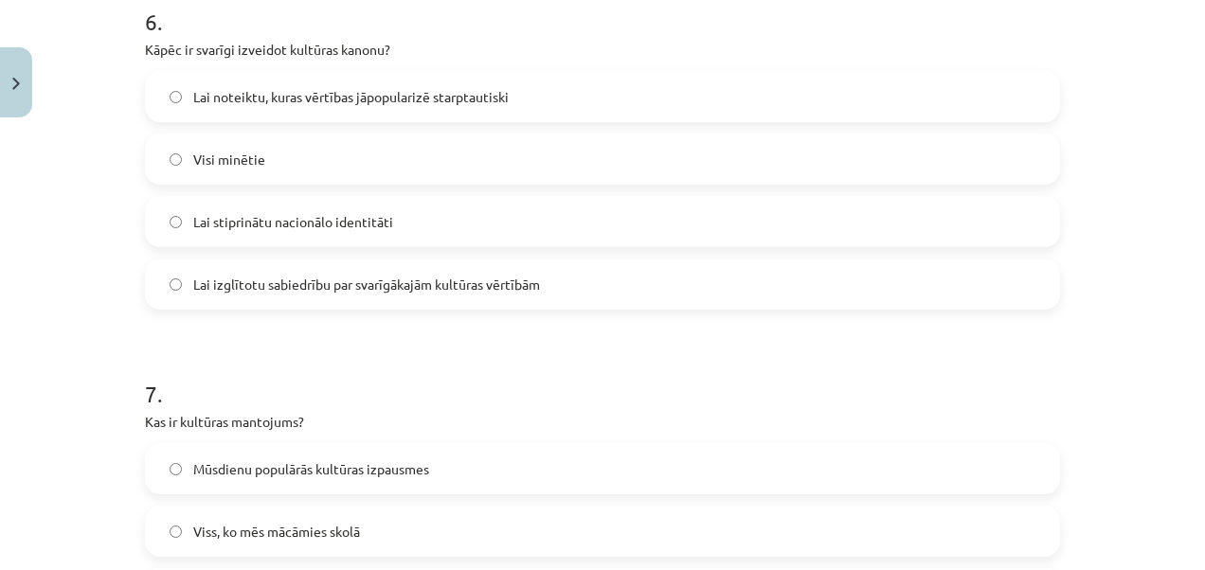
click at [167, 152] on label "Visi minētie" at bounding box center [603, 159] width 912 height 47
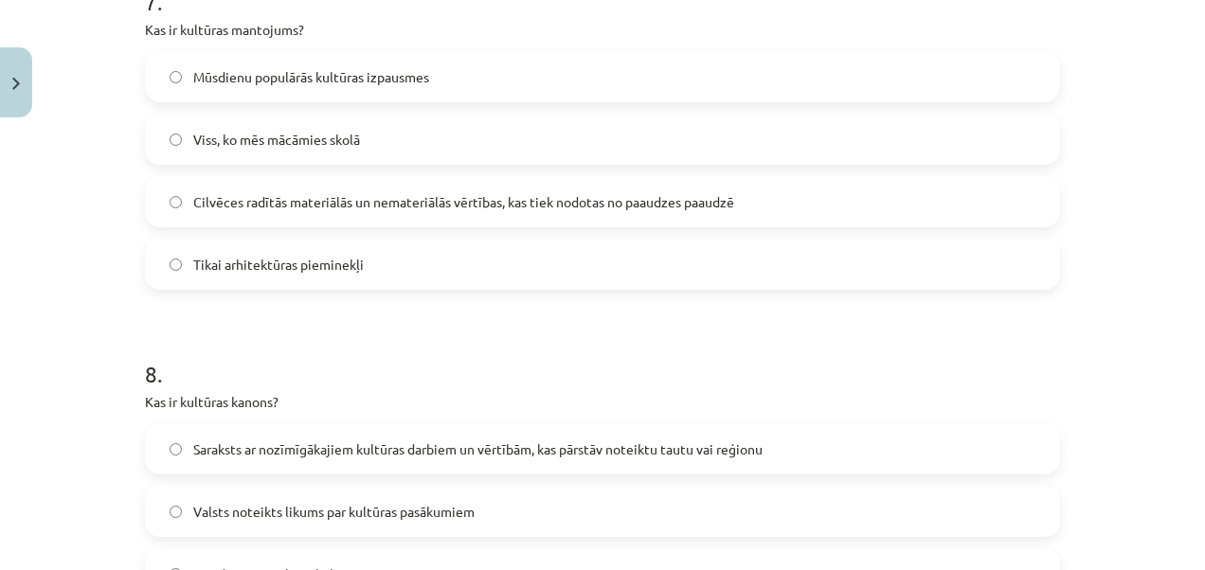
scroll to position [3133, 0]
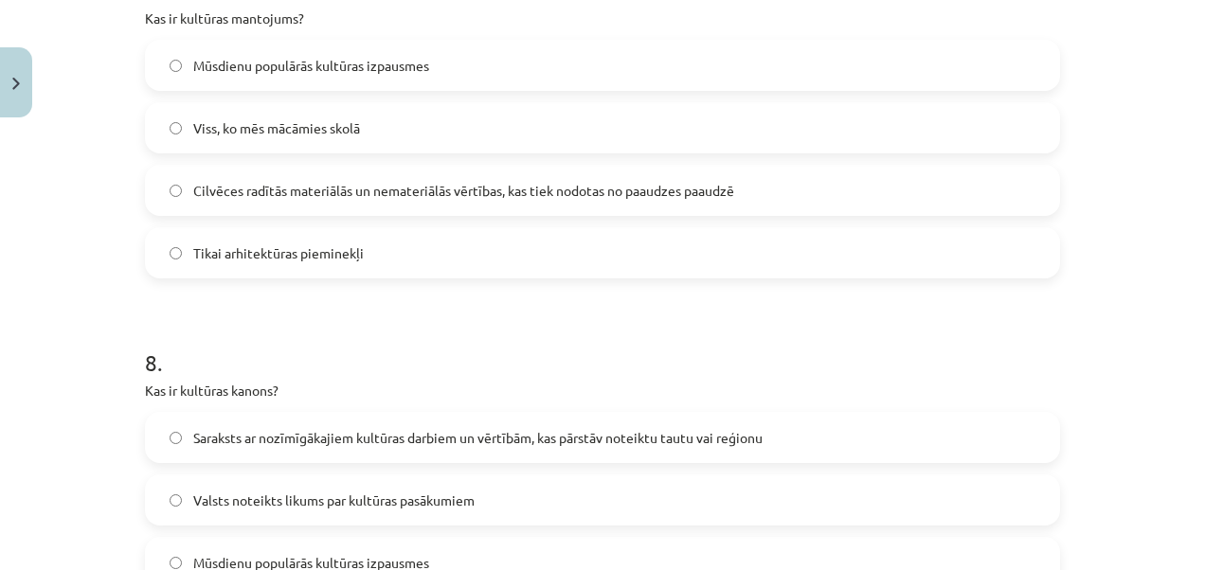
click at [172, 182] on label "Cilvēces radītās materiālās un nemateriālās vērtības, kas tiek nodotas no paaud…" at bounding box center [603, 190] width 912 height 47
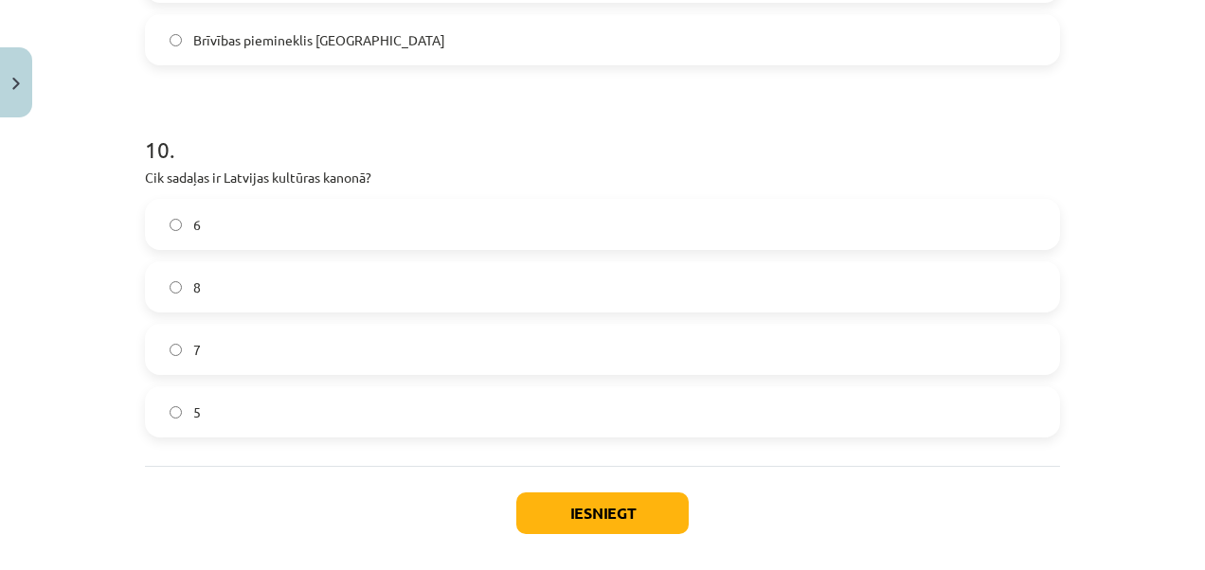
scroll to position [4177, 0]
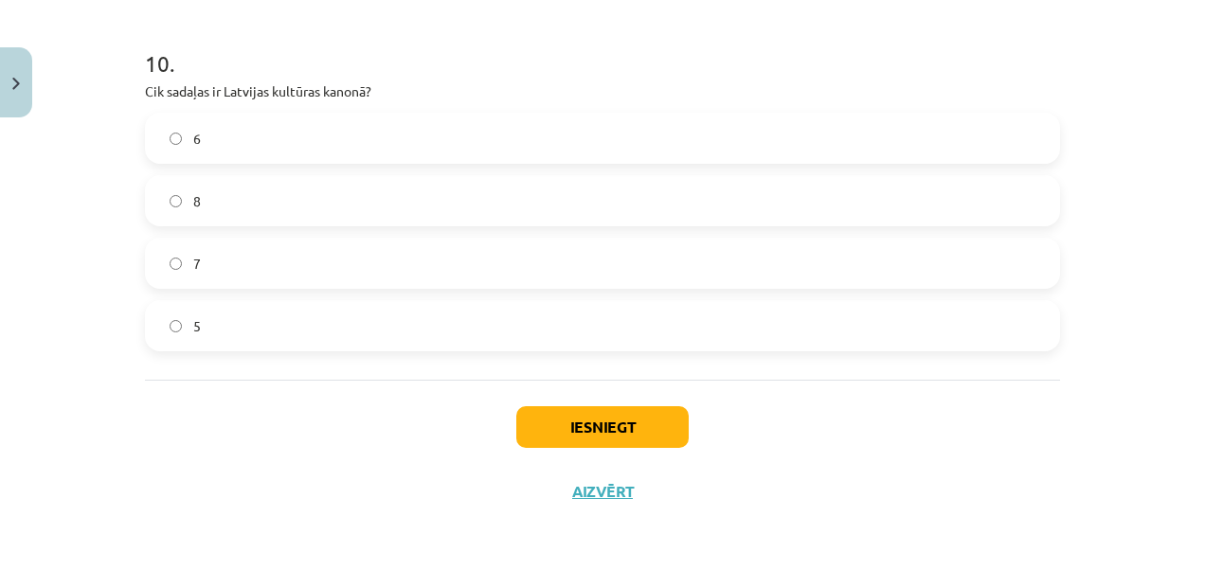
click at [155, 263] on label "7" at bounding box center [603, 263] width 912 height 47
click at [613, 426] on button "Iesniegt" at bounding box center [602, 428] width 172 height 42
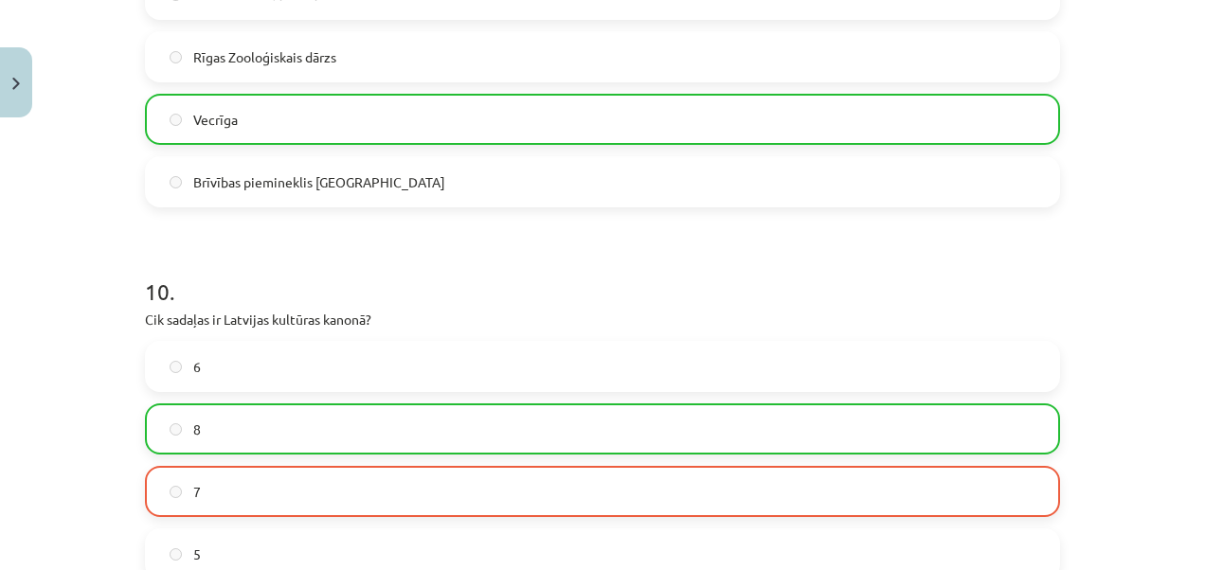
scroll to position [4232, 0]
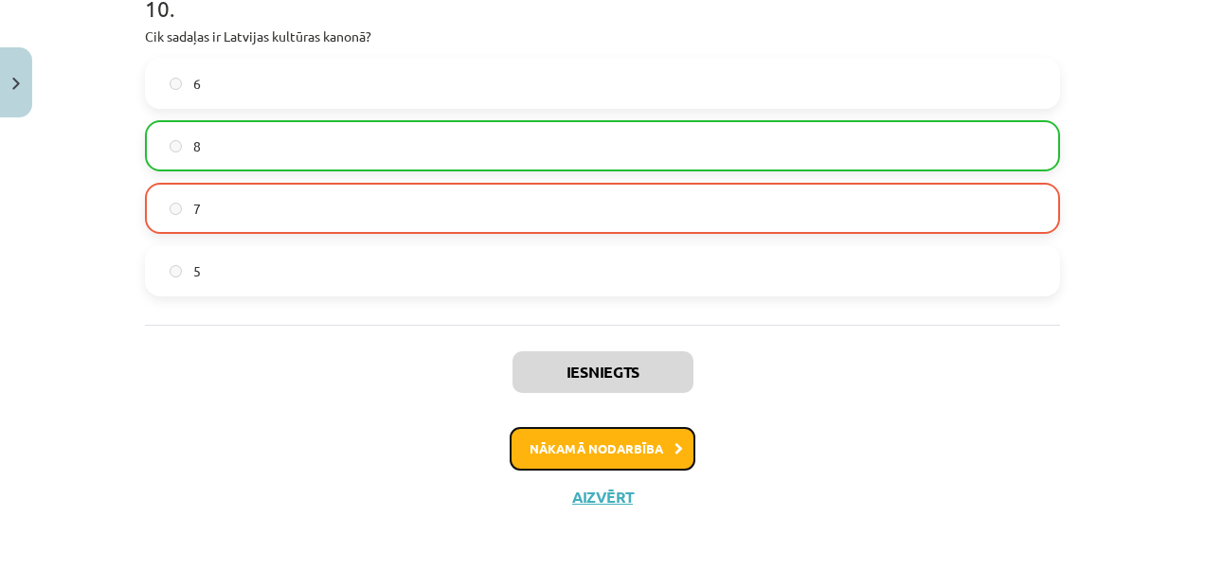
click at [661, 442] on button "Nākamā nodarbība" at bounding box center [603, 449] width 186 height 44
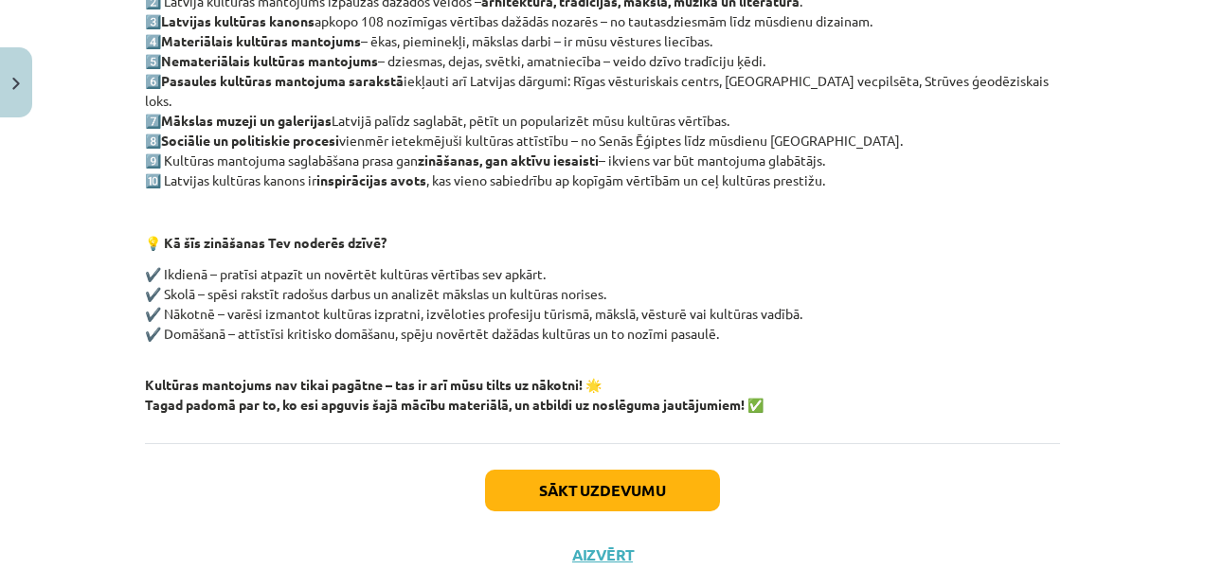
scroll to position [474, 0]
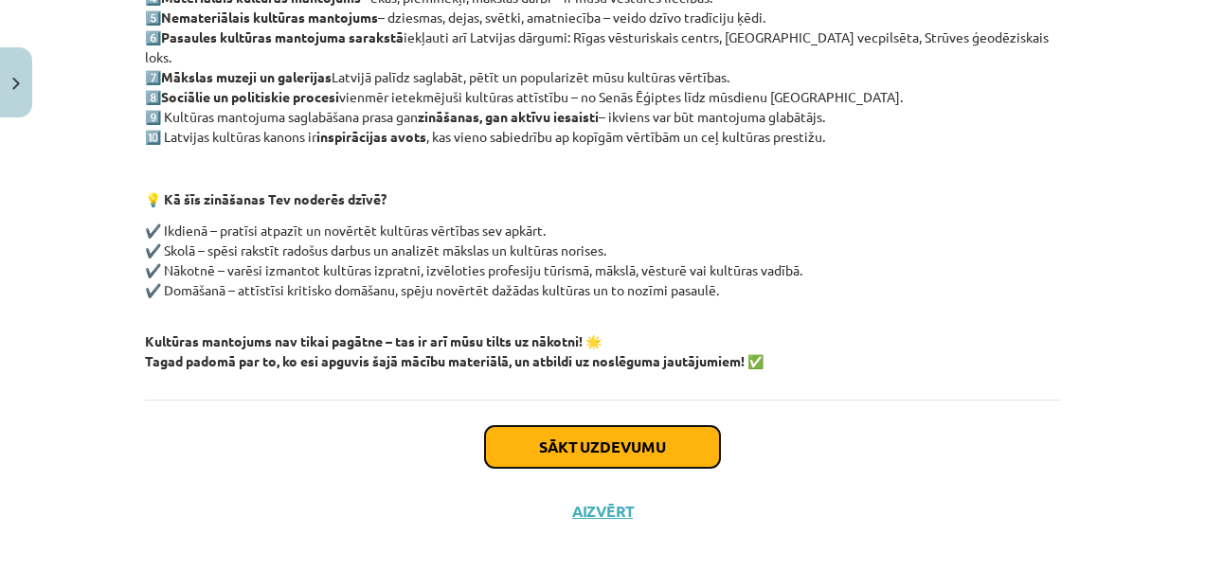
click at [573, 426] on button "Sākt uzdevumu" at bounding box center [602, 447] width 235 height 42
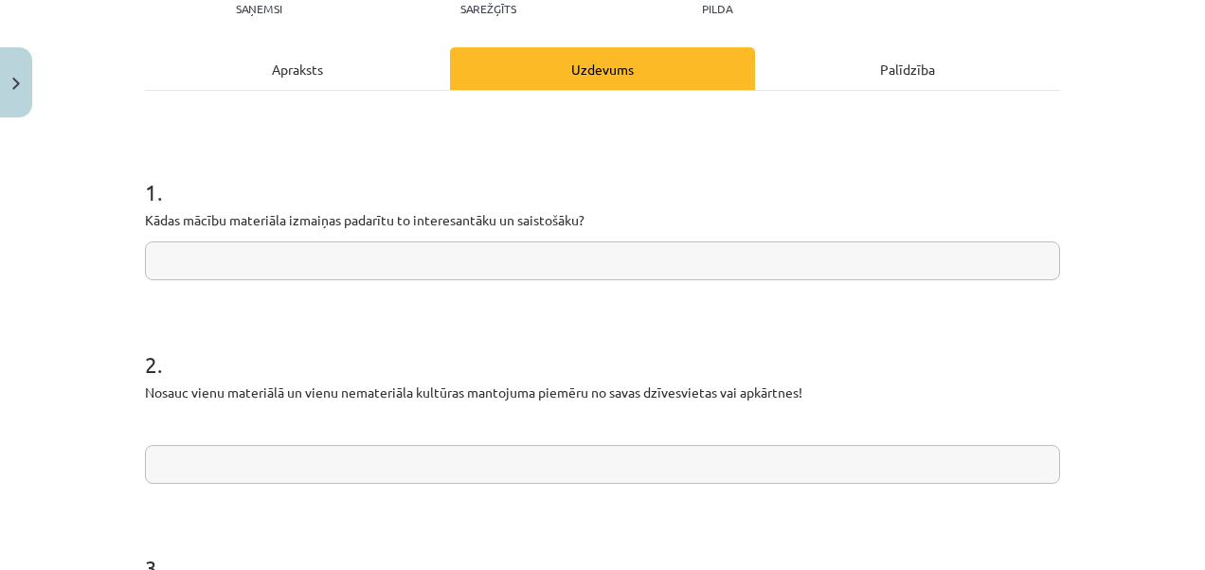
scroll to position [47, 0]
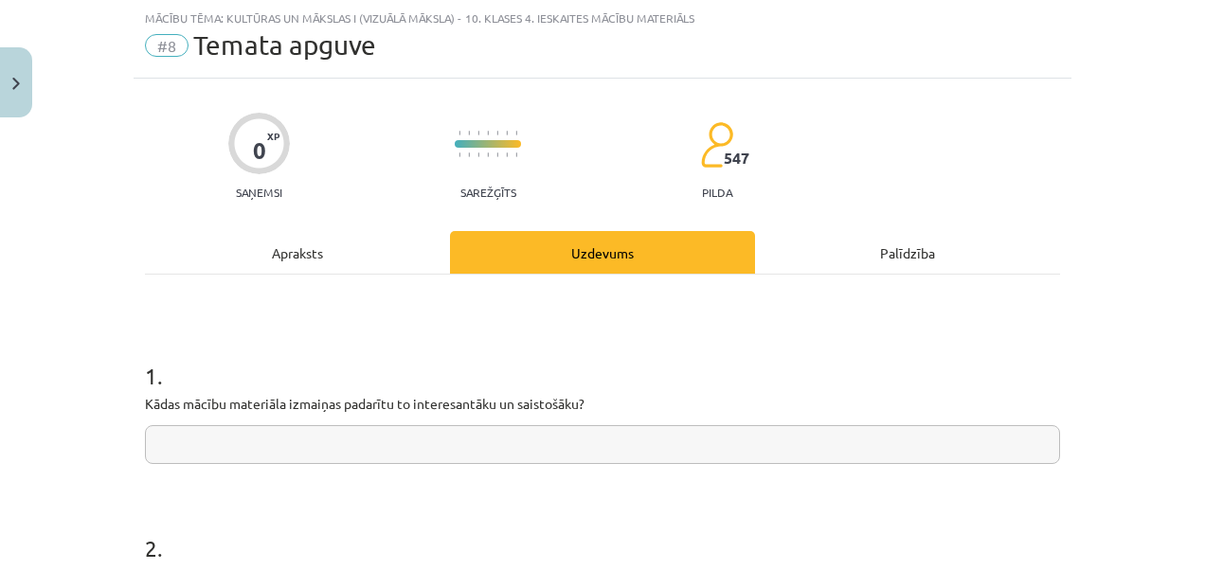
click at [655, 442] on input "text" at bounding box center [602, 444] width 915 height 39
type input "**********"
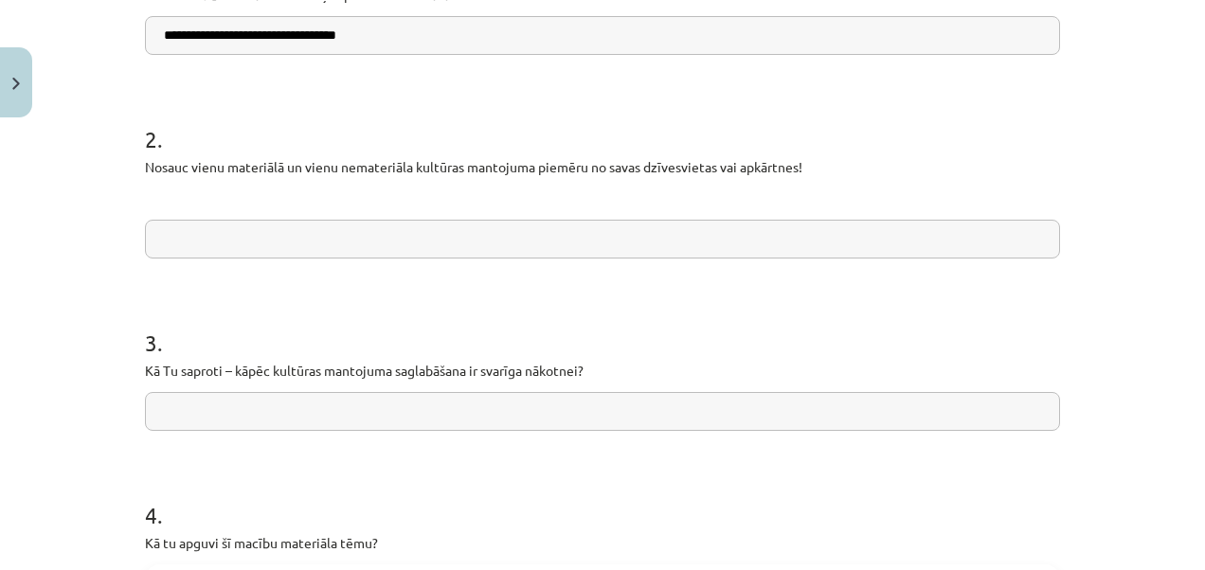
scroll to position [459, 0]
click at [406, 245] on input "text" at bounding box center [602, 237] width 915 height 39
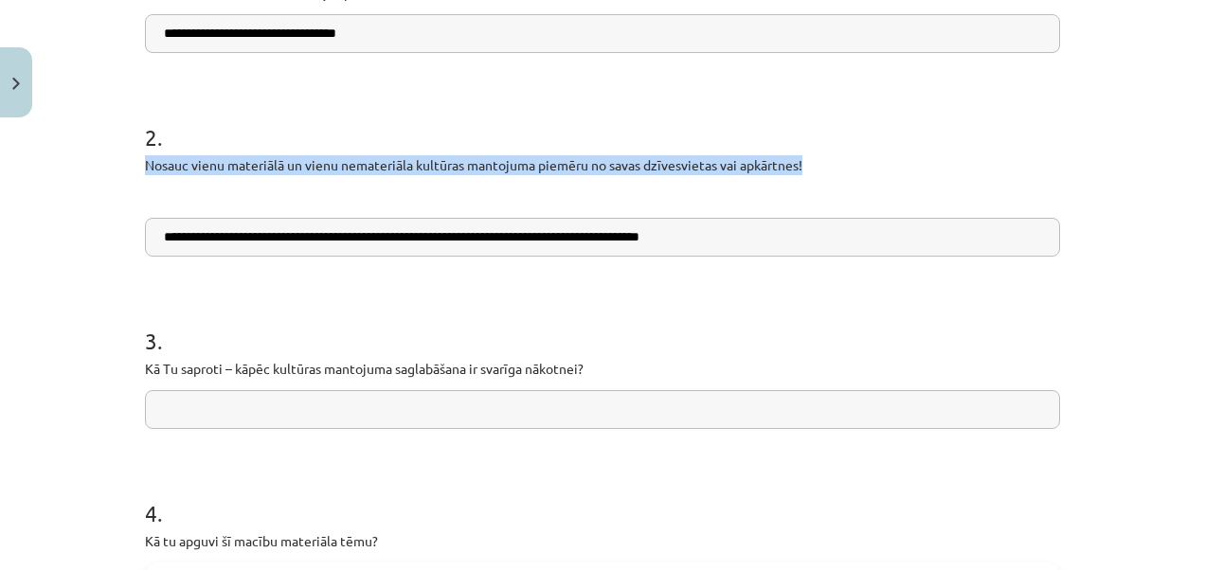
drag, startPoint x: 137, startPoint y: 158, endPoint x: 810, endPoint y: 172, distance: 672.9
click at [813, 172] on p "Nosauc vienu materiālā un vienu nemateriāla kultūras mantojuma piemēru no savas…" at bounding box center [602, 165] width 915 height 20
copy p "Nosauc vienu materiālā un vienu nemateriāla kultūras mantojuma piemēru no savas…"
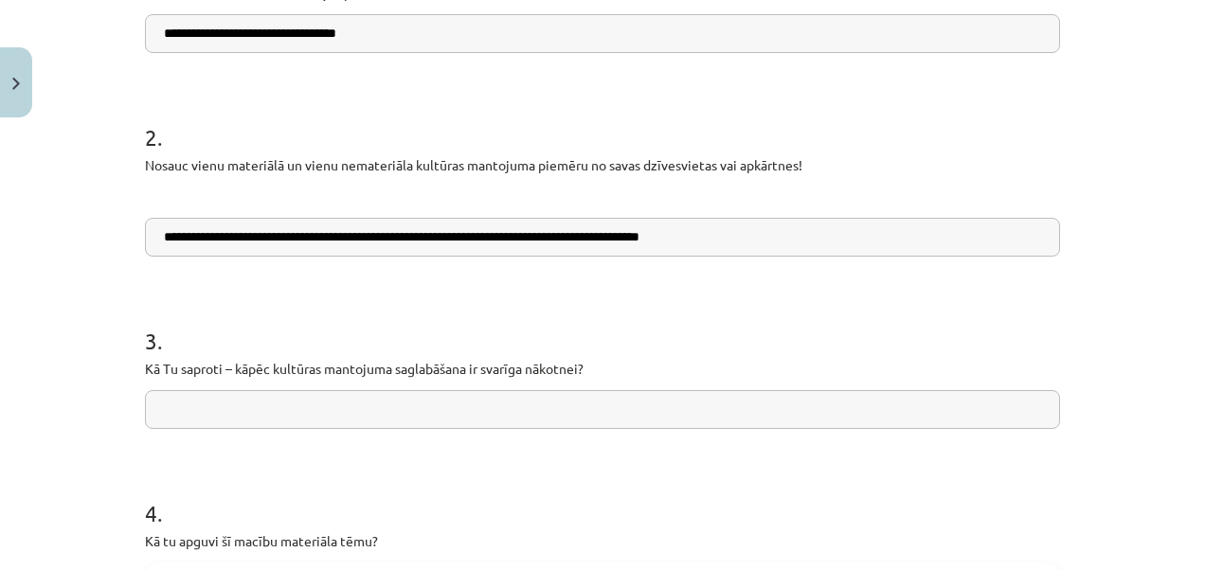
click at [781, 237] on input "**********" at bounding box center [602, 237] width 915 height 39
click at [615, 237] on input "**********" at bounding box center [602, 237] width 915 height 39
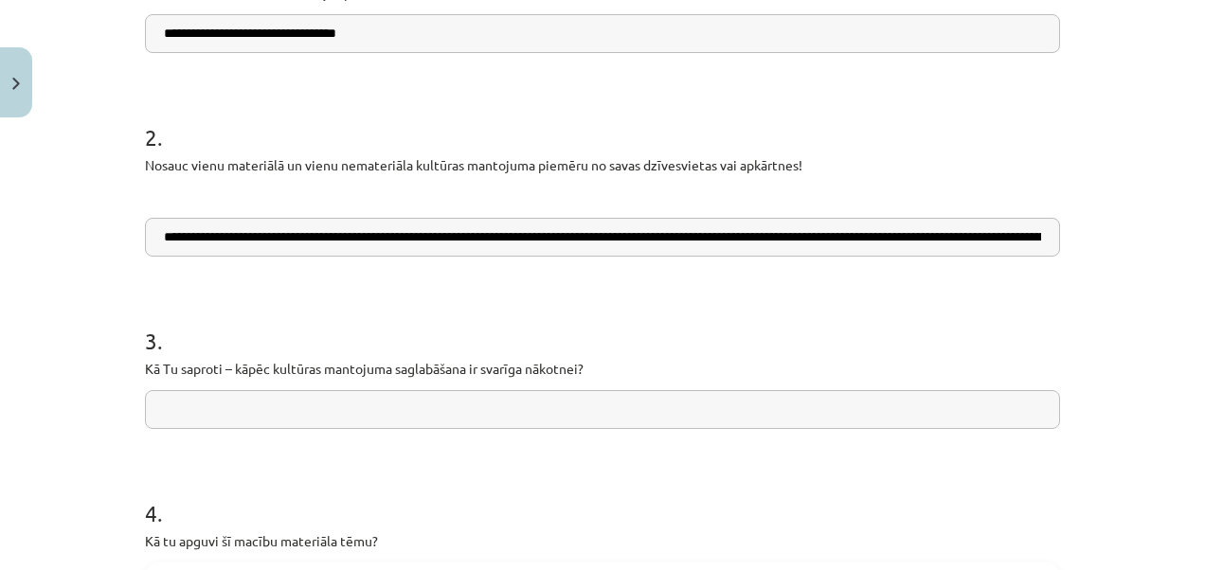
click at [735, 414] on input "text" at bounding box center [602, 409] width 915 height 39
click at [650, 233] on input "**********" at bounding box center [602, 237] width 915 height 39
type input "**********"
click at [410, 409] on input "text" at bounding box center [602, 409] width 915 height 39
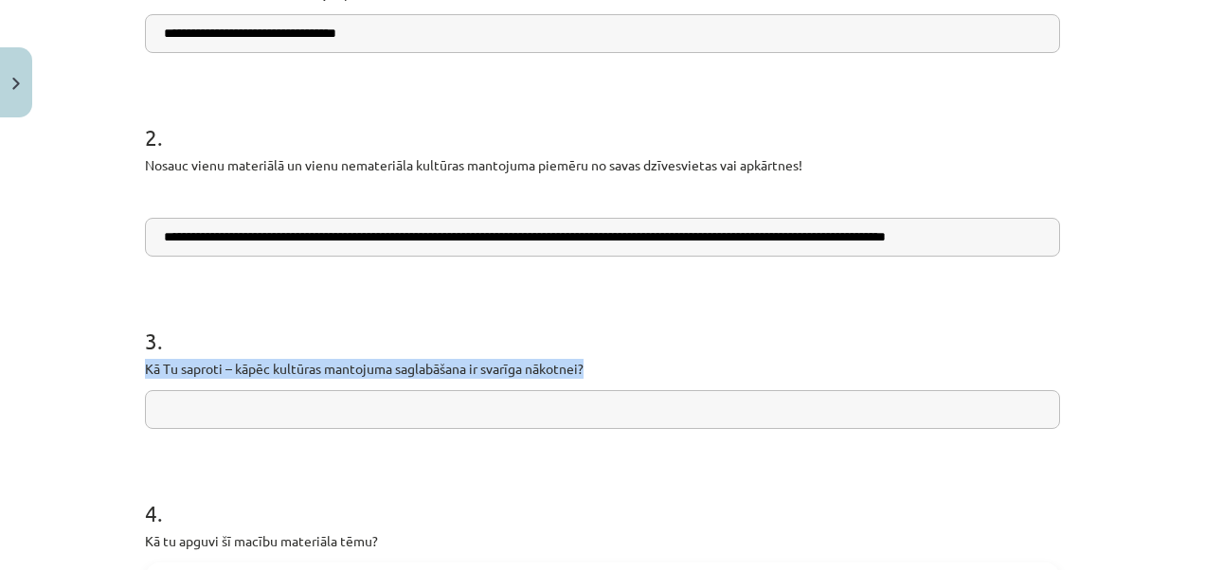
drag, startPoint x: 133, startPoint y: 366, endPoint x: 642, endPoint y: 370, distance: 509.8
click at [642, 370] on div "**********" at bounding box center [603, 383] width 938 height 1432
drag, startPoint x: 642, startPoint y: 370, endPoint x: 529, endPoint y: 368, distance: 113.7
copy p "Kā Tu saproti – kāpēc kultūras mantojuma saglabāšana ir svarīga nākotnei?"
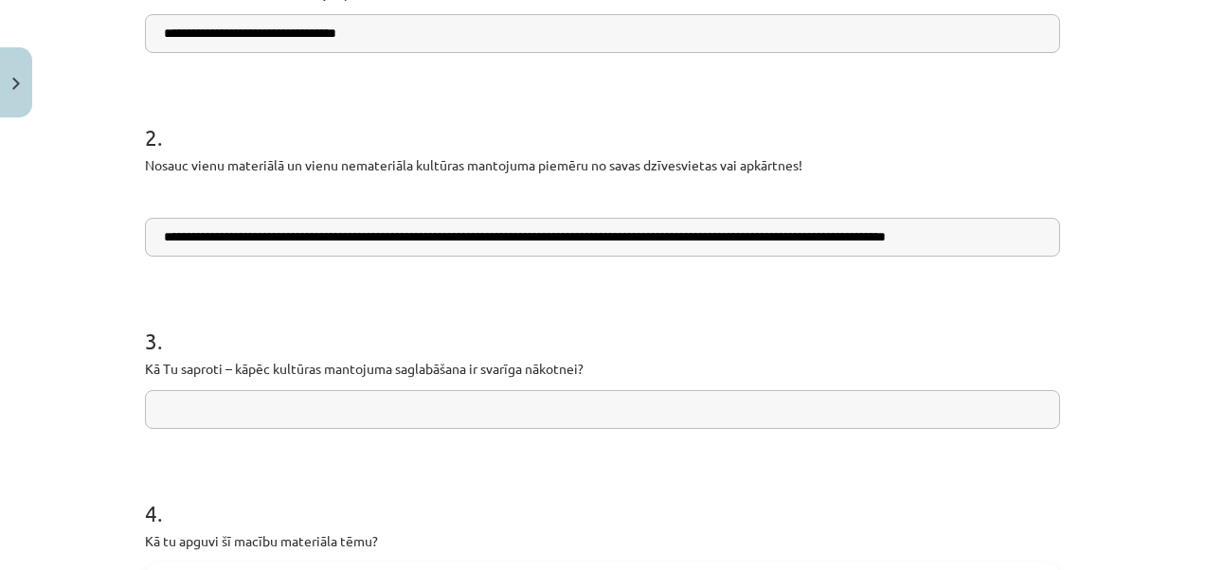
click at [316, 404] on input "text" at bounding box center [602, 409] width 915 height 39
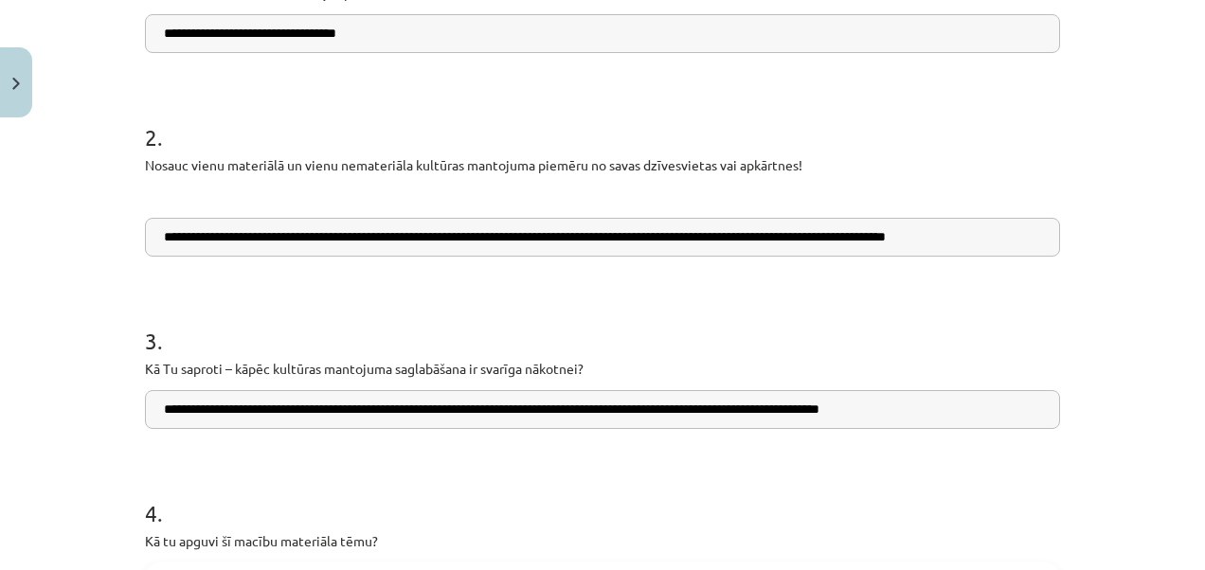
type input "**********"
drag, startPoint x: 154, startPoint y: 410, endPoint x: 967, endPoint y: 411, distance: 814.0
click at [967, 411] on input "**********" at bounding box center [602, 409] width 915 height 39
click at [937, 428] on form "**********" at bounding box center [602, 423] width 915 height 1008
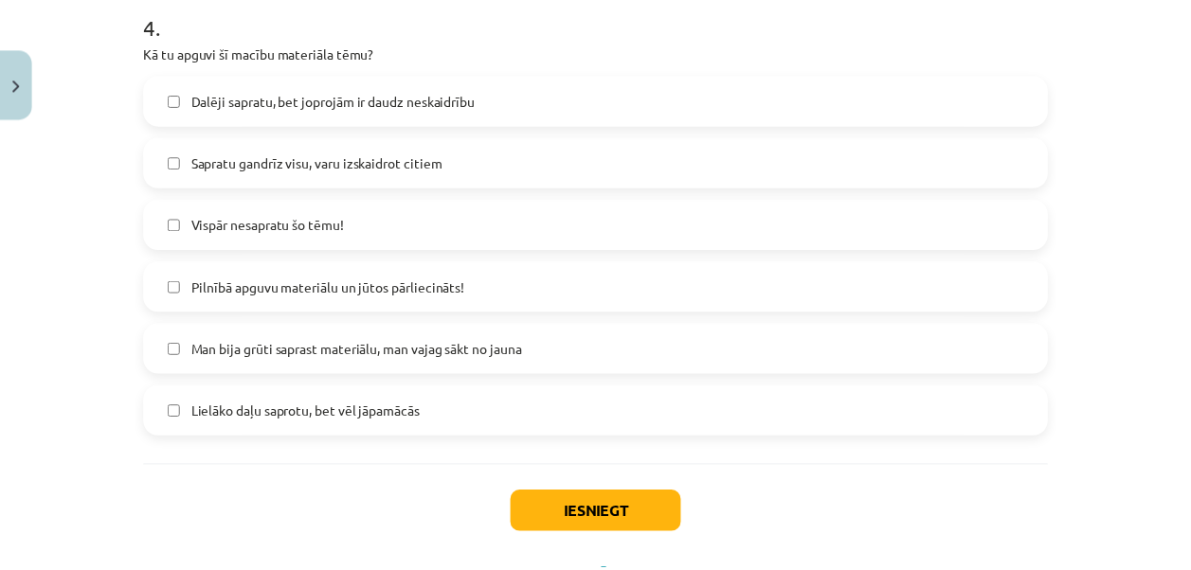
scroll to position [950, 0]
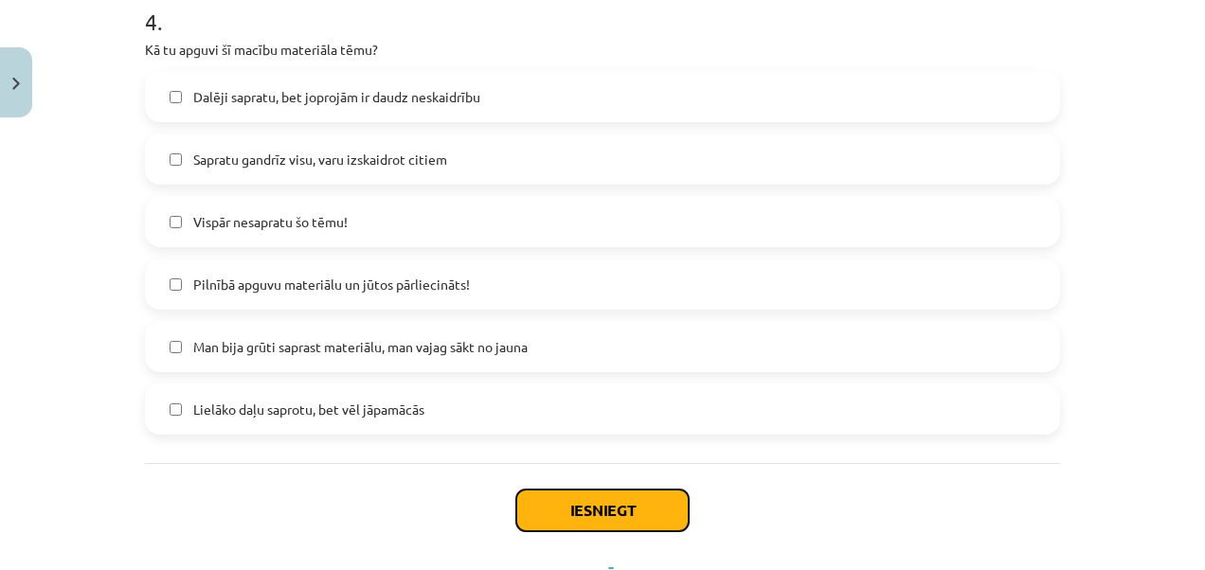
click at [614, 508] on button "Iesniegt" at bounding box center [602, 511] width 172 height 42
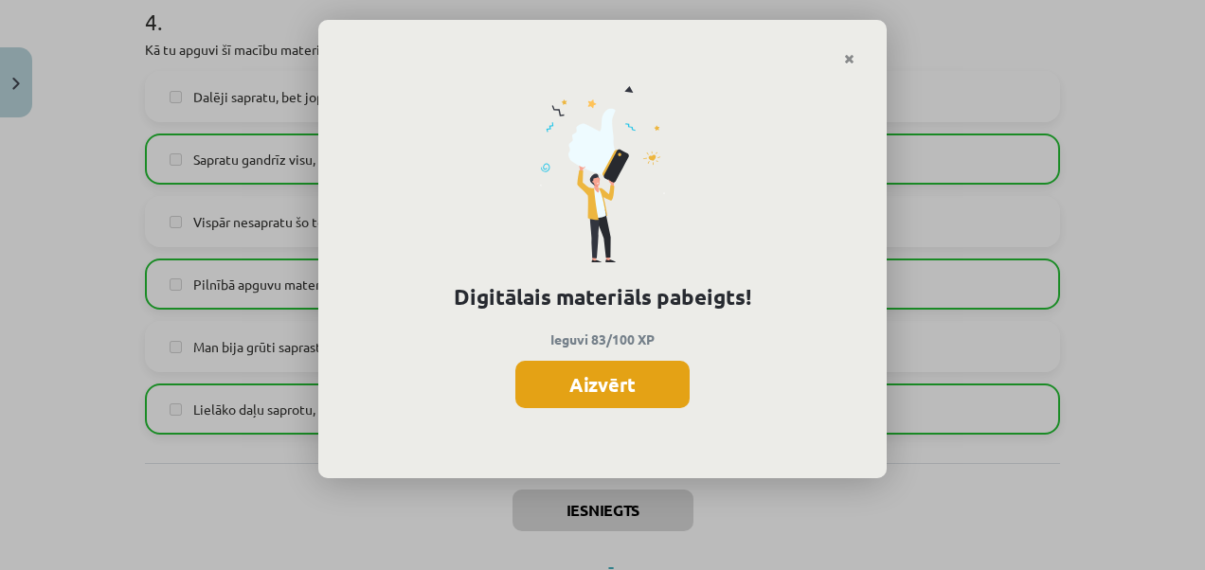
click at [595, 373] on button "Aizvērt" at bounding box center [602, 384] width 174 height 47
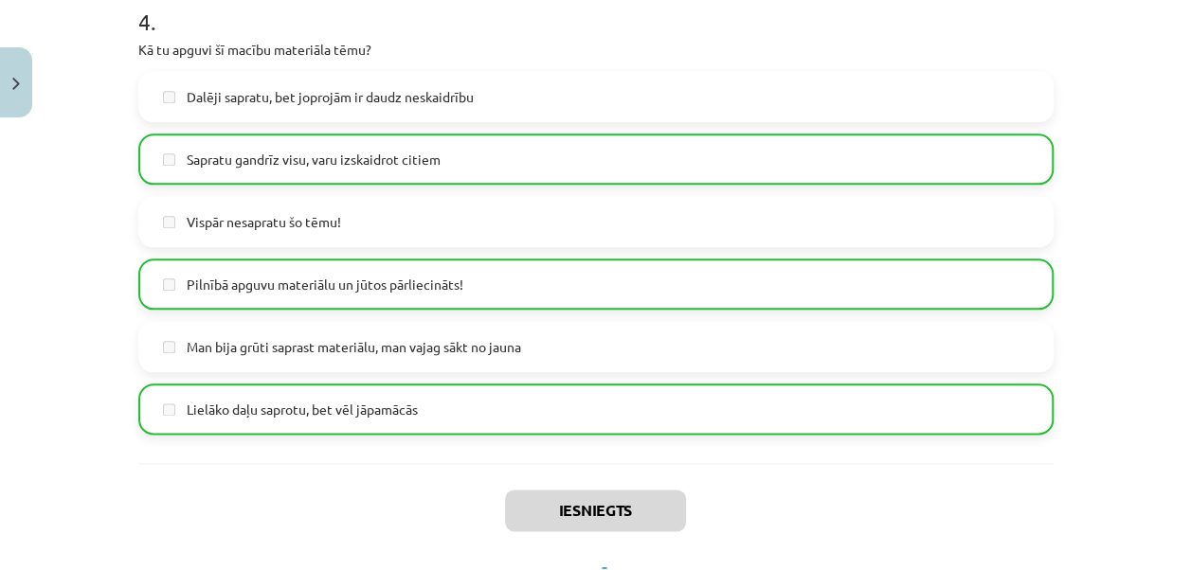
scroll to position [1034, 0]
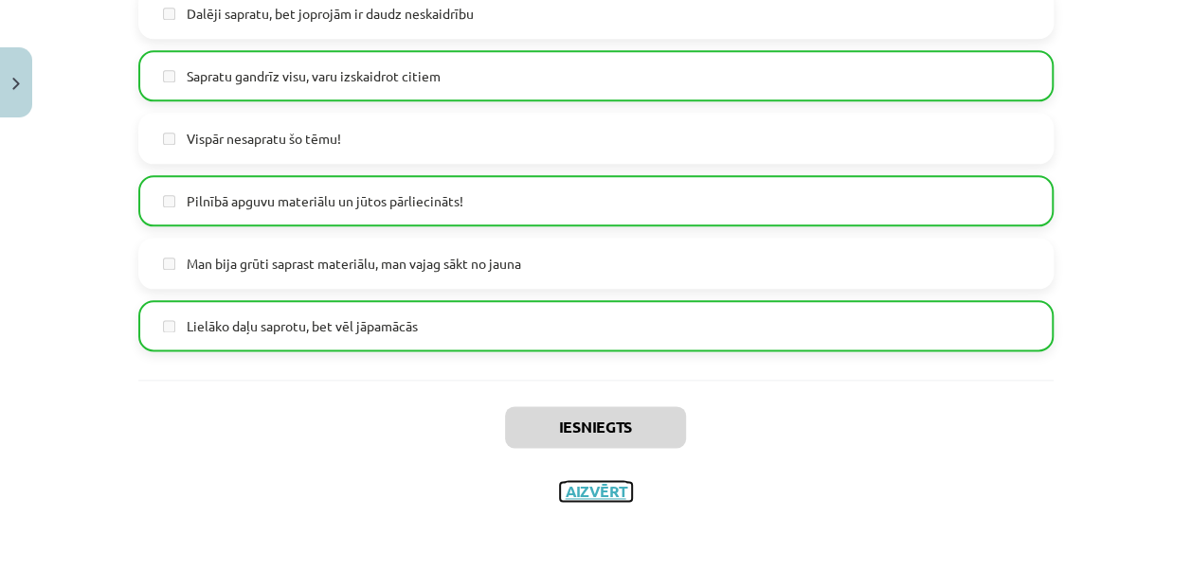
click at [590, 488] on button "Aizvērt" at bounding box center [596, 491] width 72 height 19
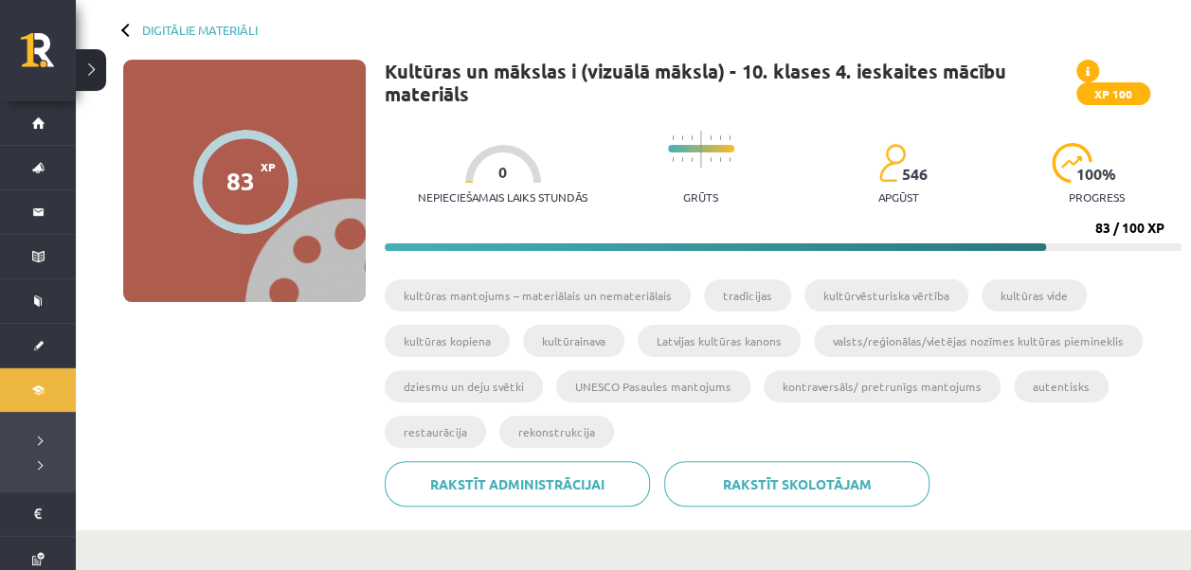
scroll to position [67, 0]
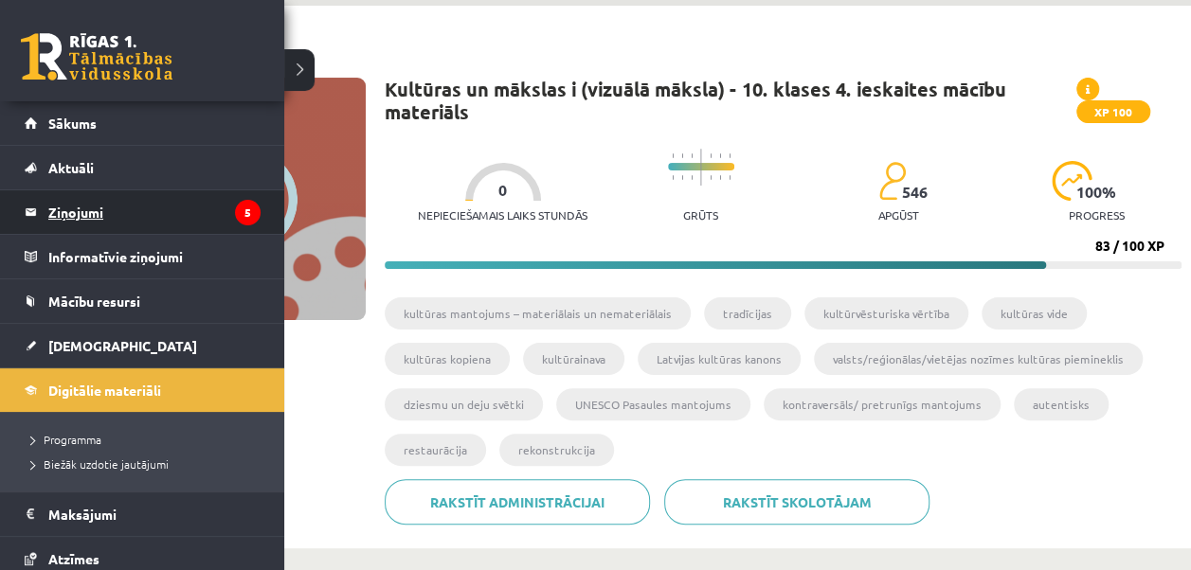
click at [154, 203] on legend "Ziņojumi 5" at bounding box center [154, 212] width 212 height 44
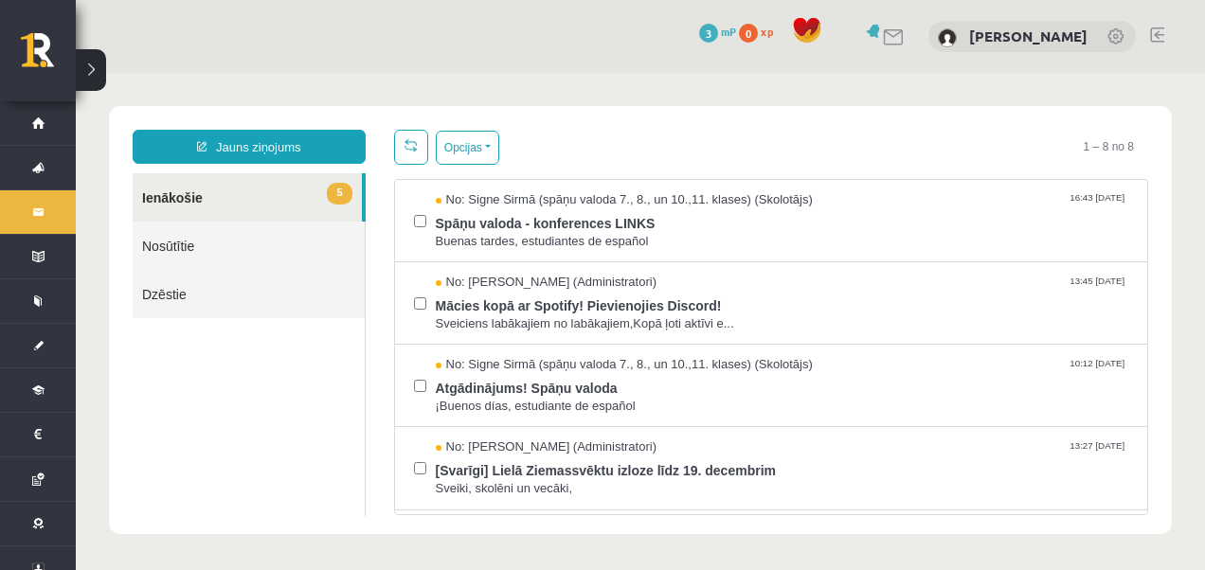
click at [96, 66] on button at bounding box center [91, 70] width 30 height 42
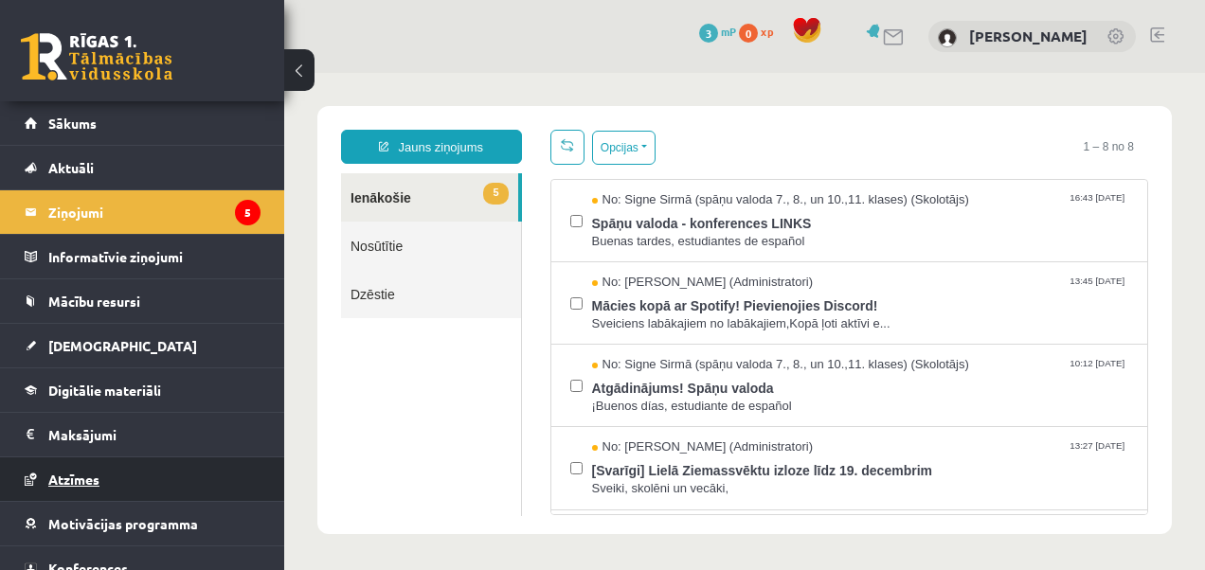
click at [78, 471] on span "Atzīmes" at bounding box center [73, 479] width 51 height 17
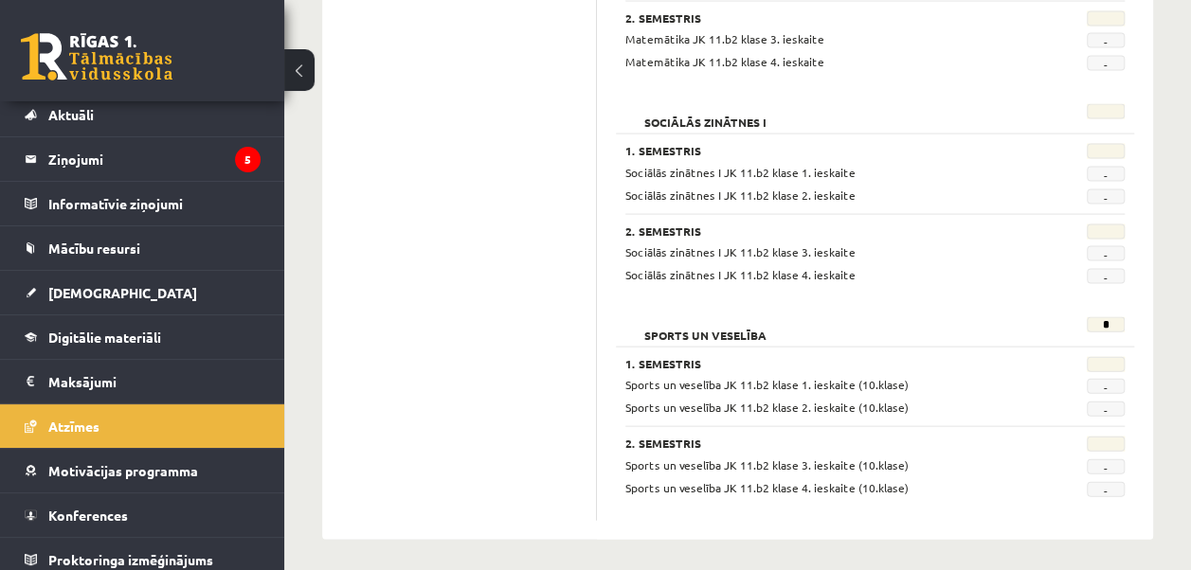
scroll to position [61, 0]
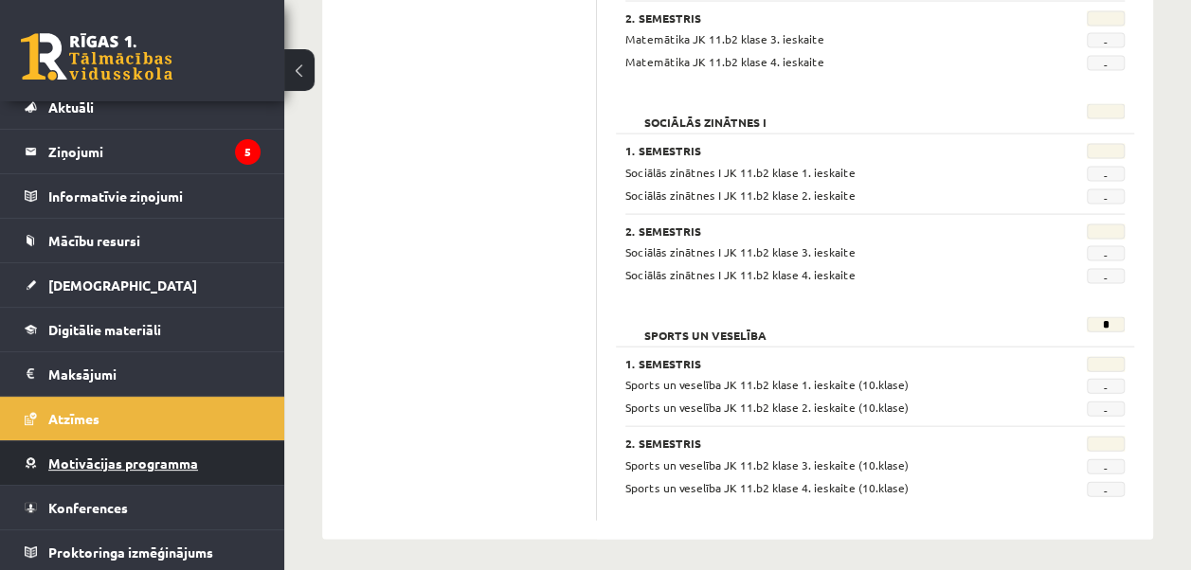
click at [170, 455] on span "Motivācijas programma" at bounding box center [123, 463] width 150 height 17
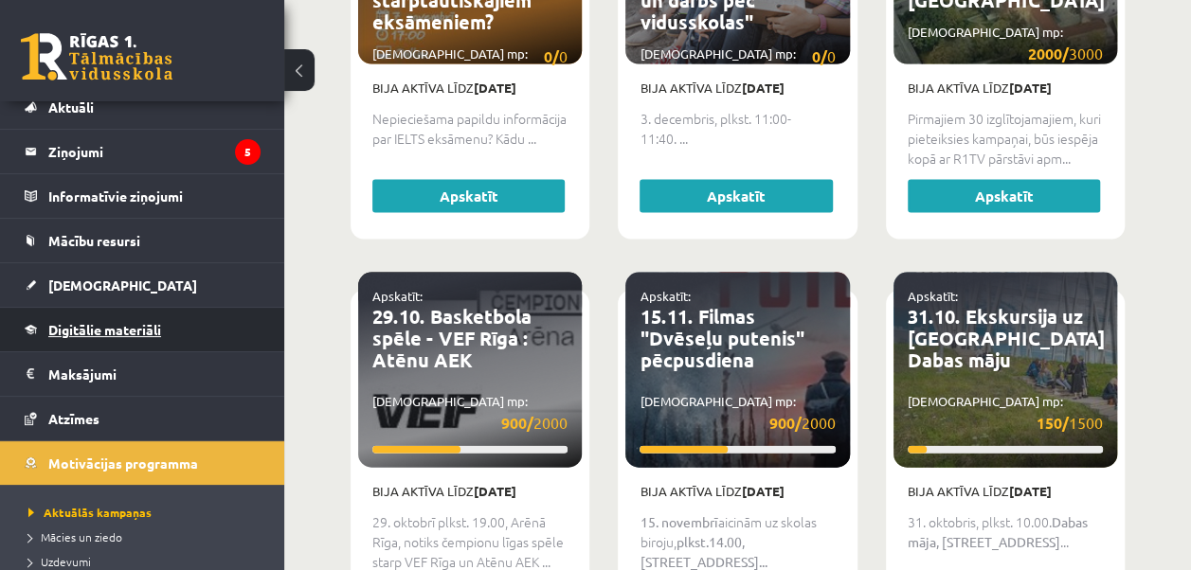
click at [118, 337] on link "Digitālie materiāli" at bounding box center [143, 330] width 236 height 44
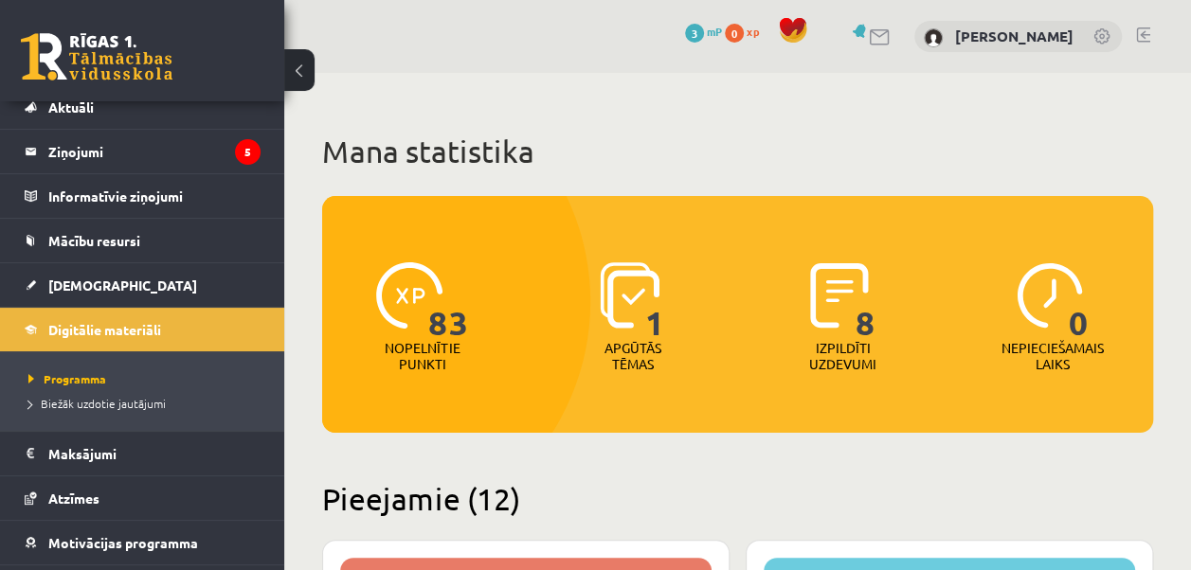
click at [779, 27] on span at bounding box center [793, 30] width 28 height 28
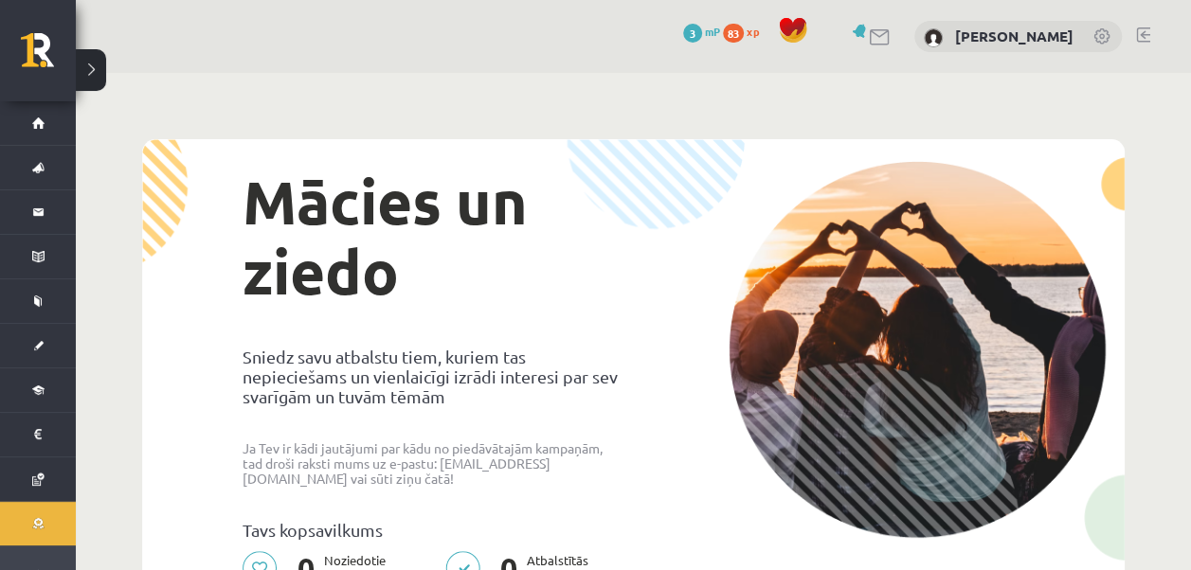
click at [683, 32] on span "3" at bounding box center [692, 33] width 19 height 19
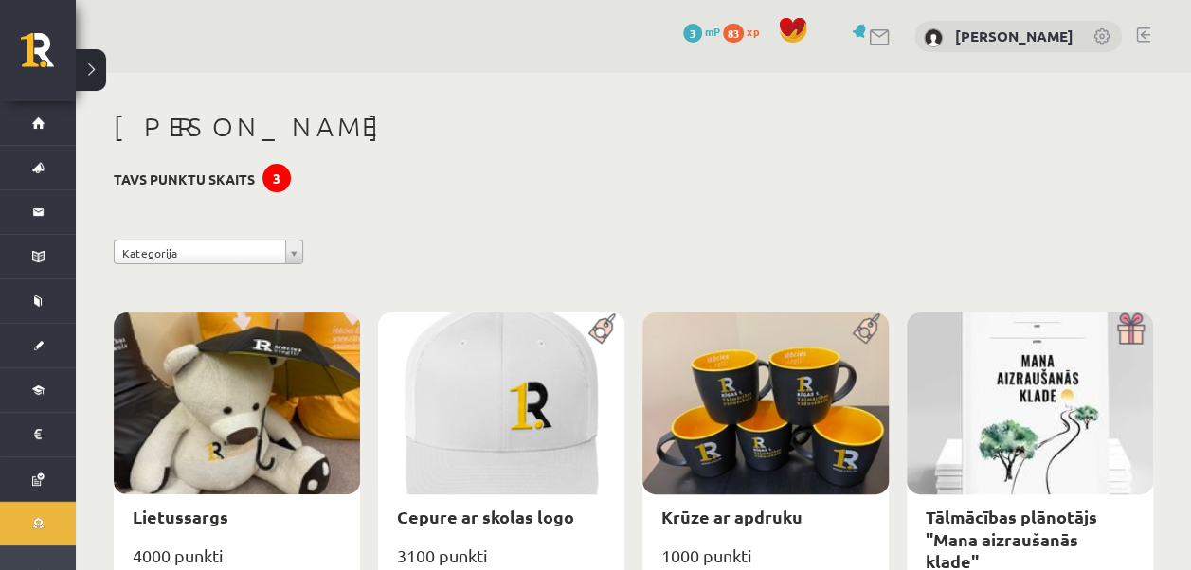
click at [723, 31] on span "83" at bounding box center [733, 33] width 21 height 19
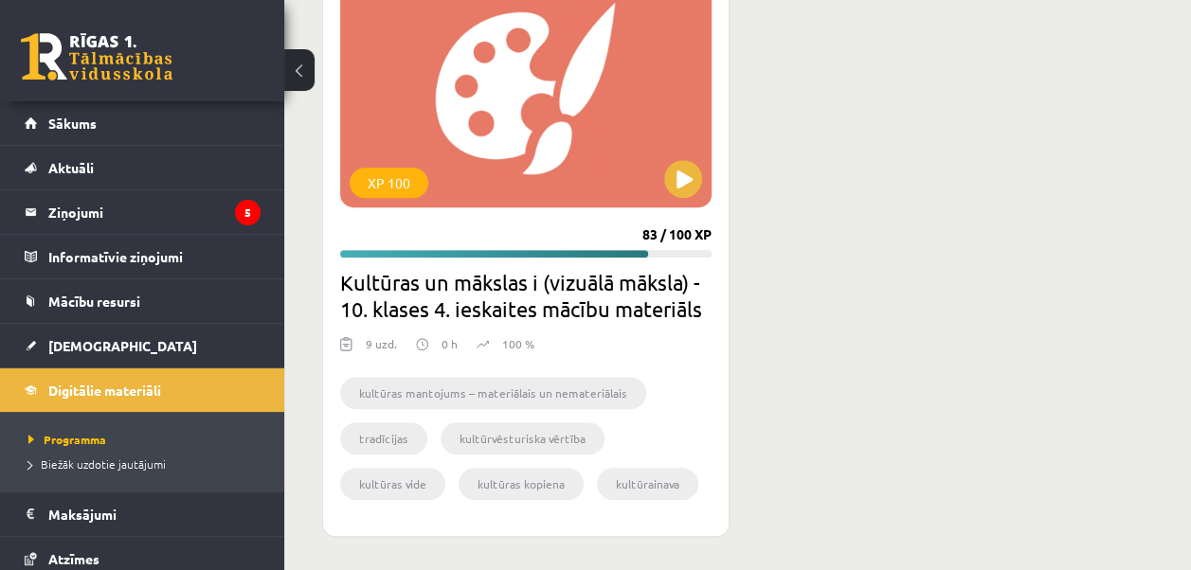
click at [298, 70] on button at bounding box center [299, 70] width 30 height 42
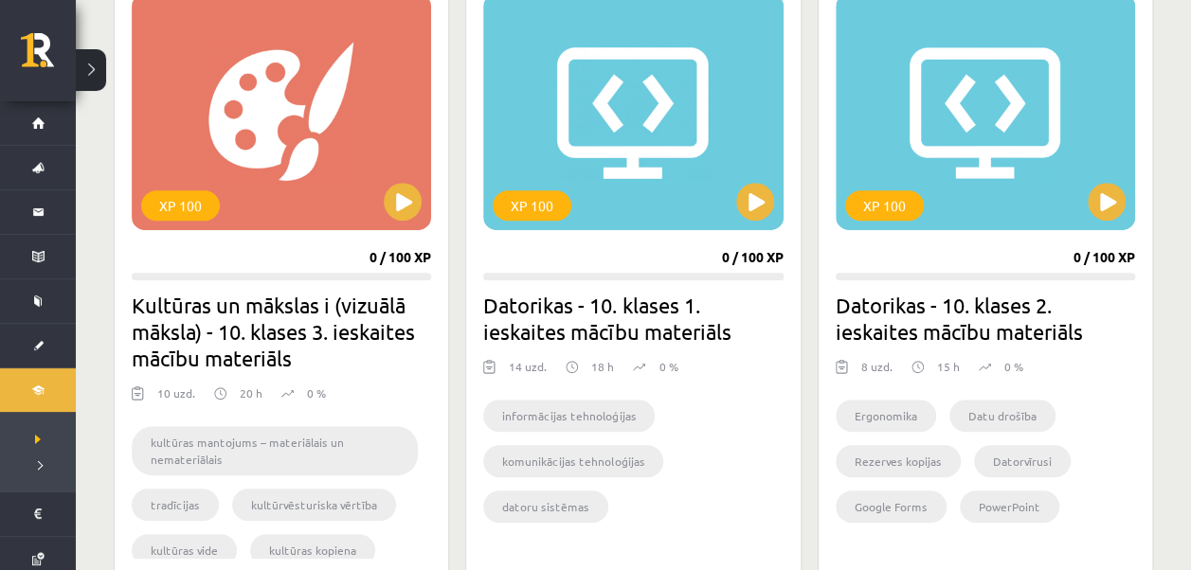
scroll to position [618, 0]
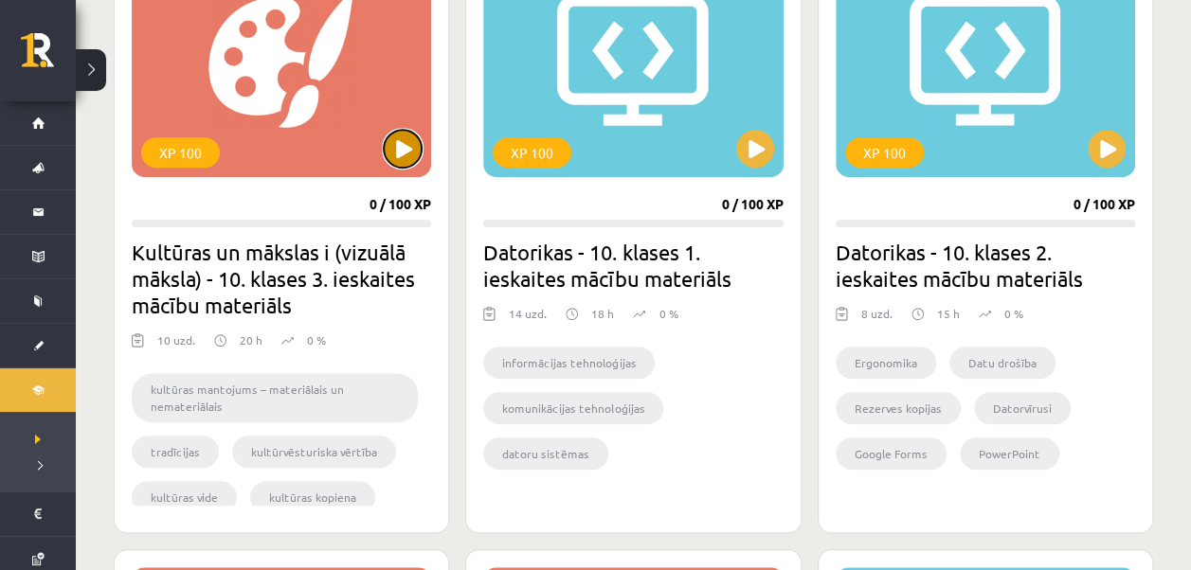
click at [413, 140] on button at bounding box center [403, 149] width 38 height 38
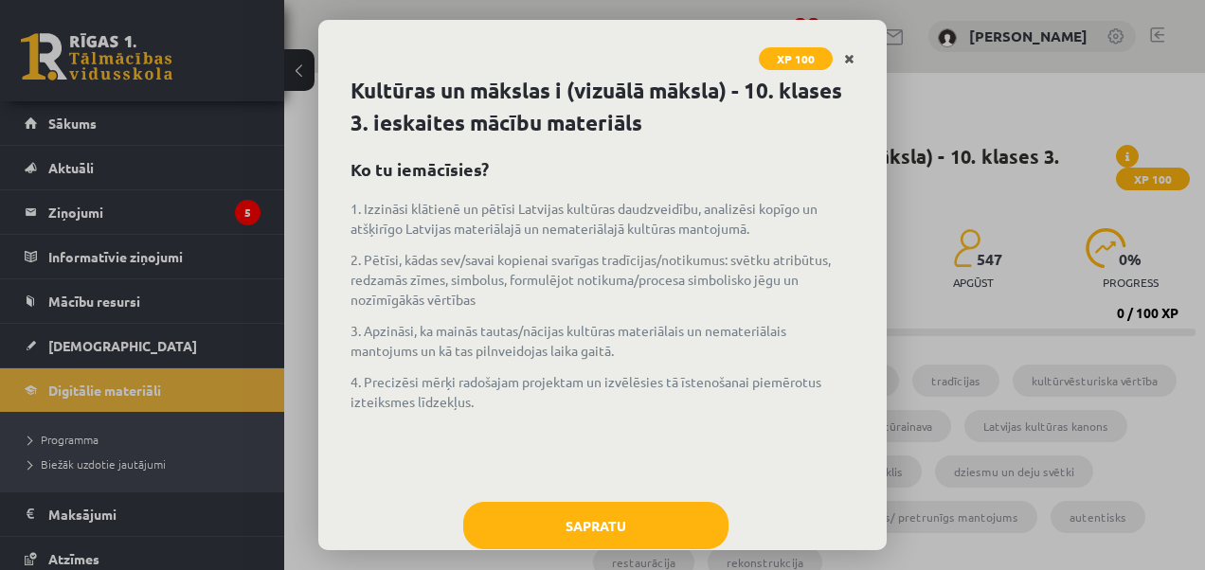
click at [847, 64] on icon "Close" at bounding box center [849, 59] width 10 height 13
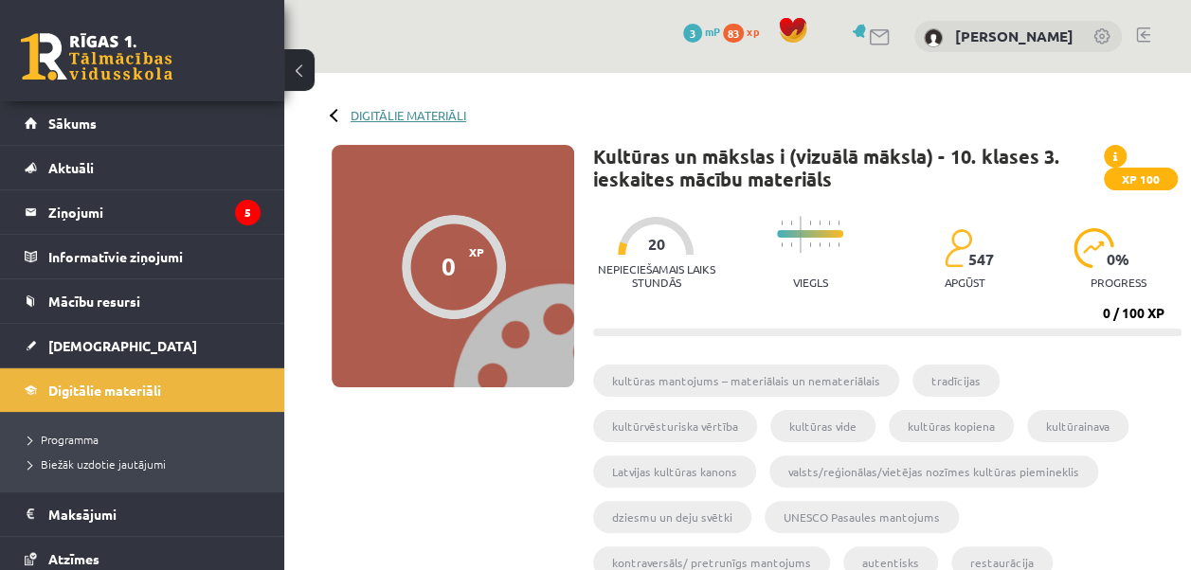
click at [373, 112] on link "Digitālie materiāli" at bounding box center [409, 115] width 116 height 14
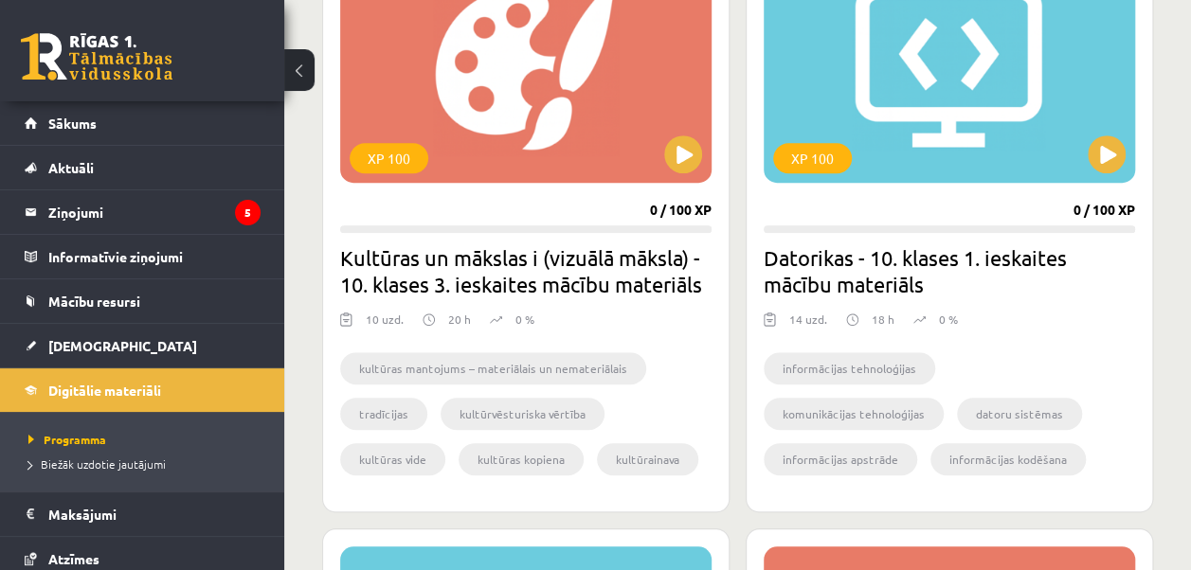
scroll to position [595, 0]
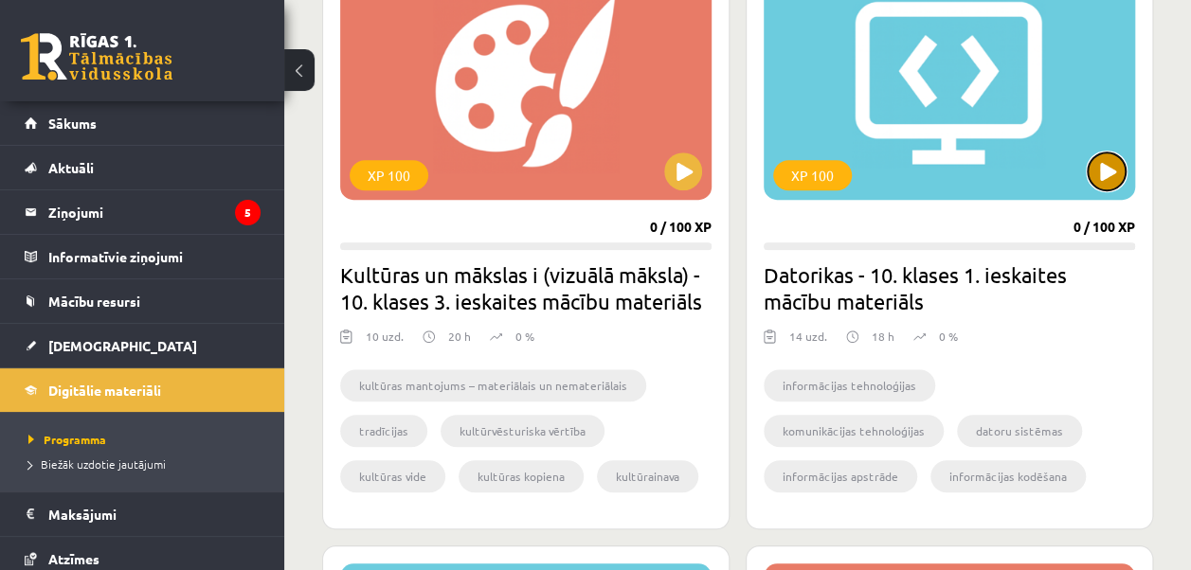
click at [1095, 167] on button at bounding box center [1107, 172] width 38 height 38
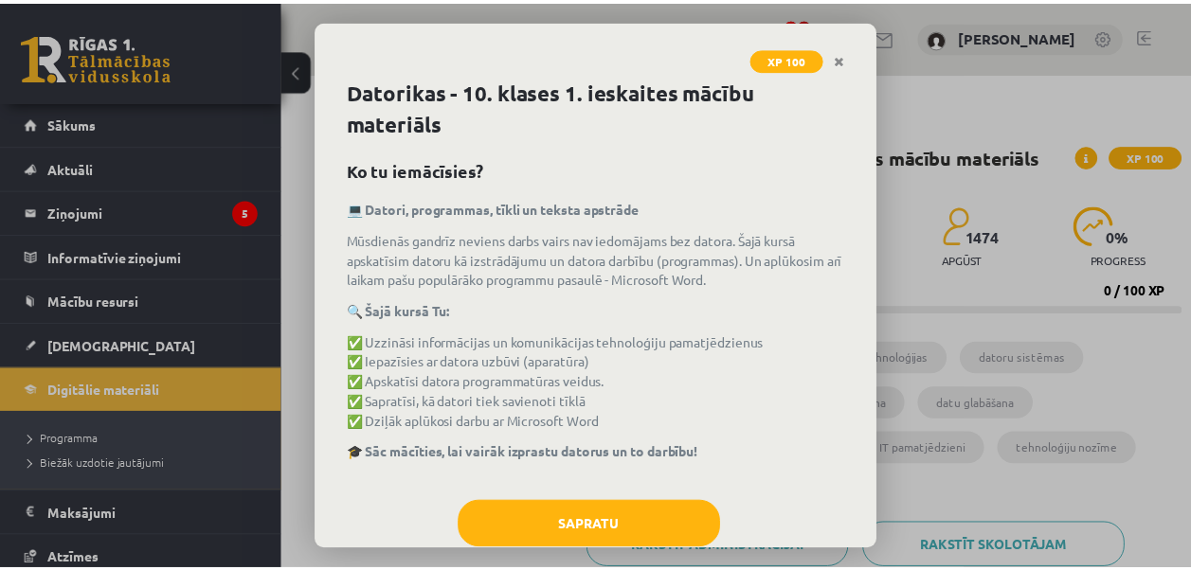
scroll to position [44, 0]
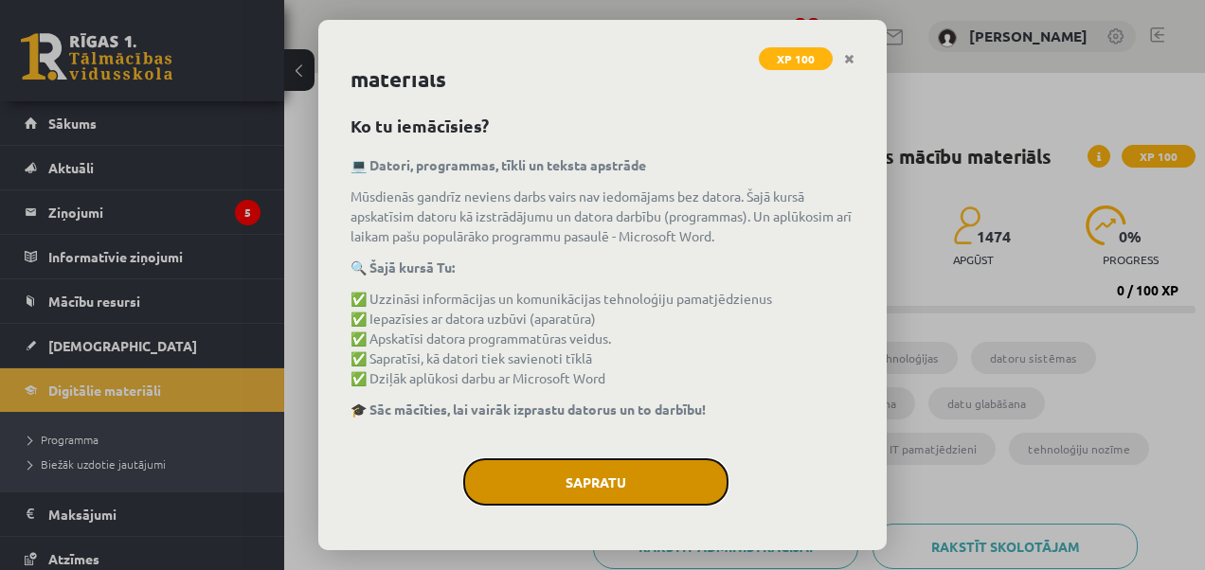
click at [586, 482] on button "Sapratu" at bounding box center [595, 482] width 265 height 47
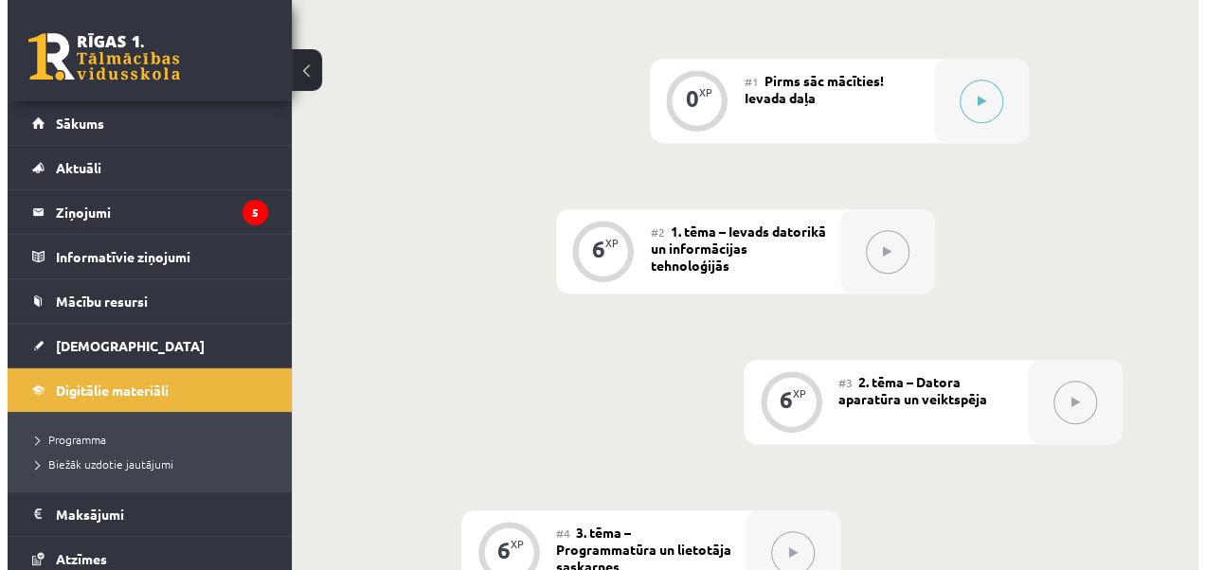
scroll to position [635, 0]
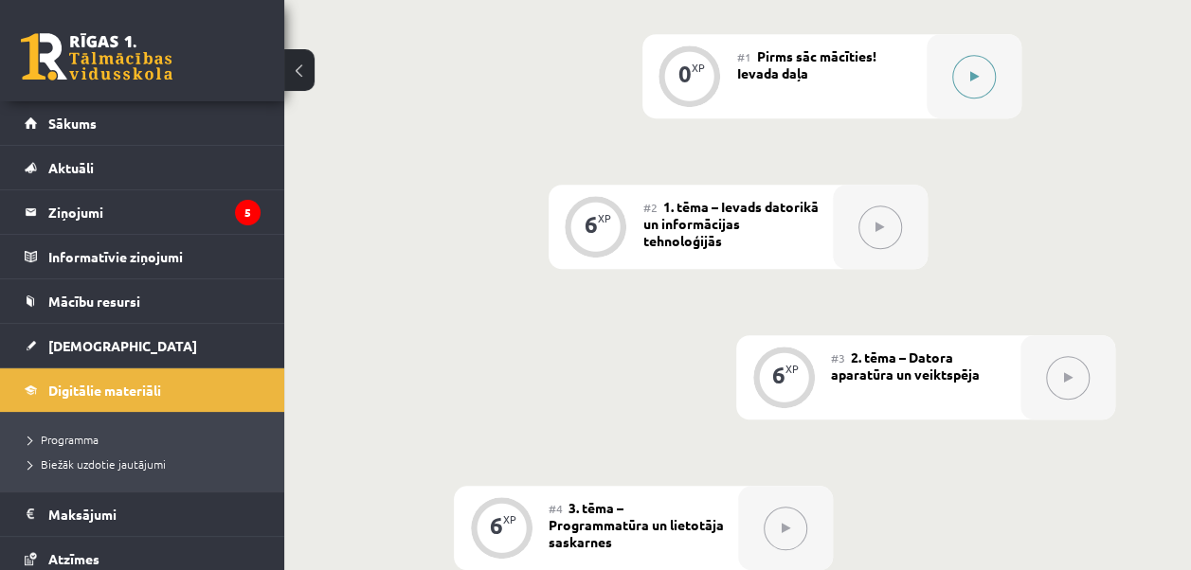
click at [986, 76] on button at bounding box center [974, 77] width 44 height 44
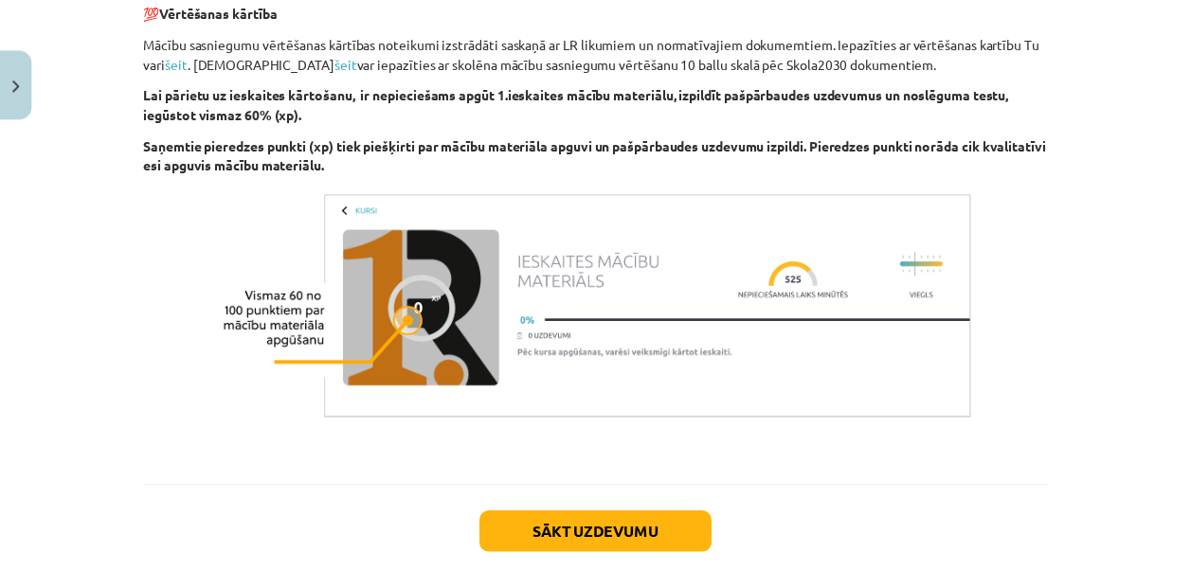
scroll to position [1438, 0]
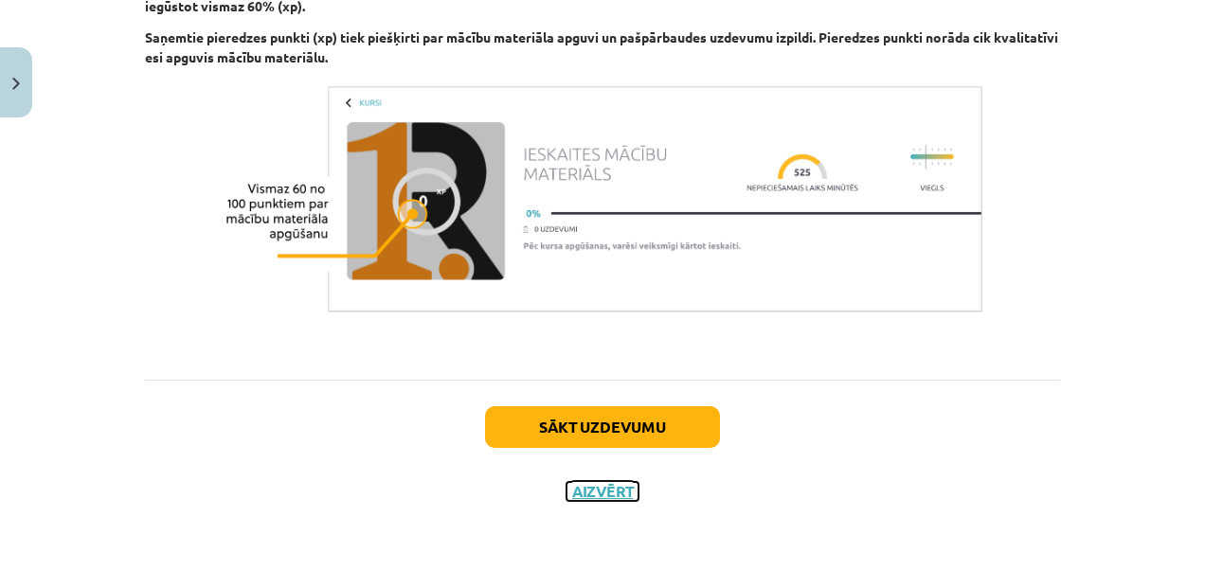
click at [592, 491] on button "Aizvērt" at bounding box center [603, 491] width 72 height 19
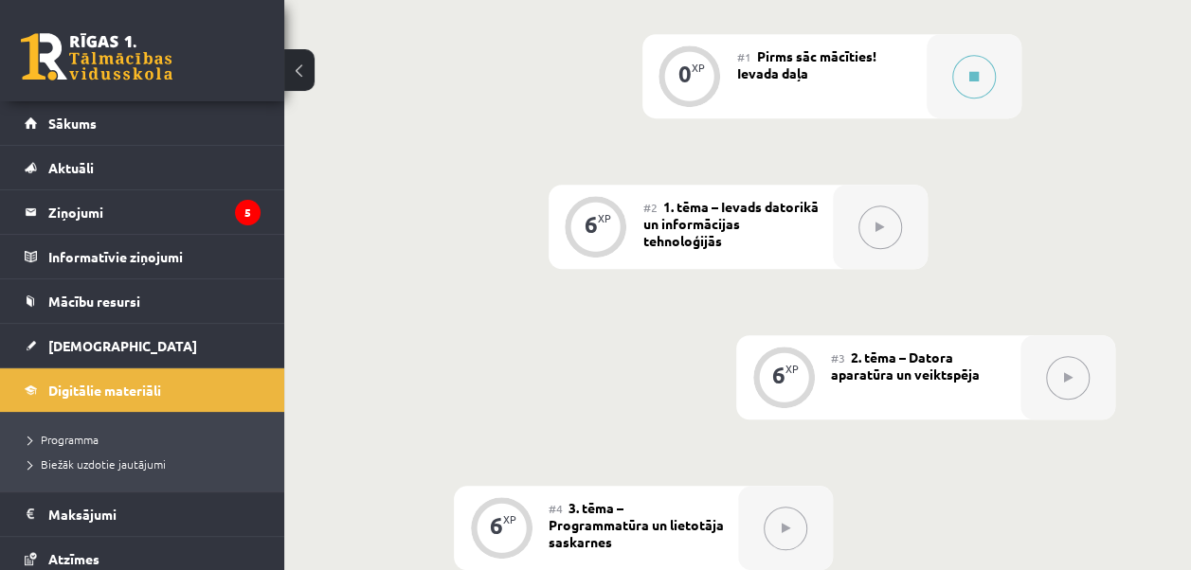
click at [299, 73] on button at bounding box center [299, 70] width 30 height 42
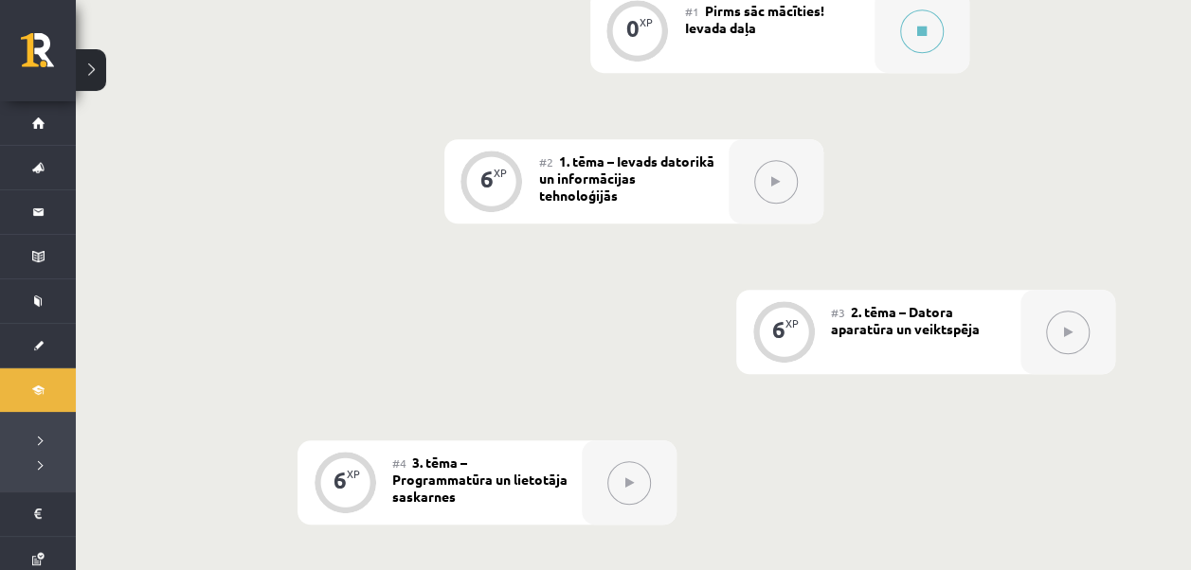
scroll to position [0, 0]
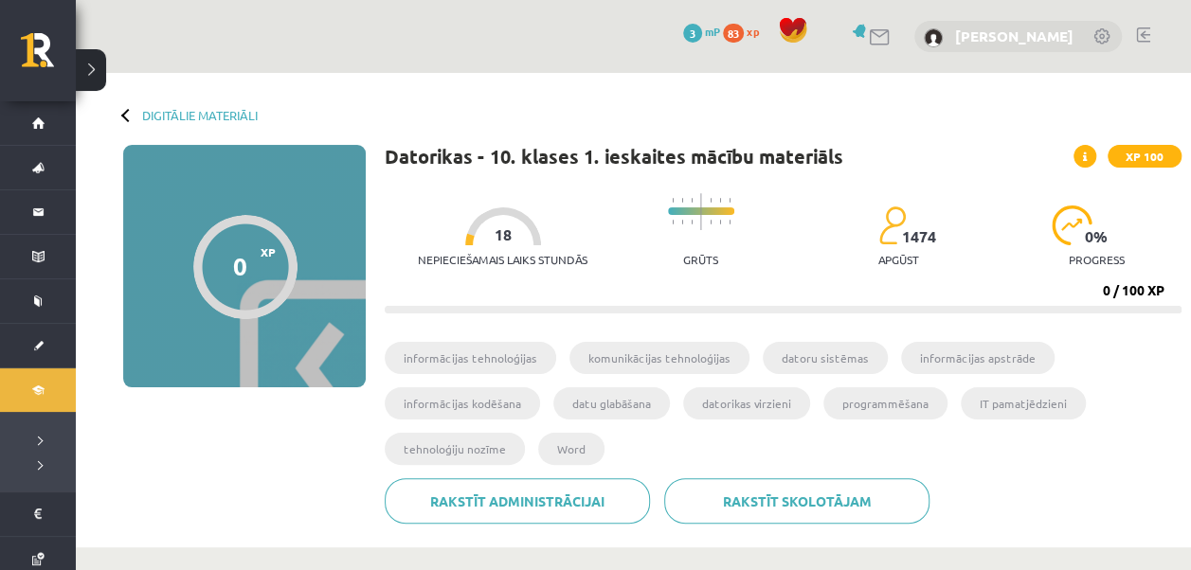
click at [990, 32] on link "[PERSON_NAME]" at bounding box center [1014, 36] width 118 height 19
